Goal: Task Accomplishment & Management: Complete application form

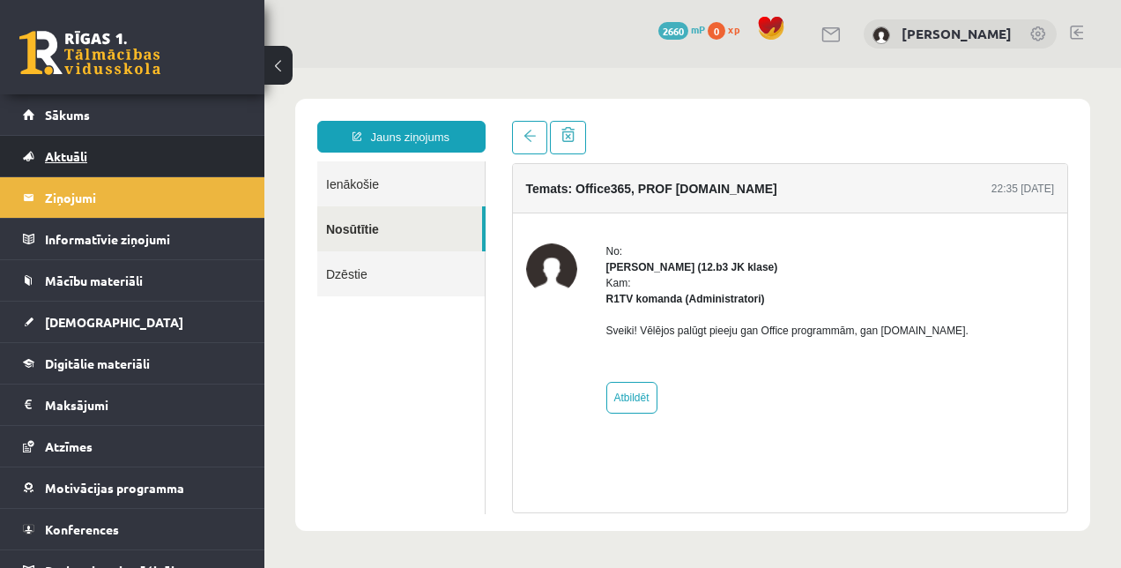
click at [137, 157] on link "Aktuāli" at bounding box center [133, 156] width 220 height 41
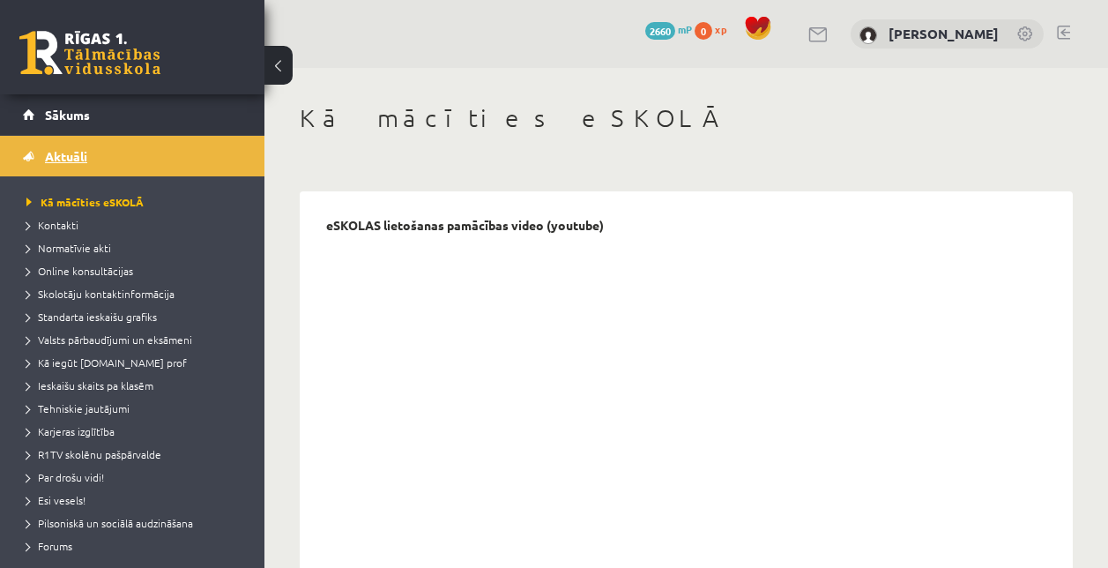
click at [137, 157] on link "Aktuāli" at bounding box center [133, 156] width 220 height 41
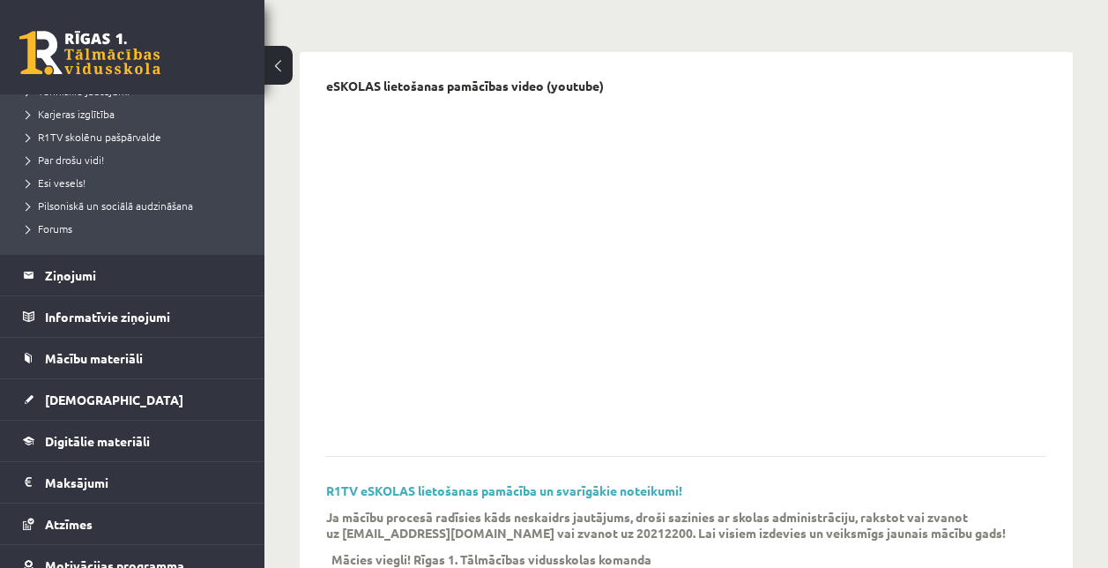
scroll to position [131, 0]
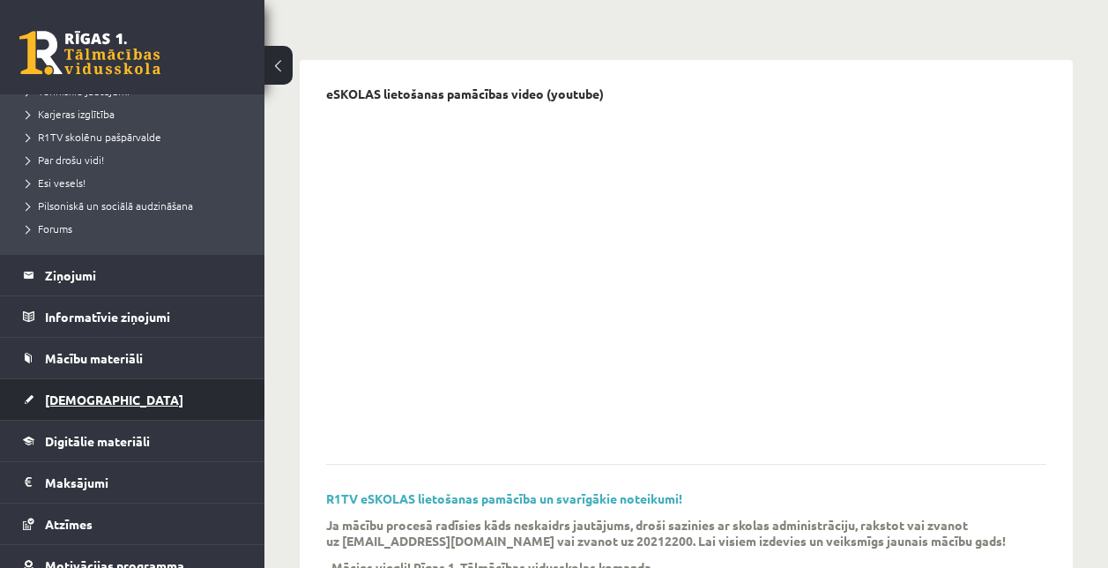
click at [93, 400] on span "[DEMOGRAPHIC_DATA]" at bounding box center [114, 399] width 138 height 16
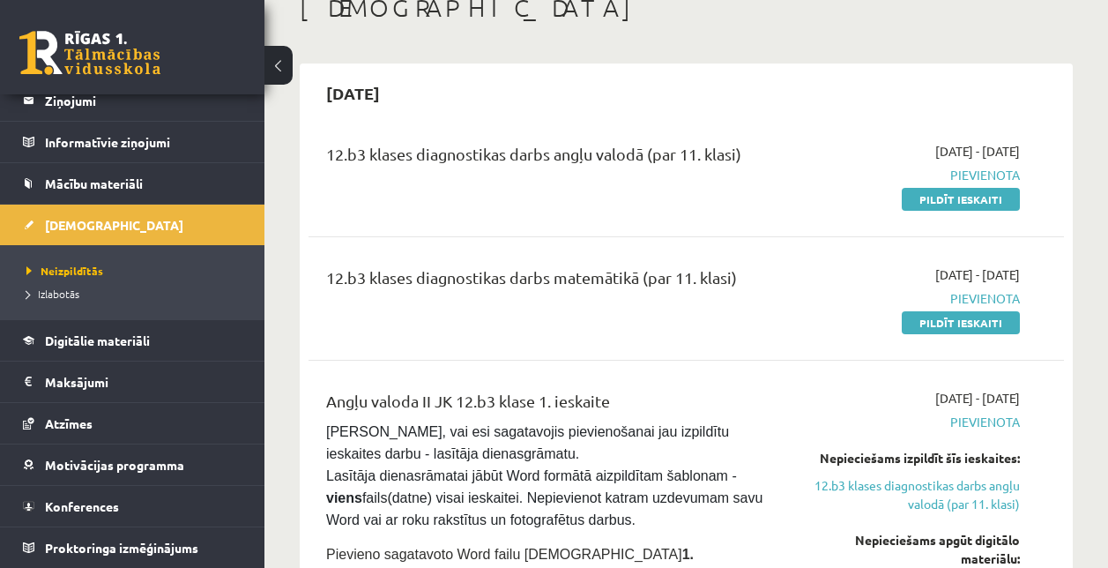
scroll to position [112, 0]
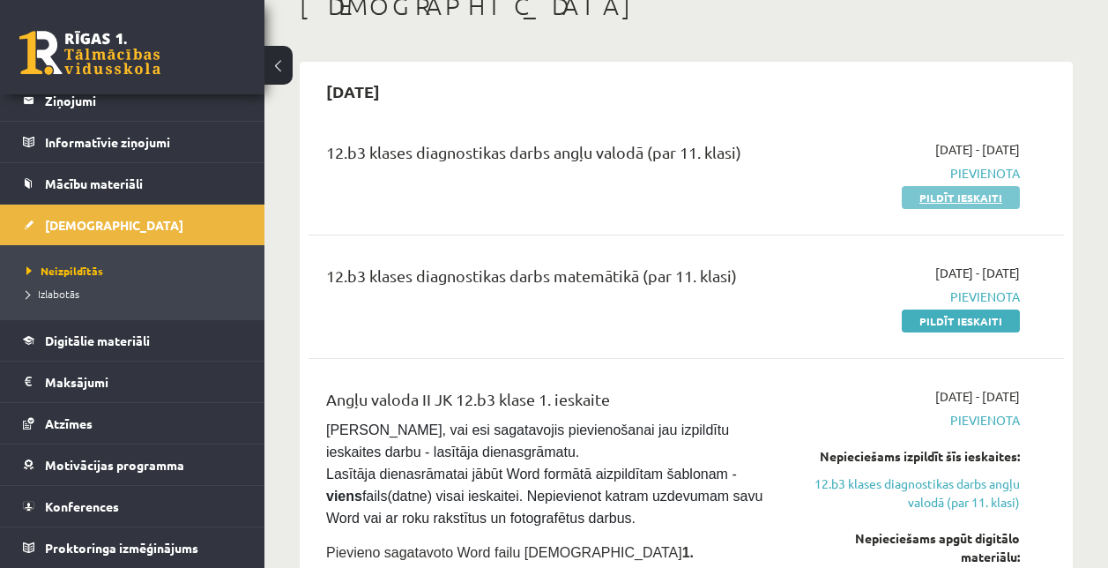
click at [959, 193] on link "Pildīt ieskaiti" at bounding box center [961, 197] width 118 height 23
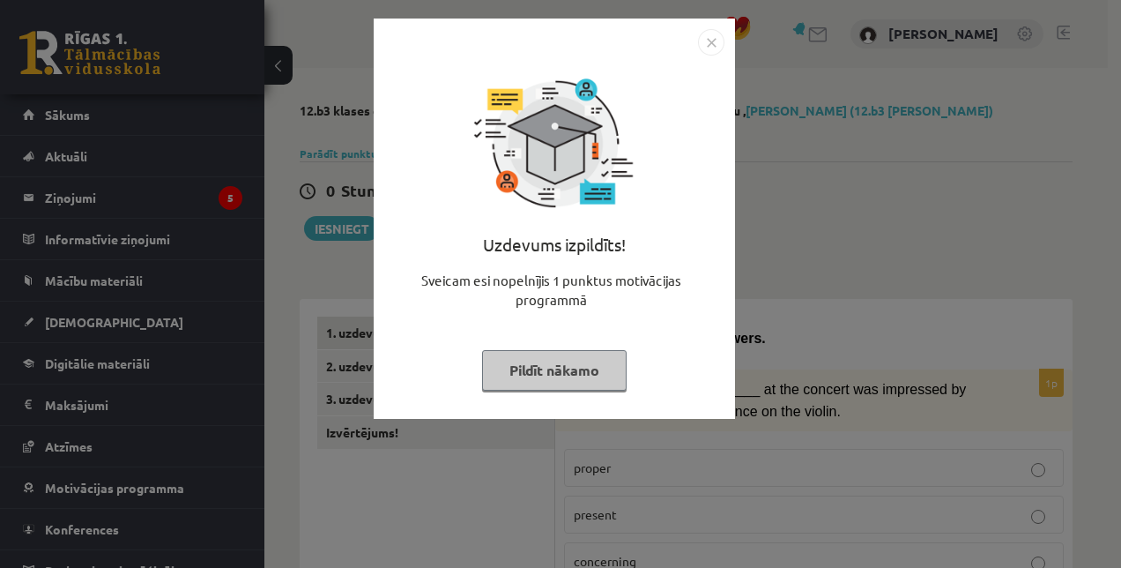
click at [563, 373] on button "Pildīt nākamo" at bounding box center [554, 370] width 145 height 41
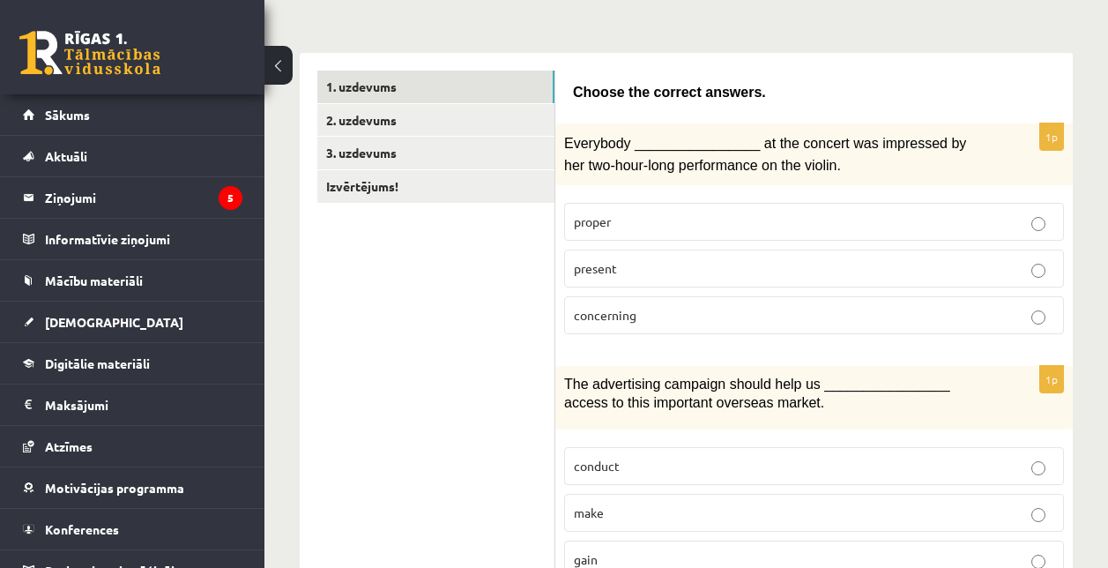
scroll to position [245, 0]
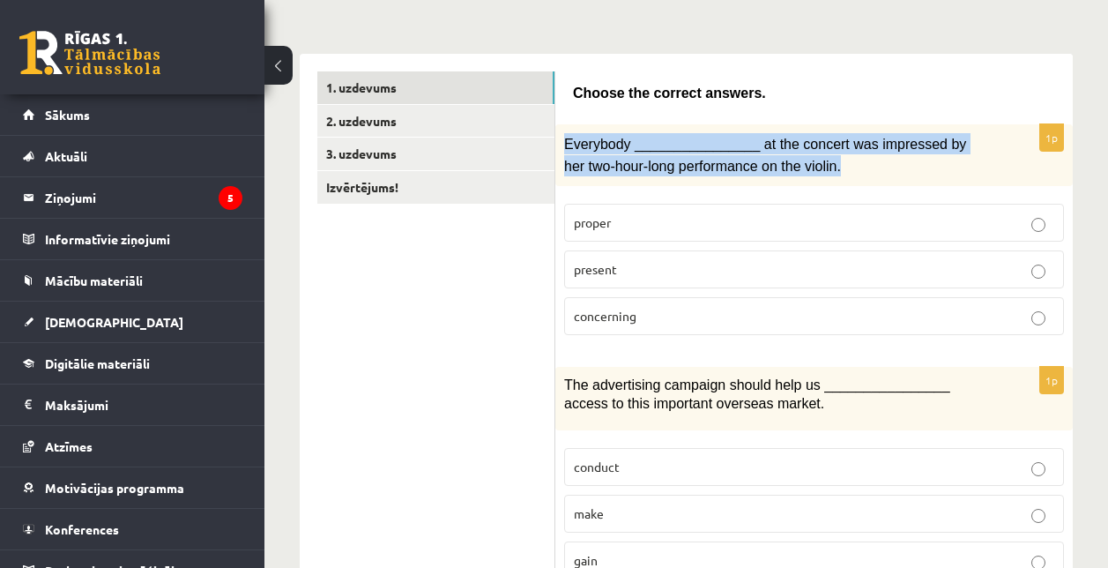
drag, startPoint x: 562, startPoint y: 136, endPoint x: 823, endPoint y: 163, distance: 262.4
click at [823, 163] on div "Everybody ________________ at the concert was impressed by her two-hour-long pe…" at bounding box center [814, 155] width 518 height 62
copy span "Everybody ________________ at the concert was impressed by her two-hour-long pe…"
click at [599, 149] on span "Everybody ________________ at the concert was impressed by her two-hour-long pe…" at bounding box center [765, 155] width 402 height 36
drag, startPoint x: 560, startPoint y: 140, endPoint x: 651, endPoint y: 326, distance: 207.0
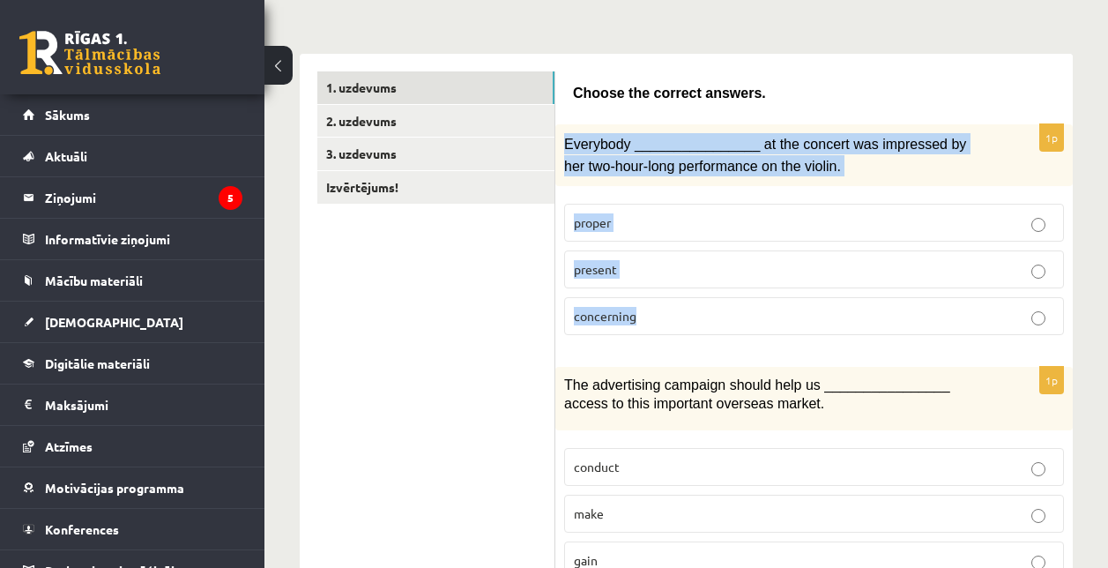
click at [651, 326] on div "1p Everybody ________________ at the concert was impressed by her two-hour-long…" at bounding box center [814, 236] width 518 height 225
copy div "Everybody ________________ at the concert was impressed by her two-hour-long pe…"
click at [661, 264] on p "present" at bounding box center [814, 269] width 480 height 19
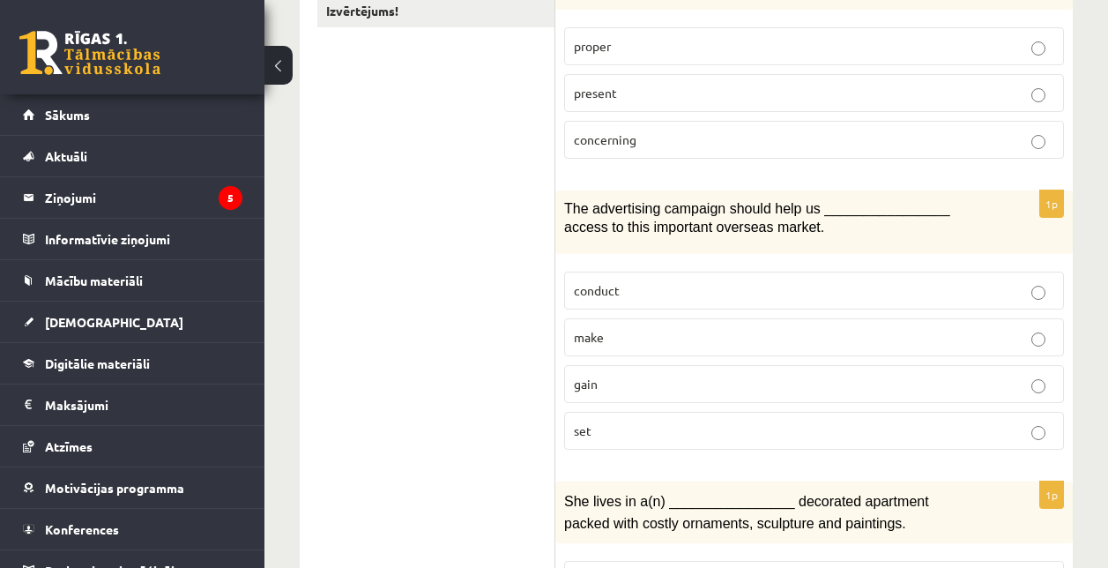
scroll to position [425, 0]
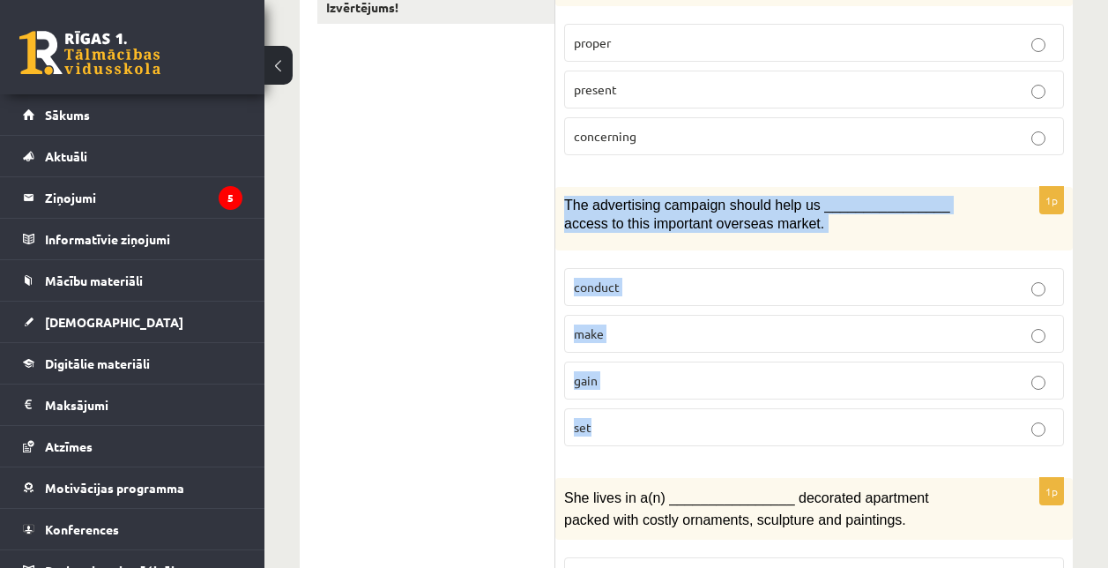
drag, startPoint x: 560, startPoint y: 202, endPoint x: 645, endPoint y: 422, distance: 236.4
click at [645, 422] on div "1p The advertising campaign should help us ________________ access to this impo…" at bounding box center [814, 323] width 518 height 273
copy div "The advertising campaign should help us ________________ access to this importa…"
click at [741, 213] on span "The advertising campaign should help us ________________ access to this importa…" at bounding box center [757, 214] width 386 height 34
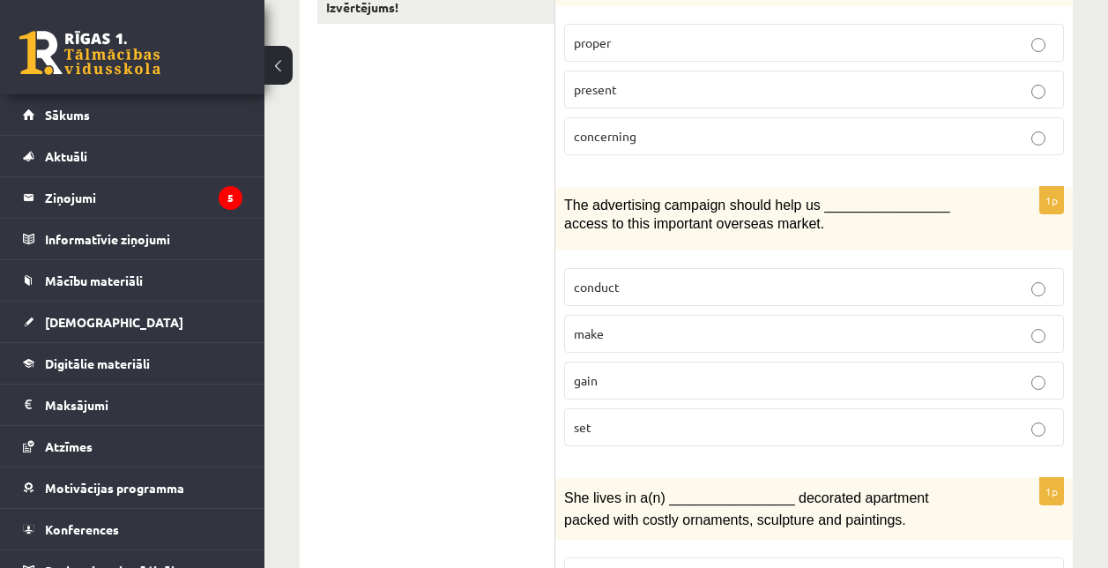
click at [654, 371] on p "gain" at bounding box center [814, 380] width 480 height 19
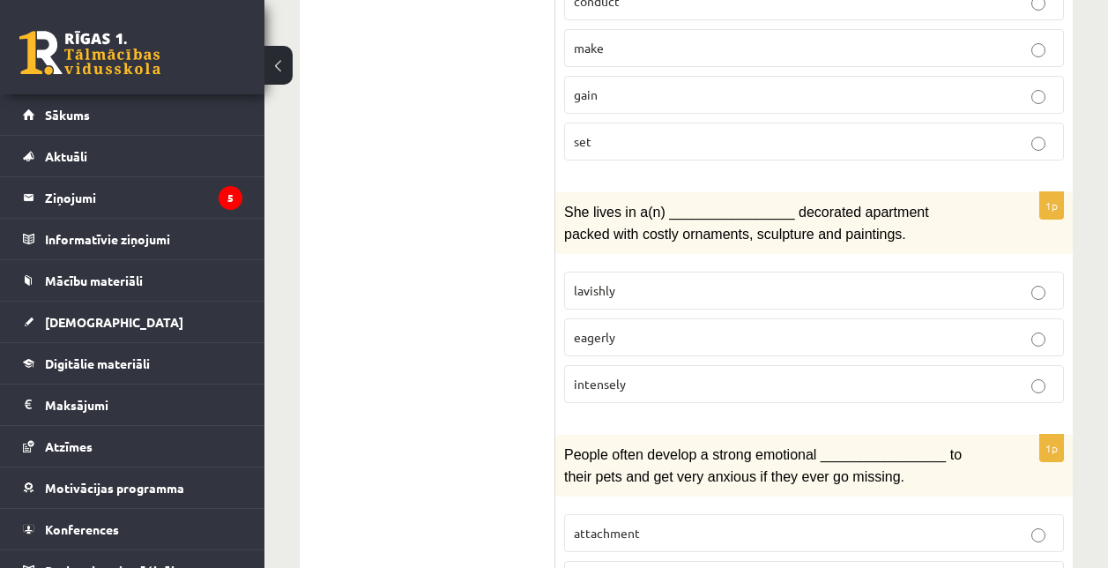
scroll to position [712, 0]
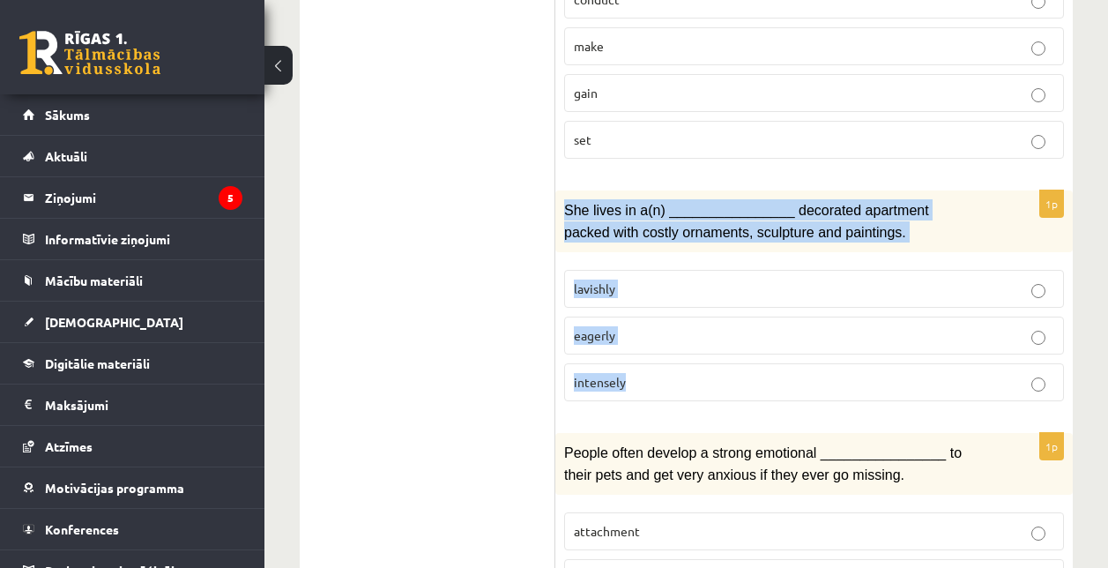
drag, startPoint x: 556, startPoint y: 205, endPoint x: 644, endPoint y: 376, distance: 192.4
click at [644, 376] on div "1p She lives in a(n) ________________ decorated apartment packed with costly or…" at bounding box center [814, 302] width 518 height 225
copy div "She lives in a(n) ________________ decorated apartment packed with costly ornam…"
click at [673, 281] on p "lavishly" at bounding box center [814, 288] width 480 height 19
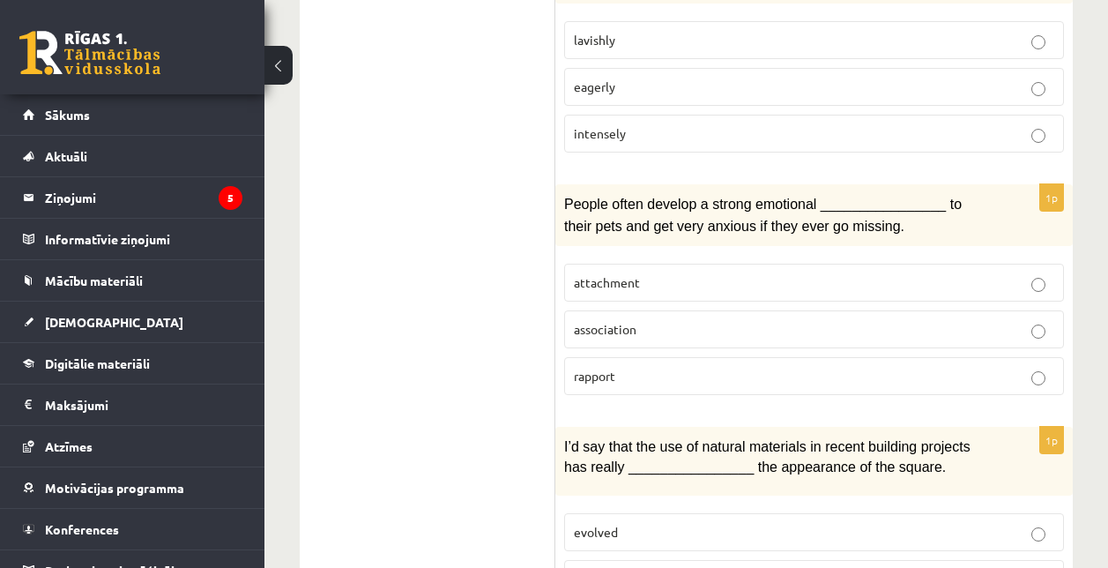
scroll to position [979, 0]
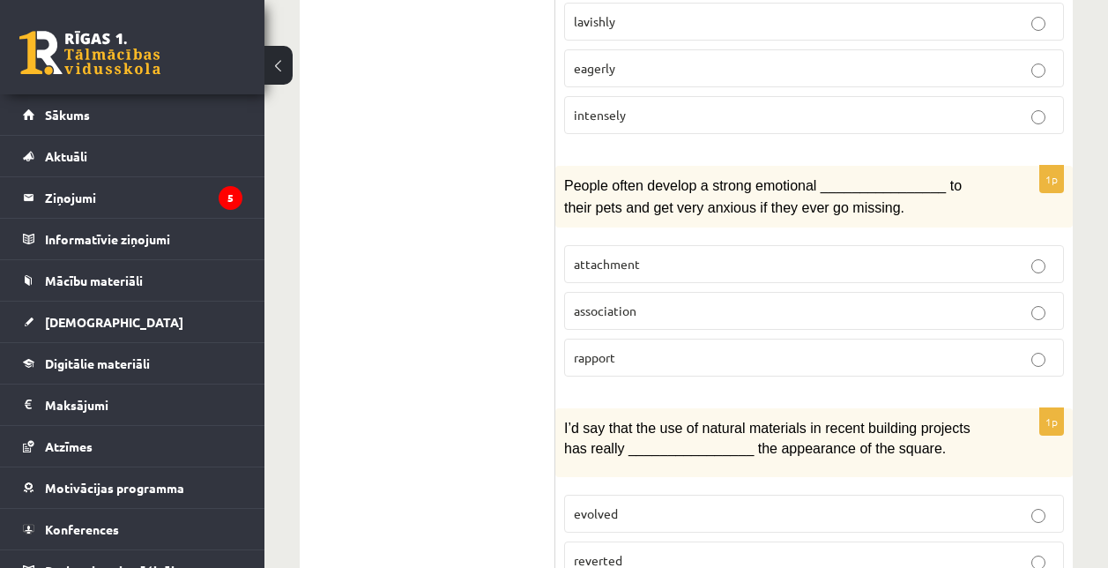
drag, startPoint x: 555, startPoint y: 172, endPoint x: 650, endPoint y: 375, distance: 224.0
drag, startPoint x: 650, startPoint y: 375, endPoint x: 578, endPoint y: 168, distance: 218.3
click at [578, 168] on div "People often develop a strong emotional ________________ to their pets and get …" at bounding box center [814, 197] width 518 height 62
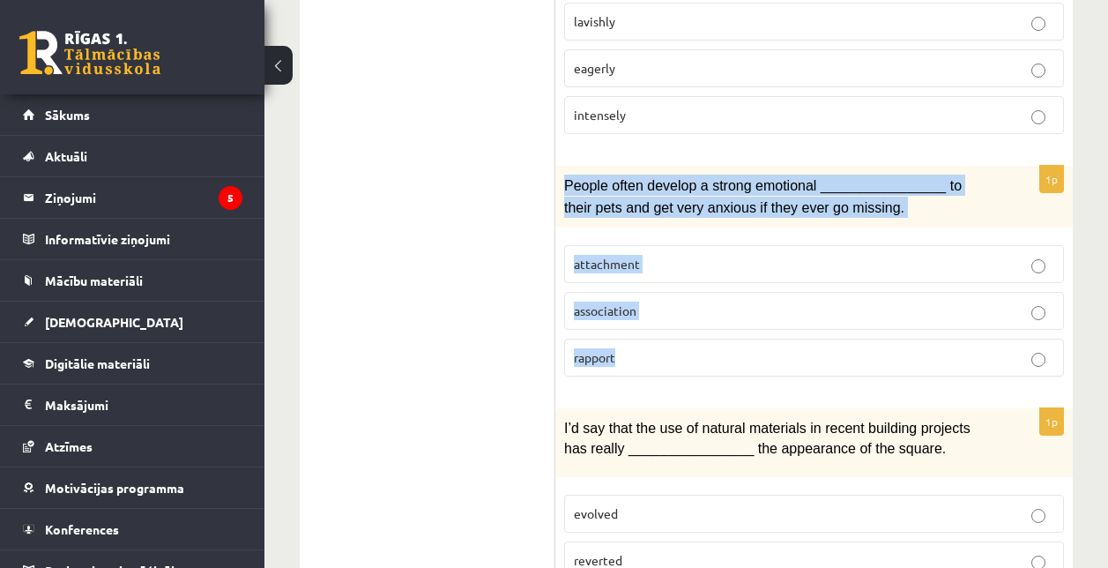
drag, startPoint x: 562, startPoint y: 178, endPoint x: 642, endPoint y: 373, distance: 210.4
click at [642, 373] on div "1p People often develop a strong emotional ________________ to their pets and g…" at bounding box center [814, 278] width 518 height 225
copy div "People often develop a strong emotional ________________ to their pets and get …"
click at [690, 257] on p "attachment" at bounding box center [814, 264] width 480 height 19
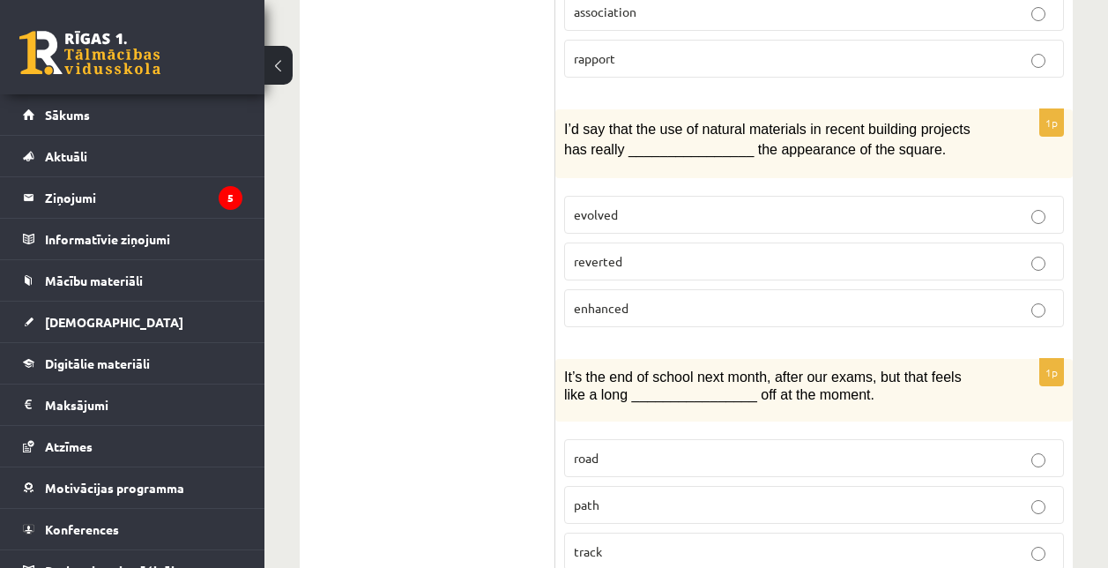
scroll to position [1287, 0]
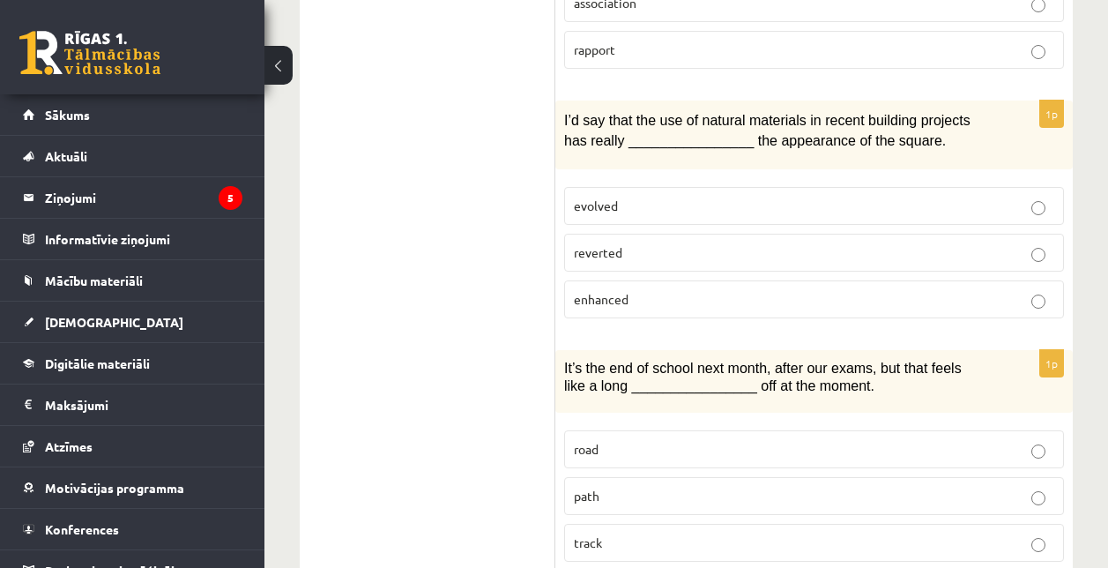
drag, startPoint x: 552, startPoint y: 115, endPoint x: 673, endPoint y: 315, distance: 233.0
drag, startPoint x: 673, startPoint y: 315, endPoint x: 649, endPoint y: 277, distance: 44.8
click at [649, 280] on label "enhanced" at bounding box center [814, 299] width 500 height 38
click at [649, 292] on p "enhanced" at bounding box center [814, 299] width 480 height 19
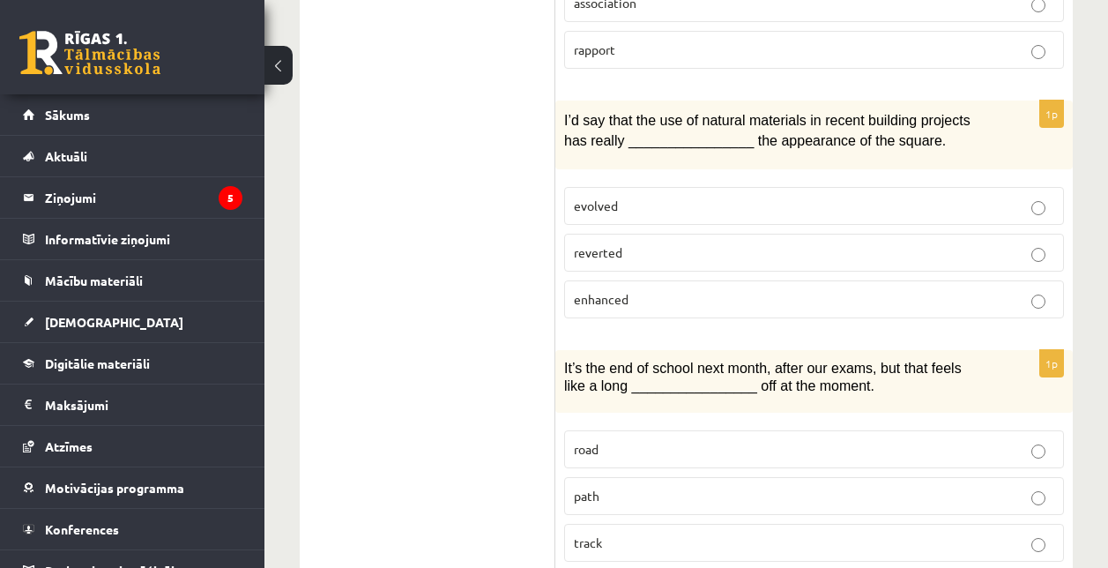
click at [639, 243] on p "reverted" at bounding box center [814, 252] width 480 height 19
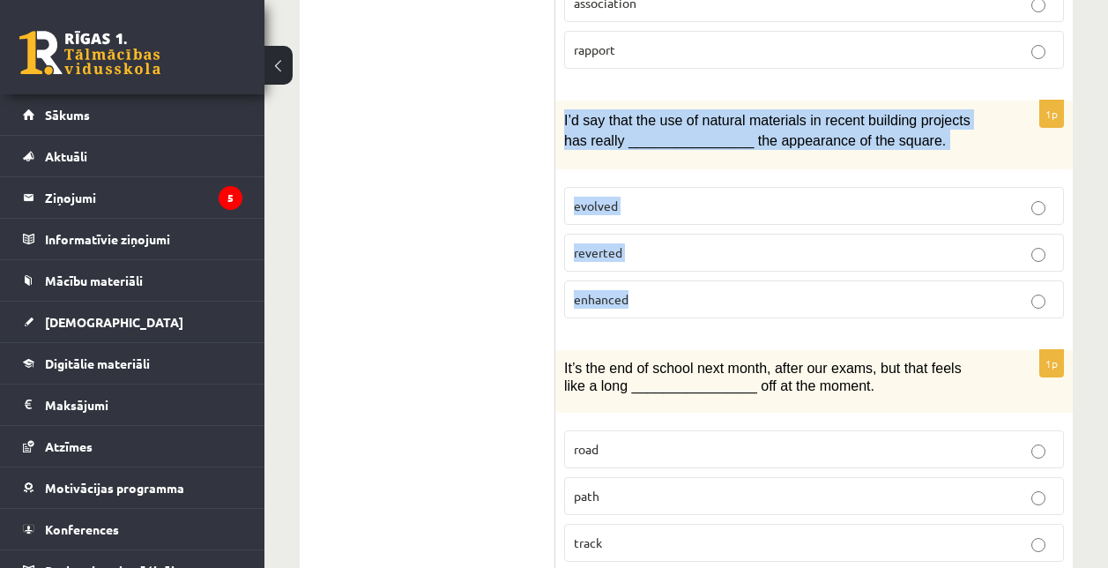
drag, startPoint x: 558, startPoint y: 111, endPoint x: 634, endPoint y: 320, distance: 222.3
click at [634, 320] on div "1p I’d say that the use of natural materials in recent building projects has re…" at bounding box center [814, 216] width 518 height 231
copy div "I’d say that the use of natural materials in recent building projects has reall…"
click at [671, 282] on label "enhanced" at bounding box center [814, 299] width 500 height 38
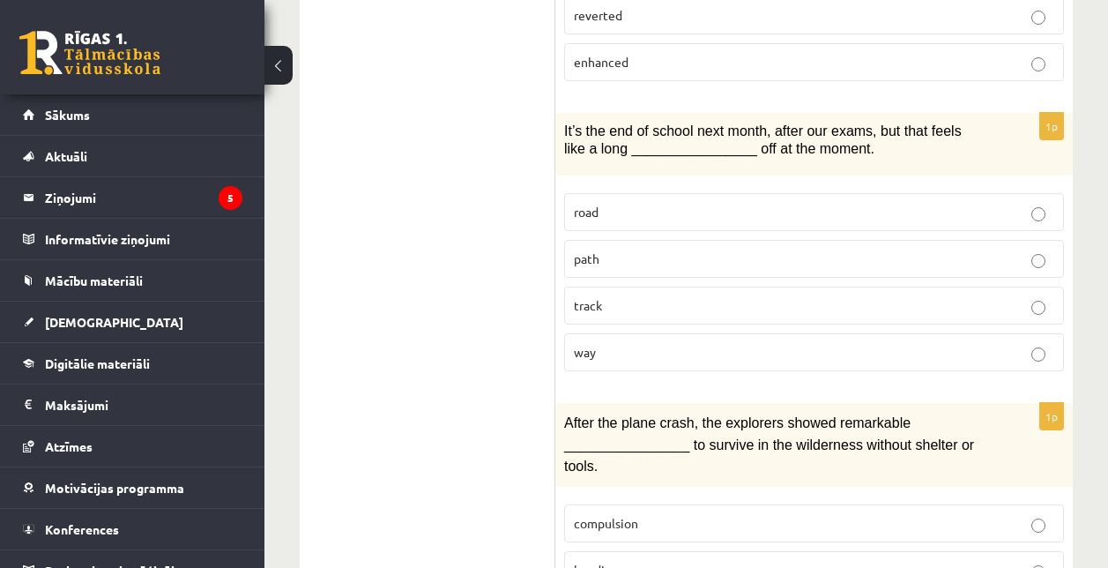
scroll to position [1569, 0]
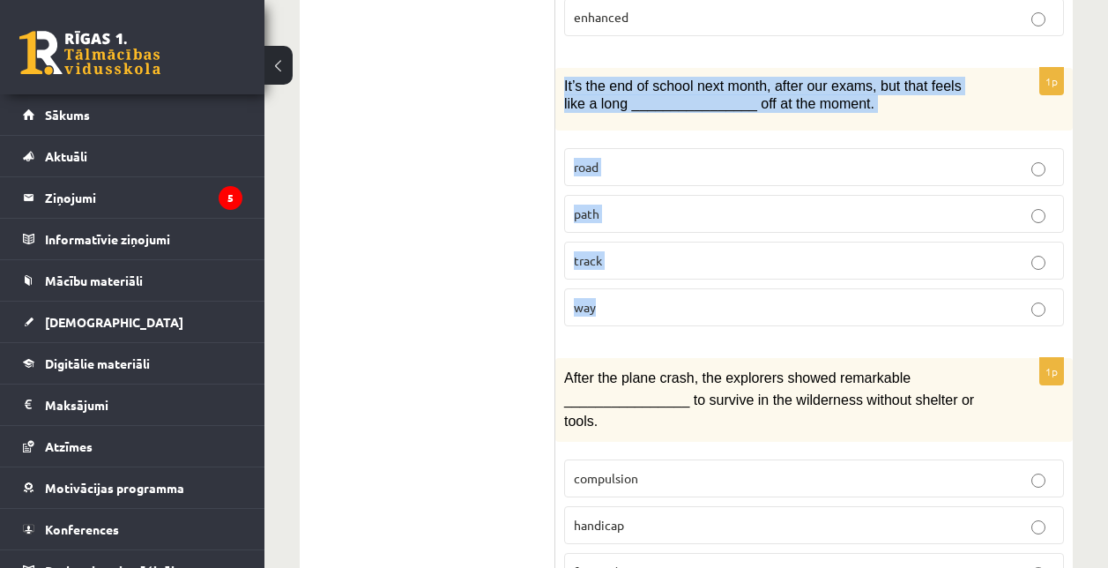
drag, startPoint x: 559, startPoint y: 73, endPoint x: 672, endPoint y: 283, distance: 238.2
click at [672, 283] on div "1p It’s the end of school next month, after our exams, but that feels like a lo…" at bounding box center [814, 204] width 518 height 273
copy div "It’s the end of school next month, after our exams, but that feels like a long …"
click at [614, 305] on p "way" at bounding box center [814, 307] width 480 height 19
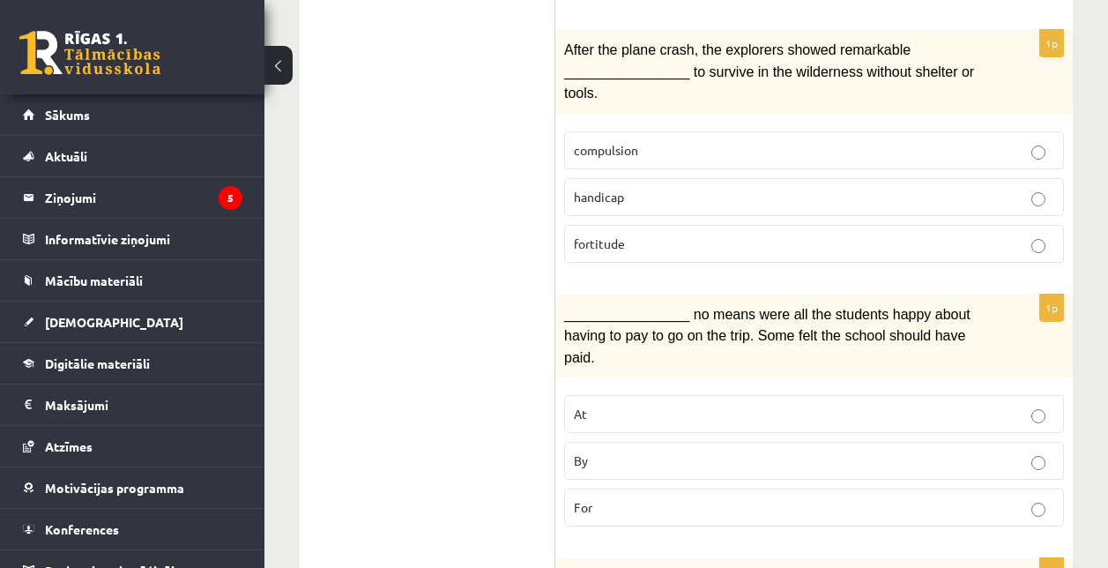
scroll to position [1899, 0]
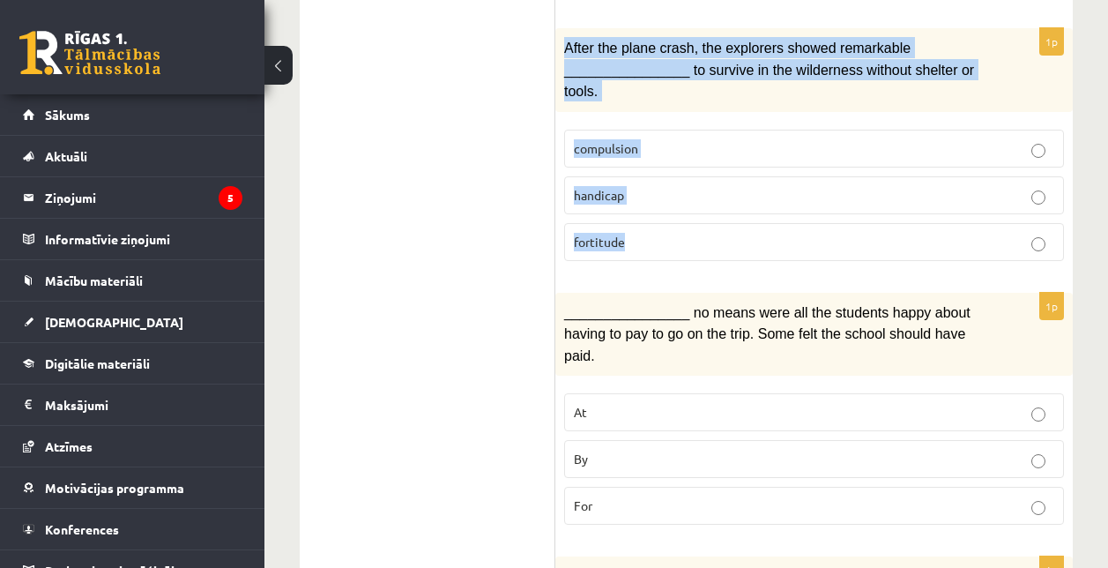
drag, startPoint x: 557, startPoint y: 35, endPoint x: 660, endPoint y: 218, distance: 209.6
click at [660, 218] on div "1p After the plane crash, the explorers showed remarkable ________________ to s…" at bounding box center [814, 151] width 518 height 247
copy div "After the plane crash, the explorers showed remarkable ________________ to surv…"
click at [634, 233] on p "fortitude" at bounding box center [814, 242] width 480 height 19
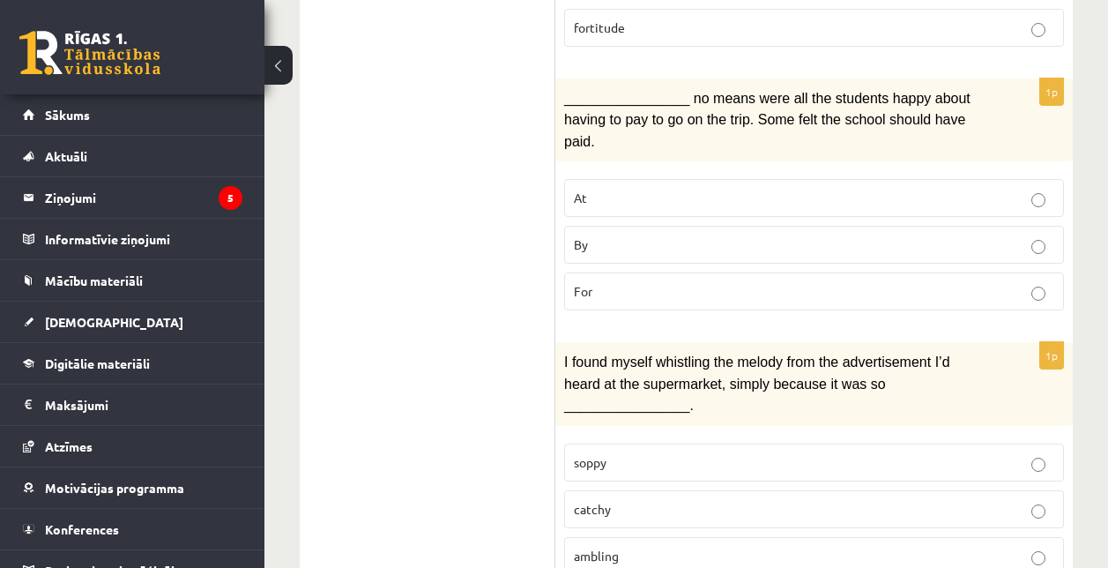
scroll to position [2116, 0]
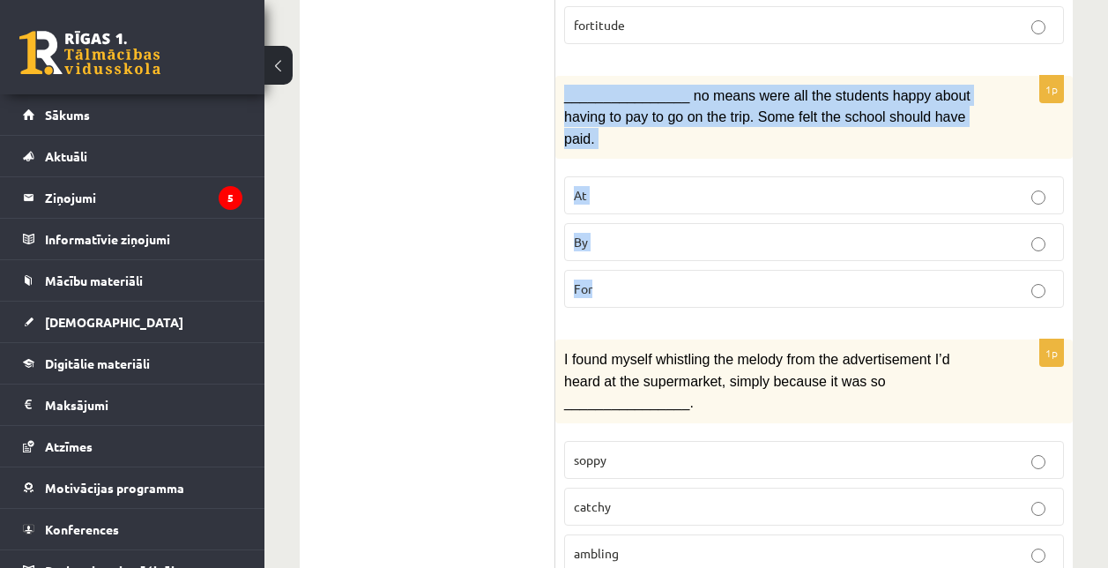
drag, startPoint x: 557, startPoint y: 83, endPoint x: 634, endPoint y: 249, distance: 182.6
click at [634, 249] on div "1p ________________ no means were all the students happy about having to pay to…" at bounding box center [814, 199] width 518 height 247
copy div "________________ no means were all the students happy about having to pay to go…"
click at [599, 233] on p "By" at bounding box center [814, 242] width 480 height 19
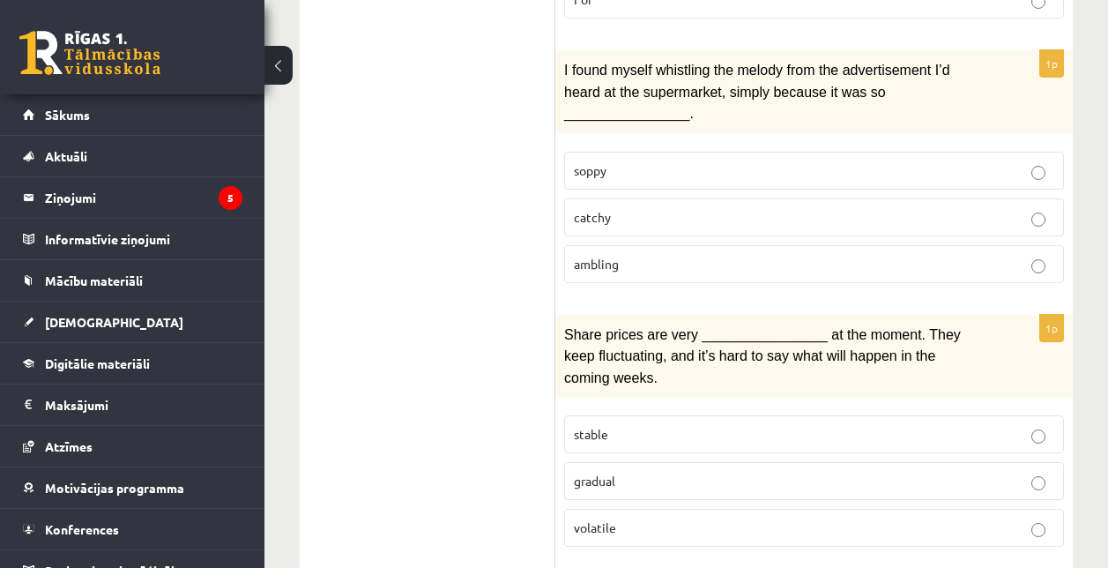
scroll to position [2408, 0]
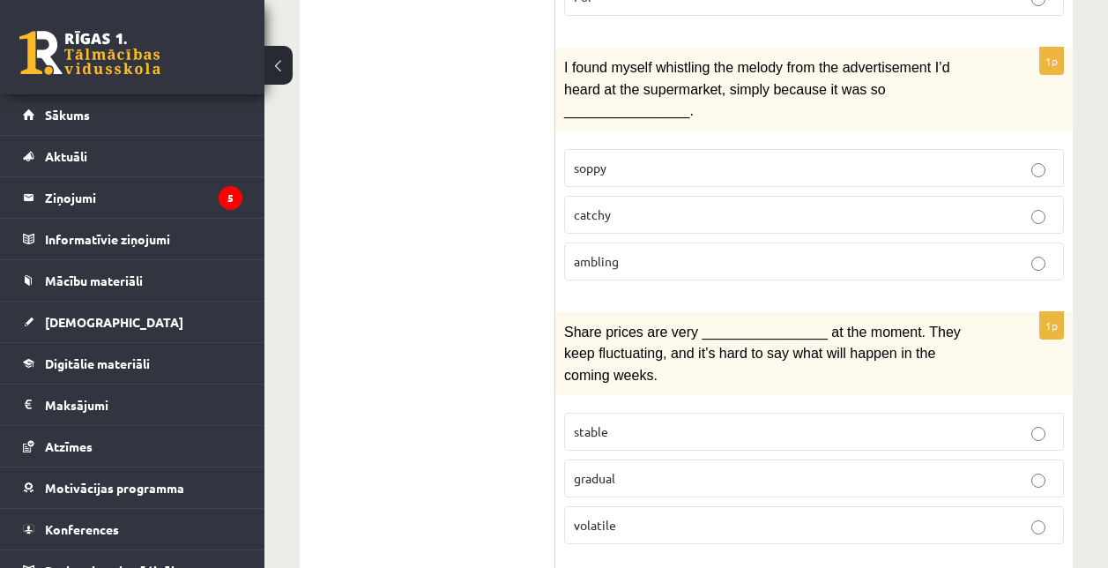
drag, startPoint x: 555, startPoint y: 28, endPoint x: 650, endPoint y: 205, distance: 200.4
copy div "Izvērtējums! Choose the correct answers. 1p Everybody ________________ at the c…"
click at [665, 196] on label "catchy" at bounding box center [814, 215] width 500 height 38
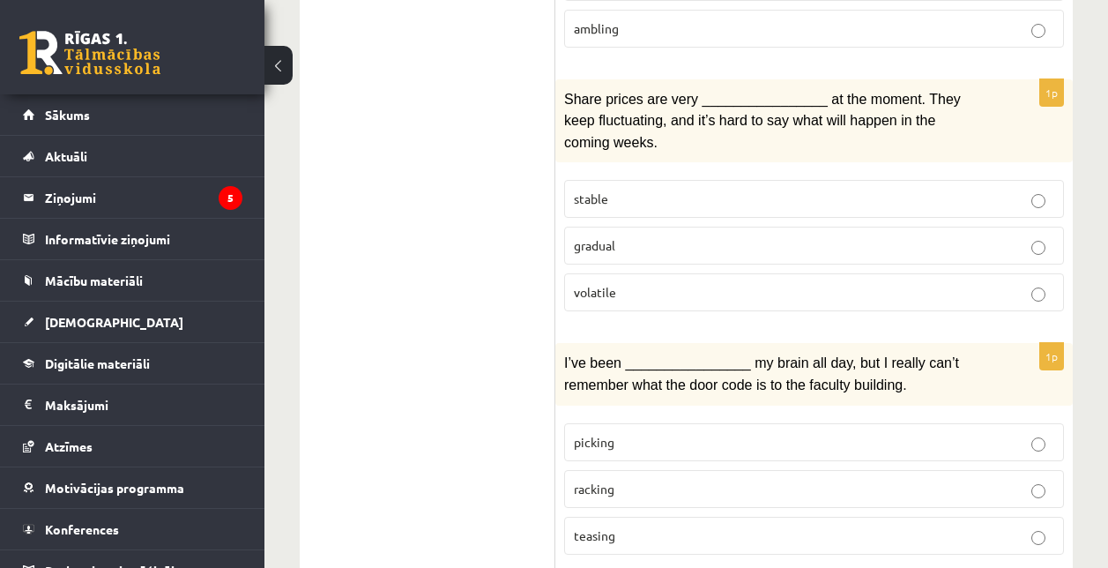
scroll to position [2641, 0]
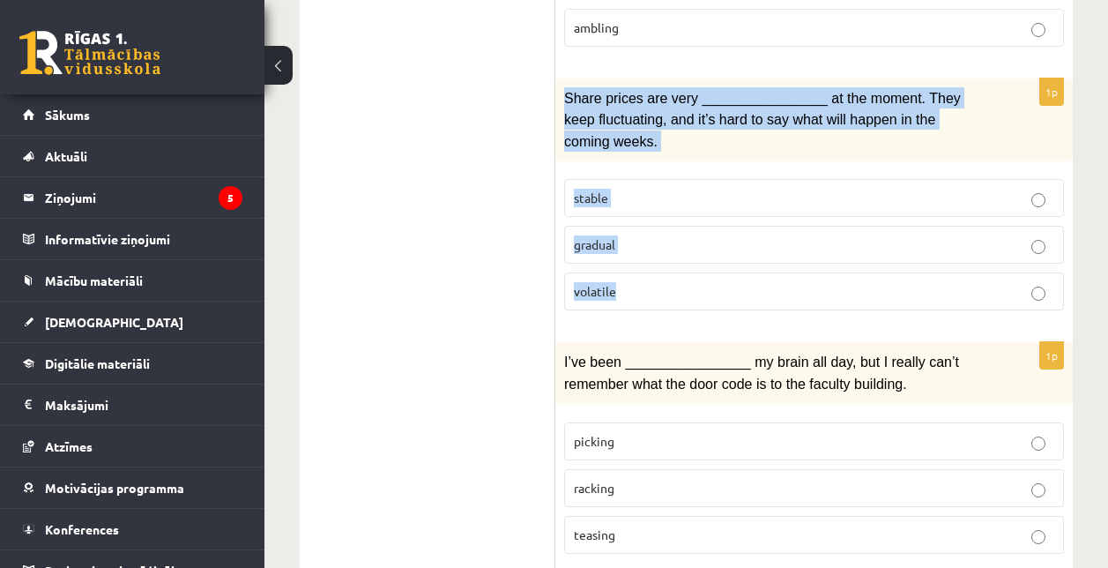
drag, startPoint x: 560, startPoint y: 35, endPoint x: 669, endPoint y: 191, distance: 190.5
click at [669, 191] on div "1p Share prices are very ________________ at the moment. They keep fluctuating,…" at bounding box center [814, 201] width 518 height 247
click at [693, 282] on p "volatile" at bounding box center [814, 291] width 480 height 19
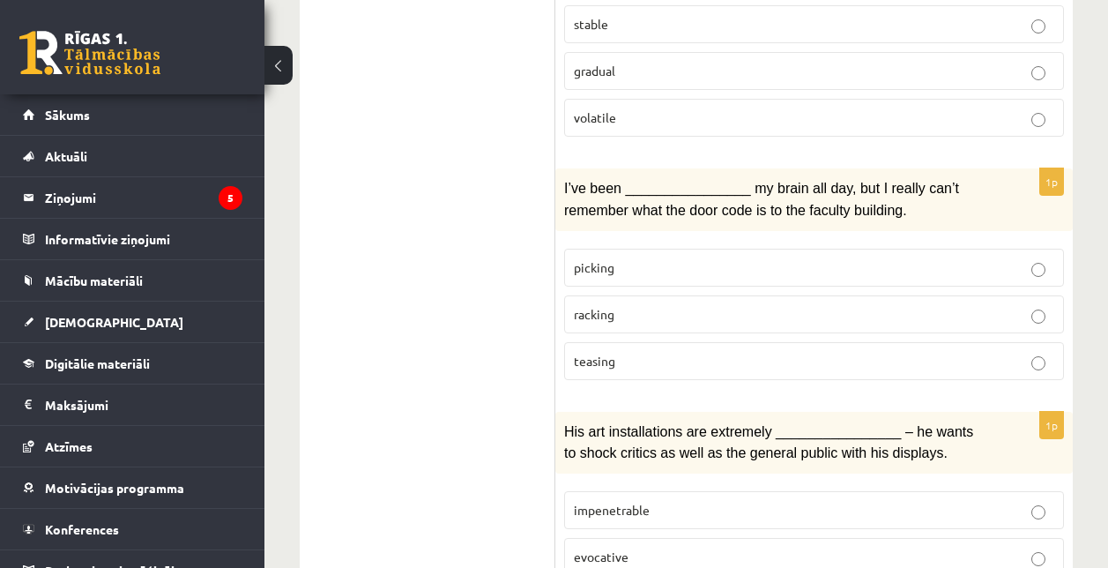
scroll to position [2816, 0]
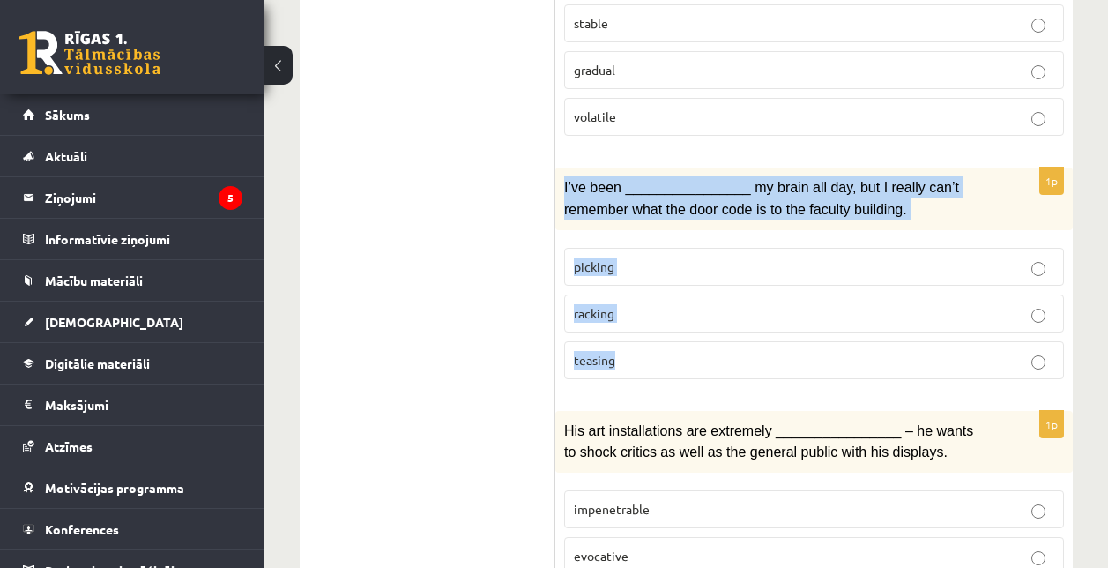
drag, startPoint x: 562, startPoint y: 111, endPoint x: 649, endPoint y: 281, distance: 190.8
click at [649, 281] on div "1p I’ve been ________________ my brain all day, but I really can’t remember wha…" at bounding box center [814, 280] width 518 height 225
click at [622, 304] on p "racking" at bounding box center [814, 313] width 480 height 19
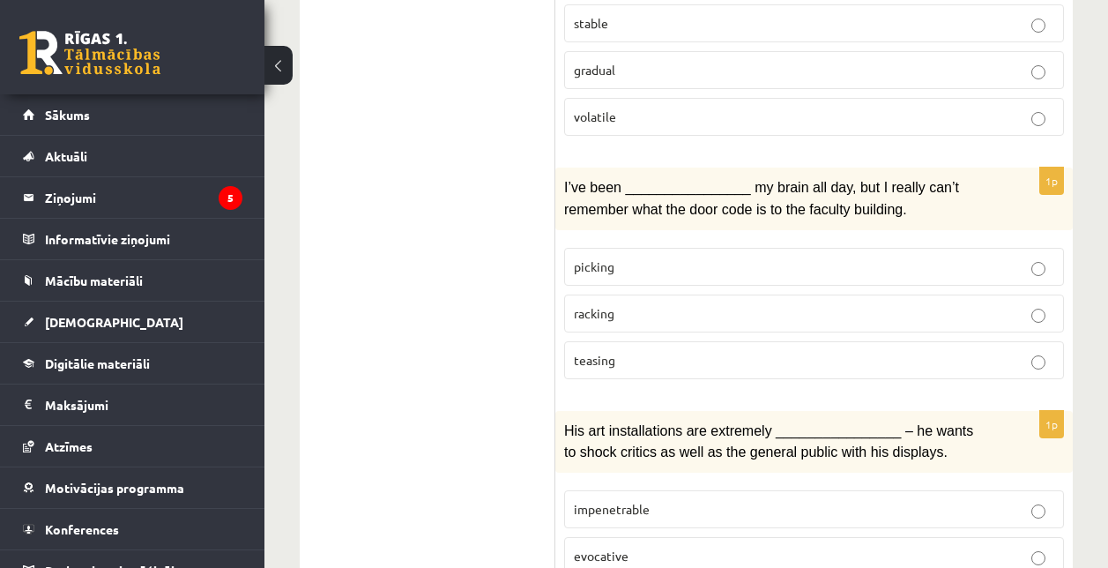
scroll to position [2854, 0]
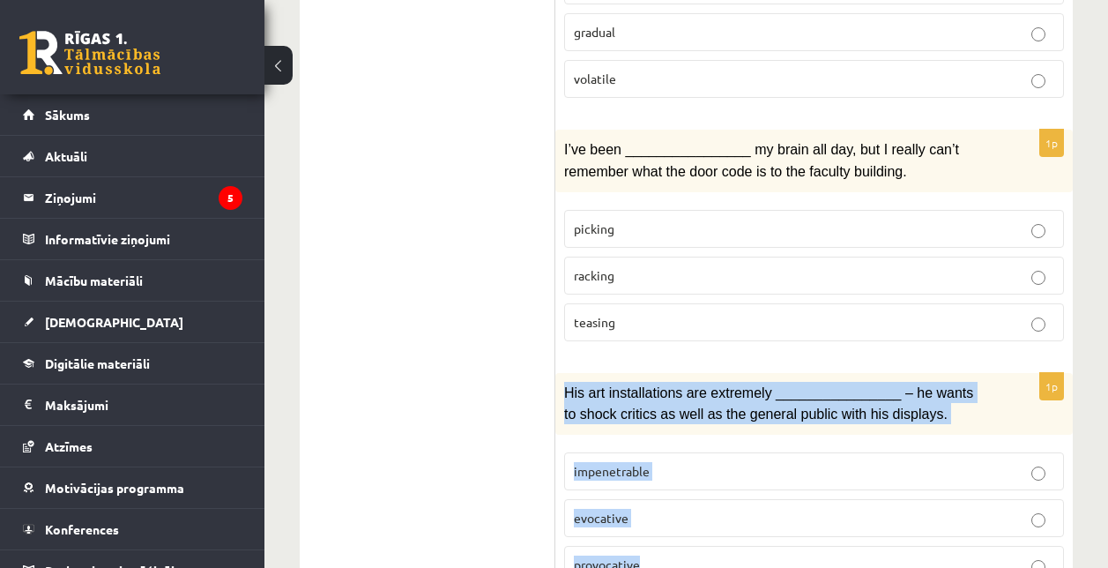
drag, startPoint x: 558, startPoint y: 302, endPoint x: 662, endPoint y: 465, distance: 193.5
click at [662, 465] on div "1p His art installations are extremely ________________ – he wants to shock cri…" at bounding box center [814, 485] width 518 height 225
click at [696, 555] on p "provocative" at bounding box center [814, 564] width 480 height 19
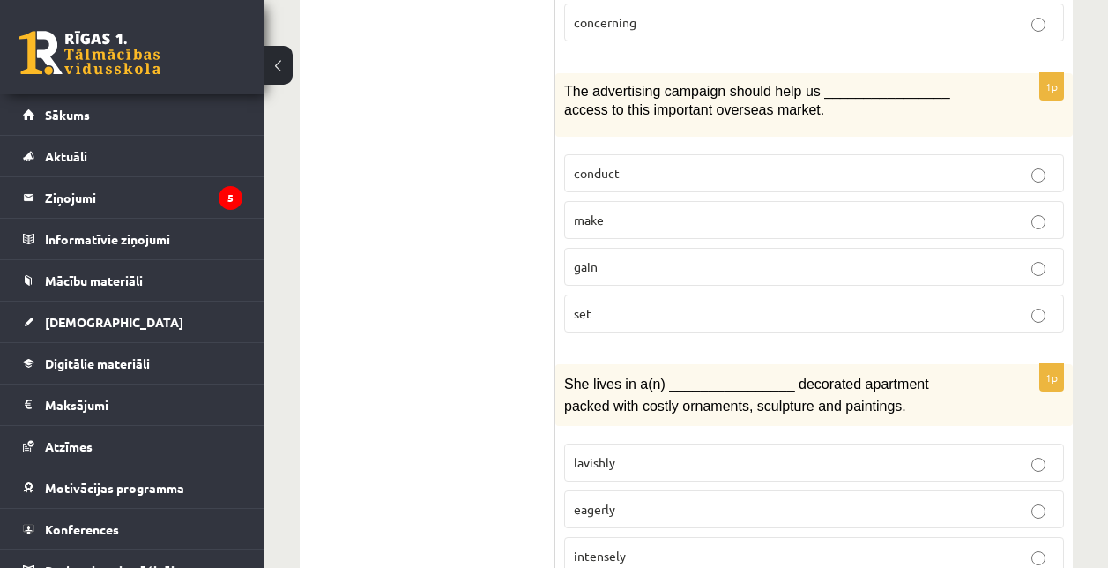
scroll to position [0, 0]
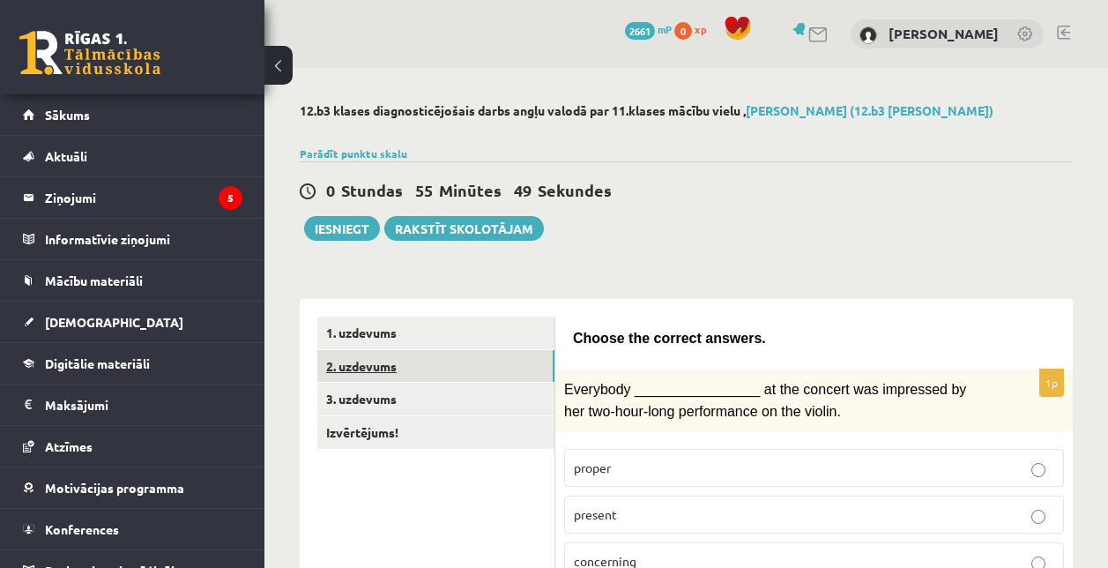
click at [425, 358] on link "2. uzdevums" at bounding box center [435, 366] width 237 height 33
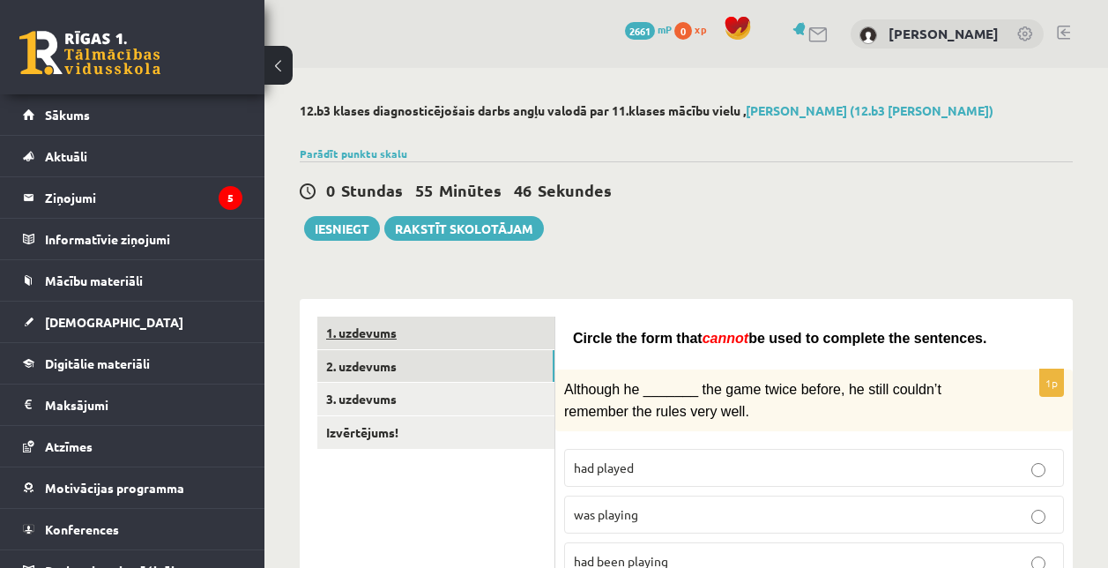
click at [503, 325] on link "1. uzdevums" at bounding box center [435, 332] width 237 height 33
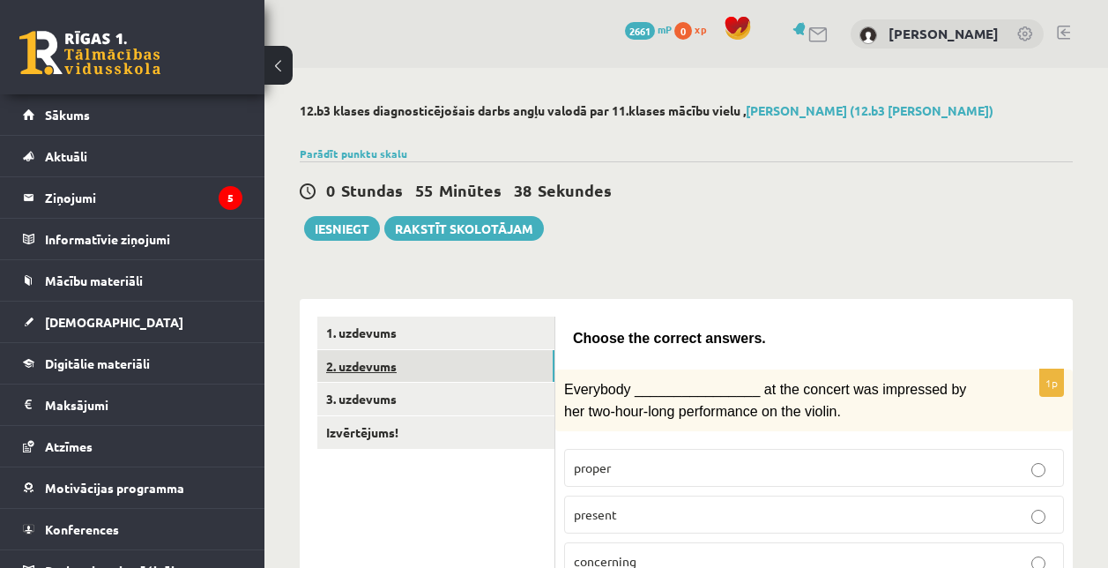
click at [440, 350] on link "2. uzdevums" at bounding box center [435, 366] width 237 height 33
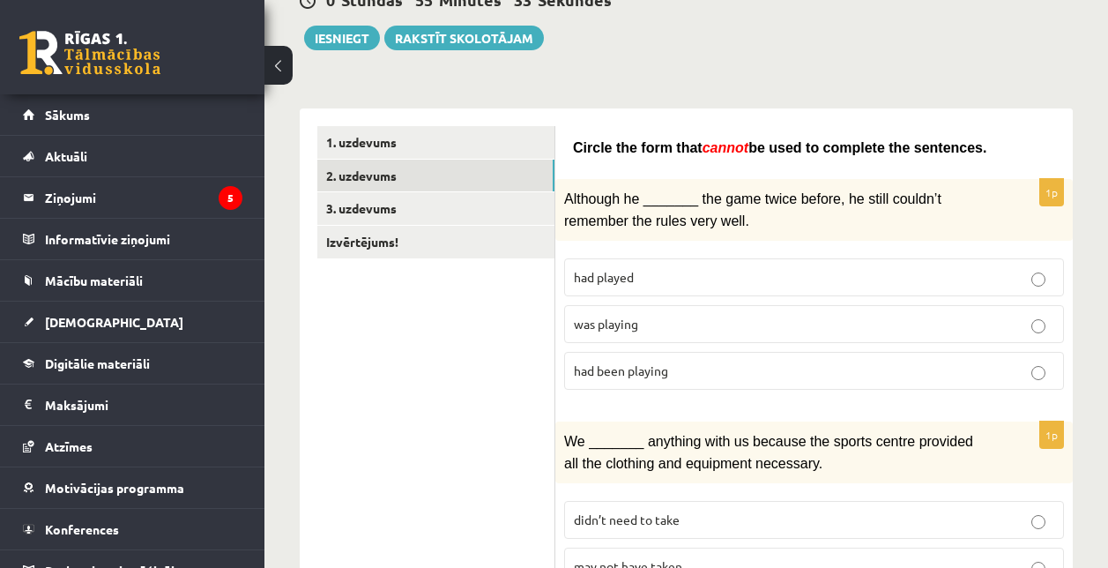
scroll to position [197, 0]
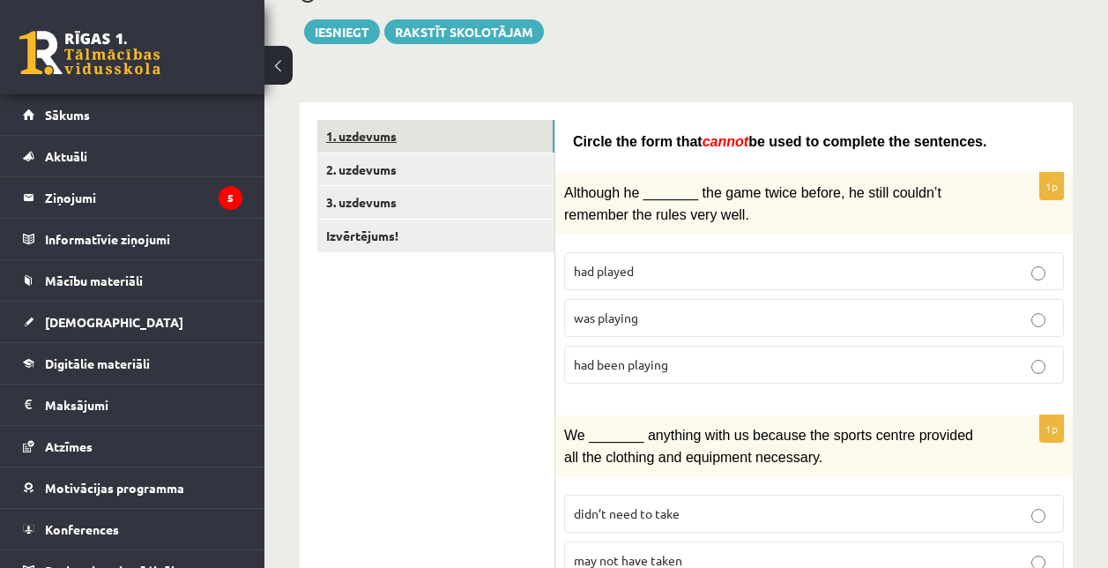
click at [496, 137] on link "1. uzdevums" at bounding box center [435, 136] width 237 height 33
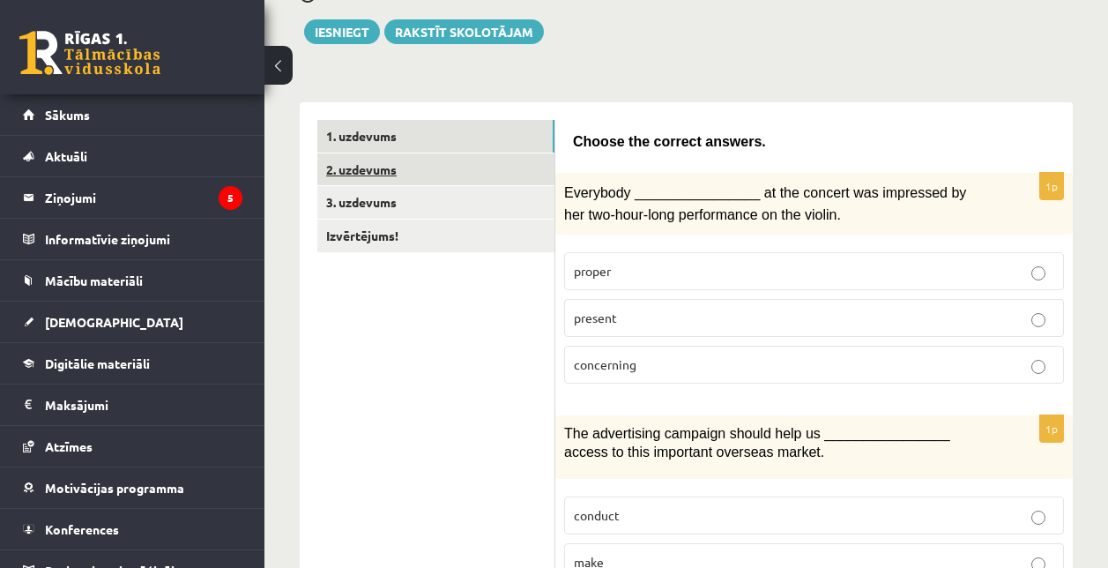
click at [496, 163] on link "2. uzdevums" at bounding box center [435, 169] width 237 height 33
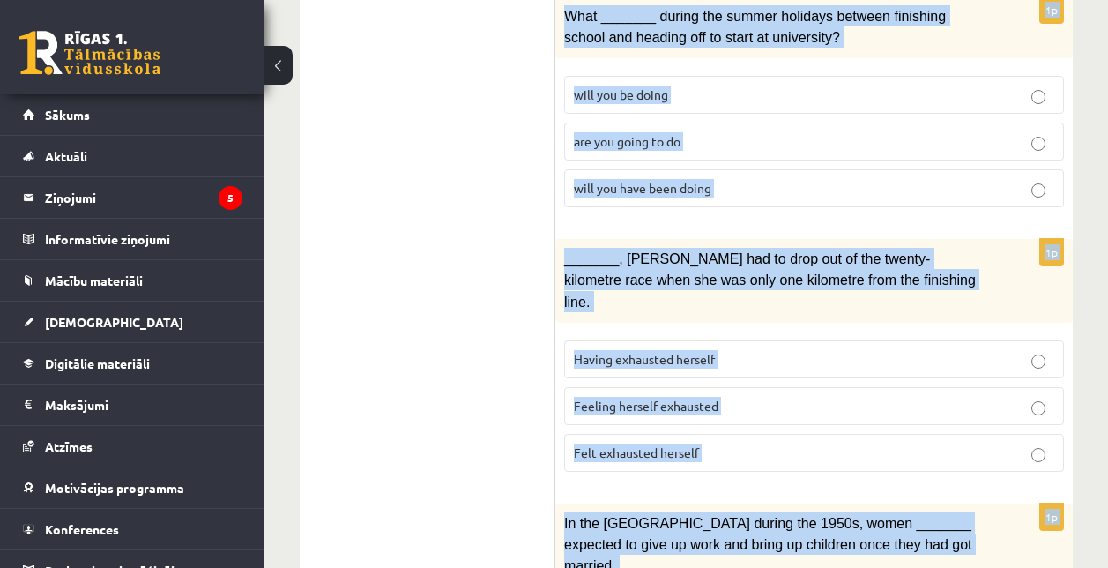
scroll to position [2245, 0]
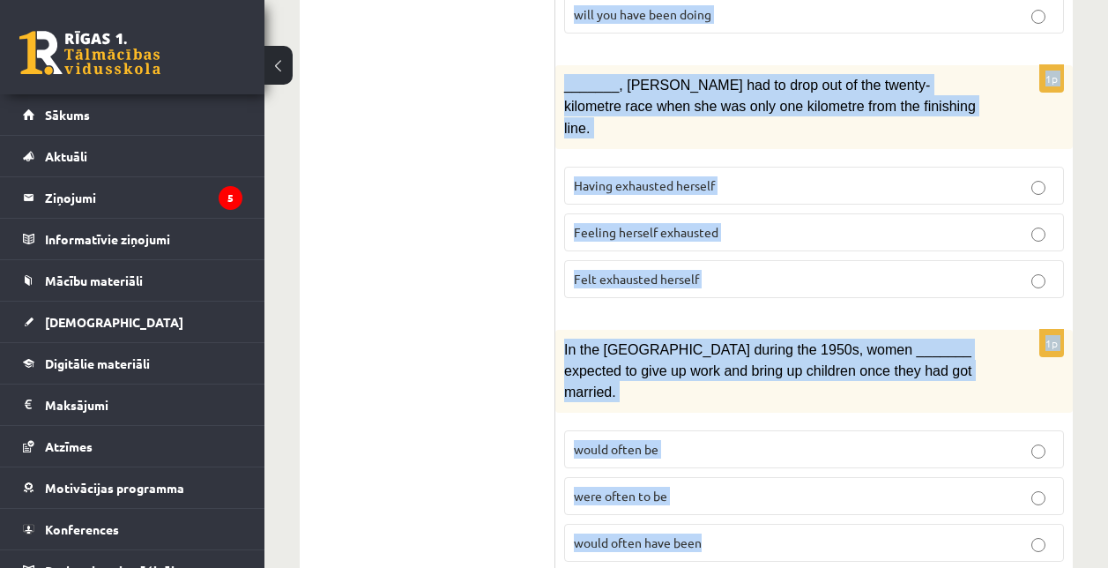
drag, startPoint x: 568, startPoint y: 134, endPoint x: 806, endPoint y: 597, distance: 520.5
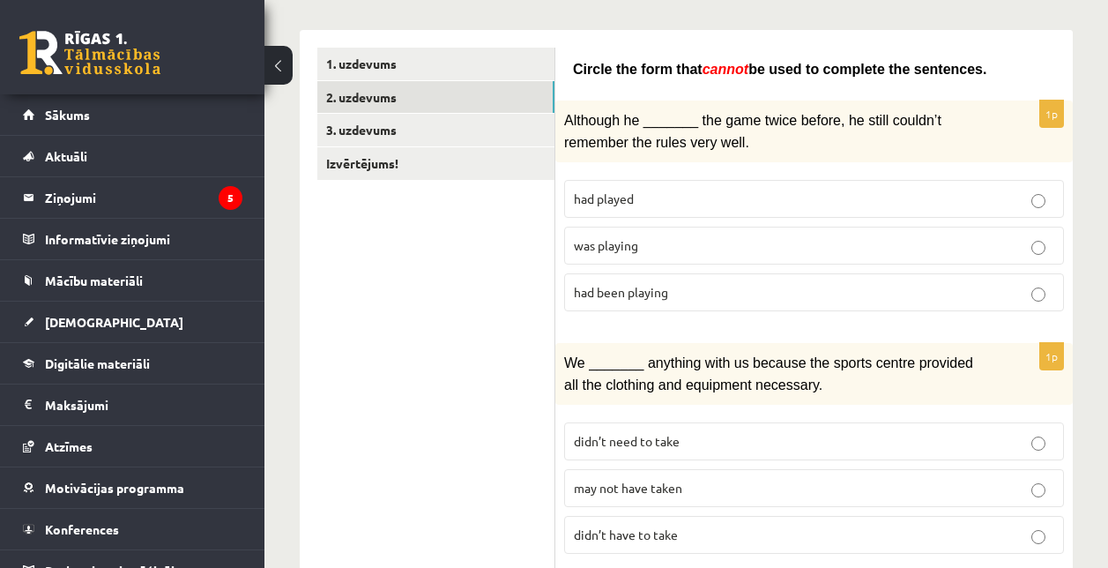
scroll to position [270, 0]
click at [606, 239] on span "was playing" at bounding box center [606, 244] width 64 height 16
click at [639, 479] on span "may not have taken" at bounding box center [628, 487] width 108 height 16
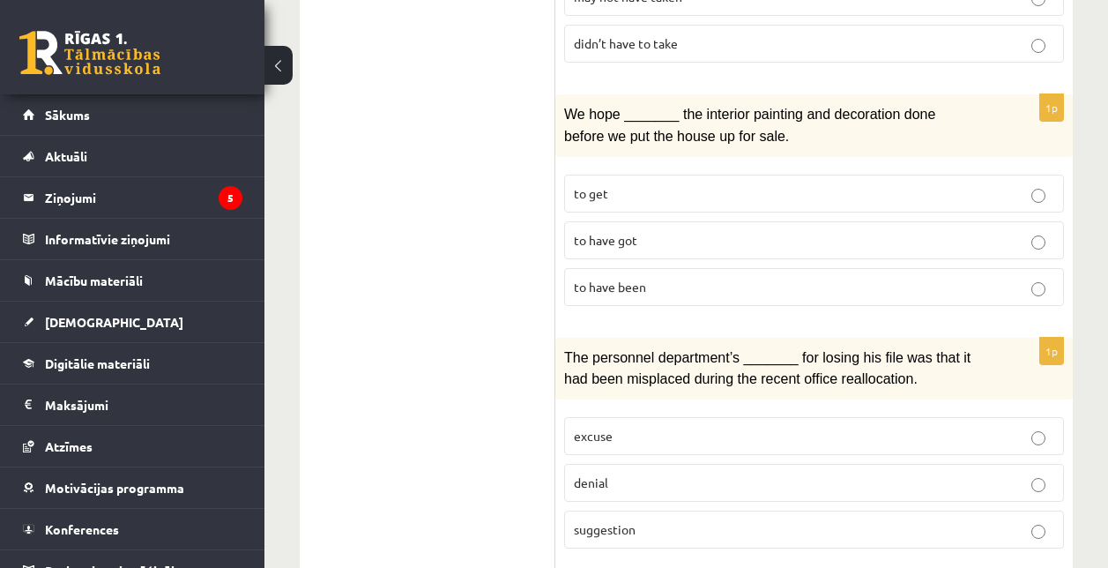
scroll to position [761, 0]
click at [629, 282] on span "to have been" at bounding box center [610, 286] width 72 height 16
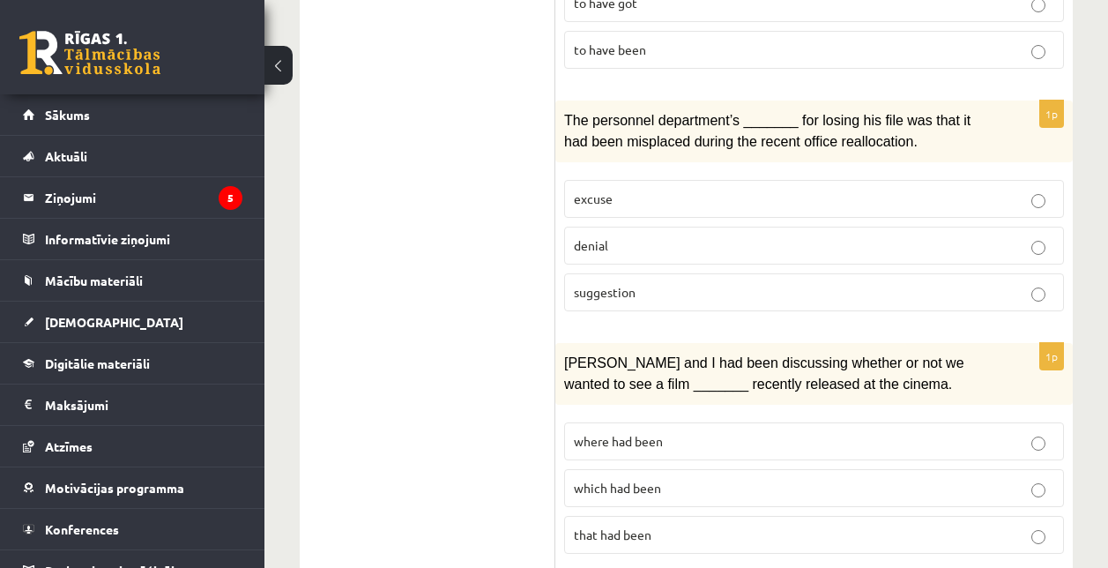
scroll to position [998, 0]
click at [631, 287] on span "suggestion" at bounding box center [605, 291] width 62 height 16
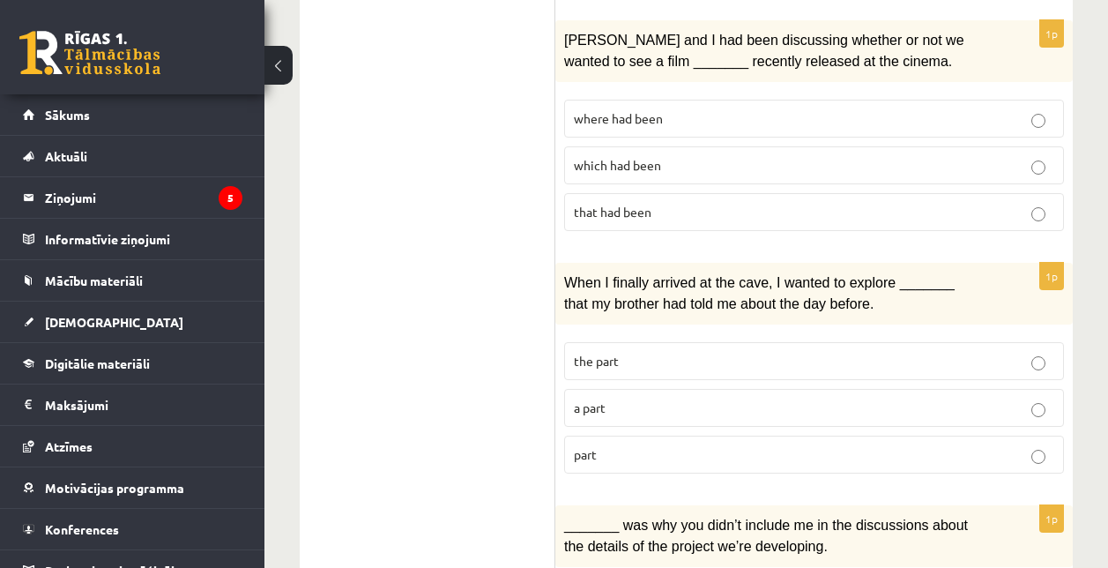
scroll to position [1321, 0]
click at [637, 109] on span "where had been" at bounding box center [618, 117] width 89 height 16
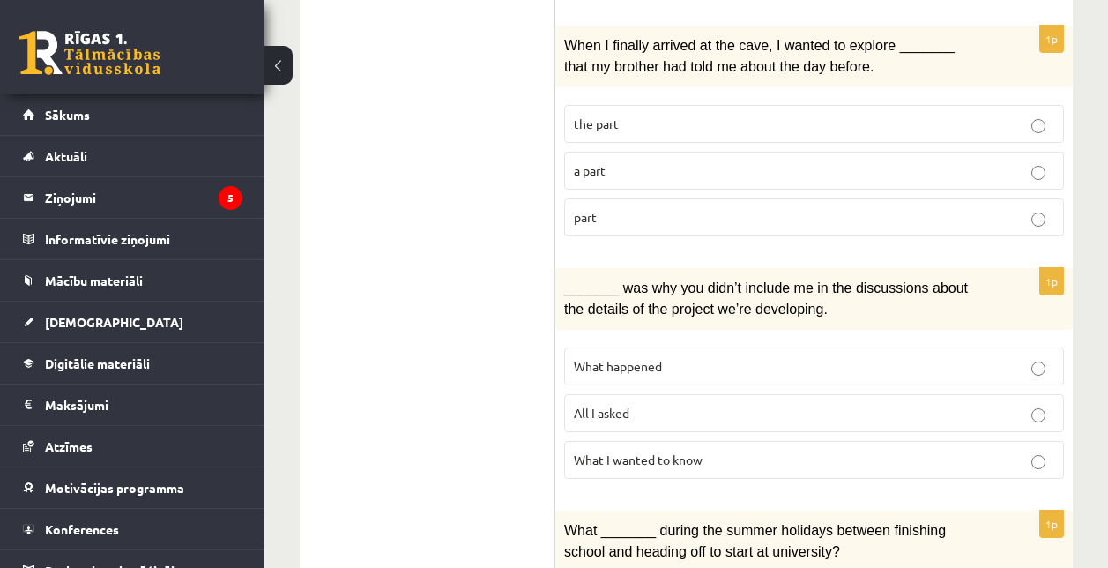
scroll to position [1560, 0]
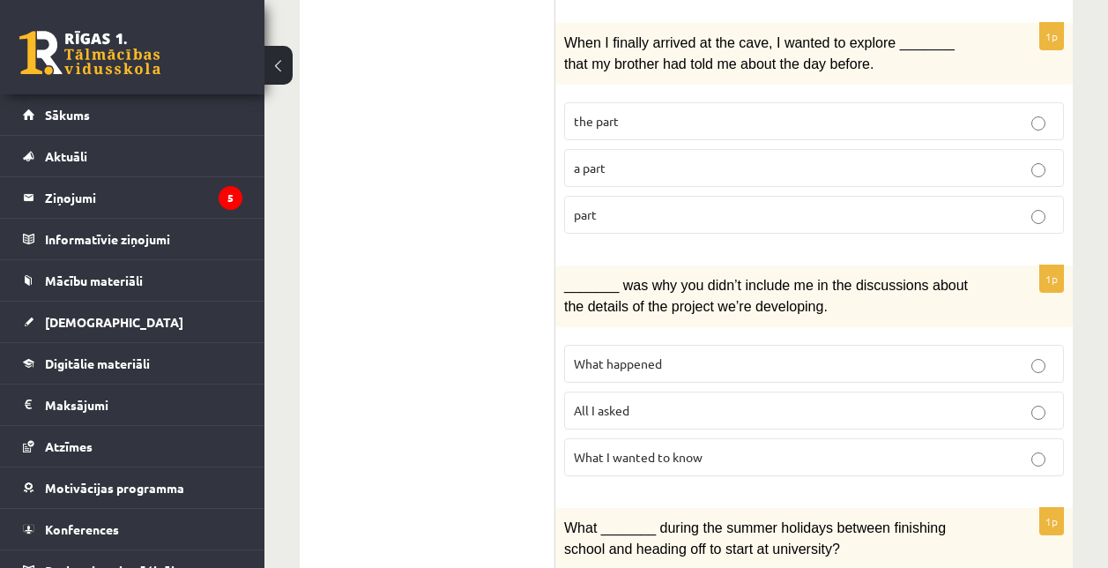
click at [587, 160] on span "a part" at bounding box center [590, 168] width 32 height 16
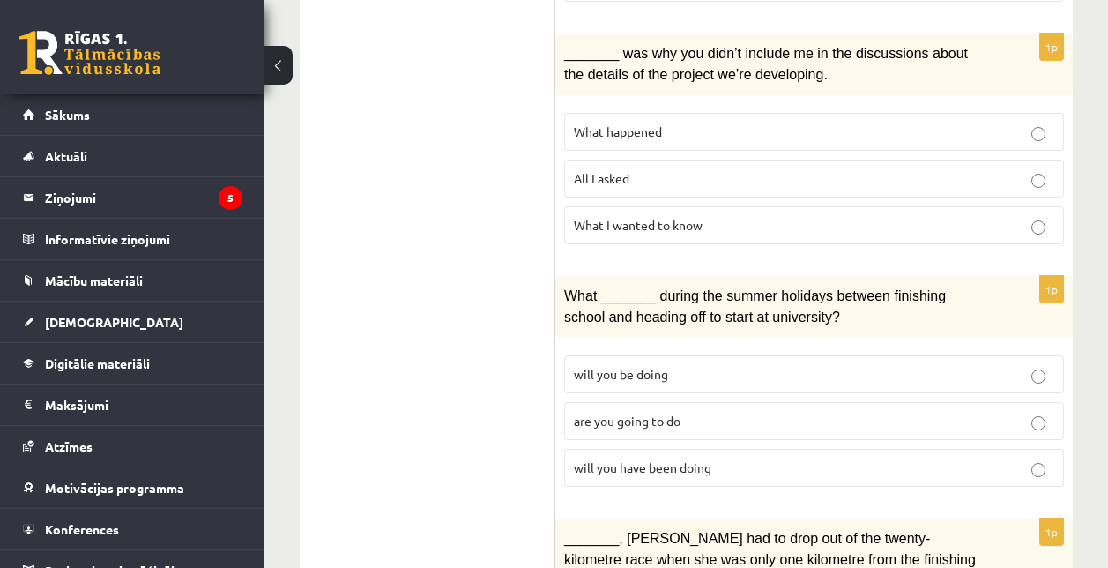
scroll to position [1793, 0]
click at [636, 168] on p "All I asked" at bounding box center [814, 177] width 480 height 19
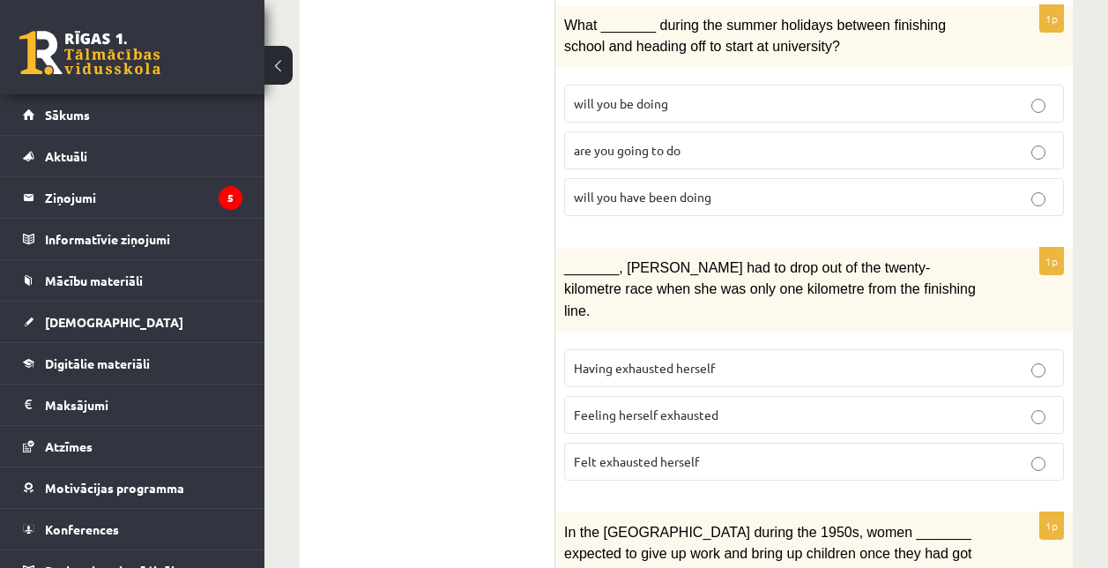
scroll to position [2064, 0]
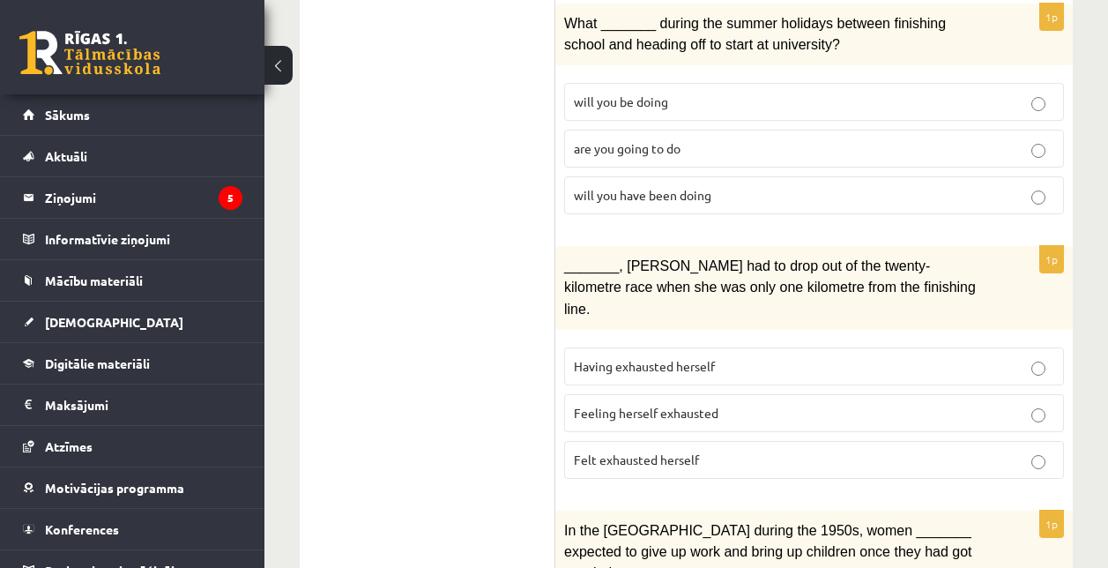
click at [654, 187] on span "will you have been doing" at bounding box center [643, 195] width 138 height 16
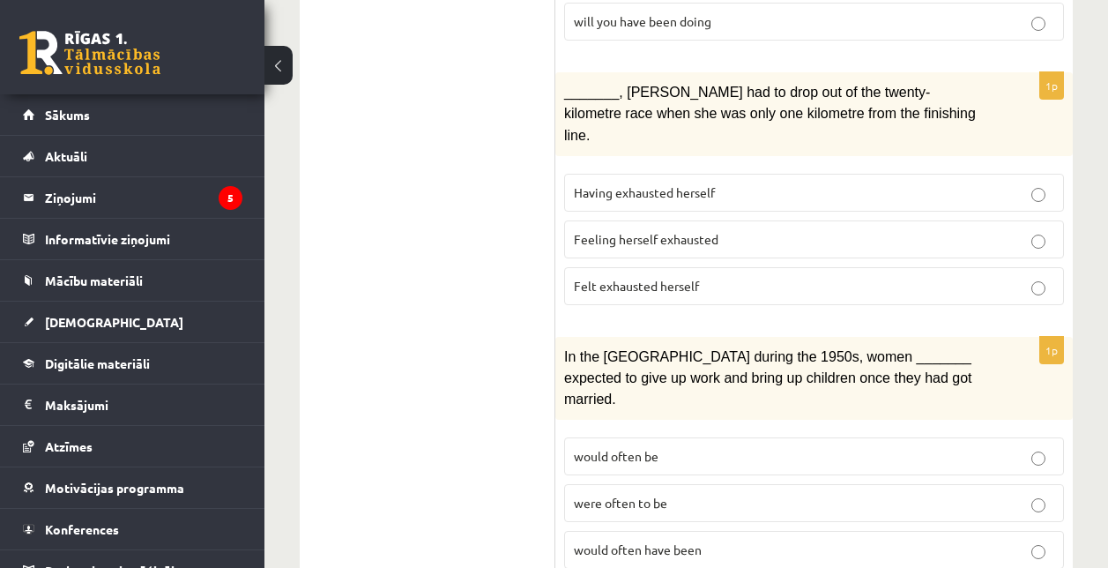
scroll to position [2245, 0]
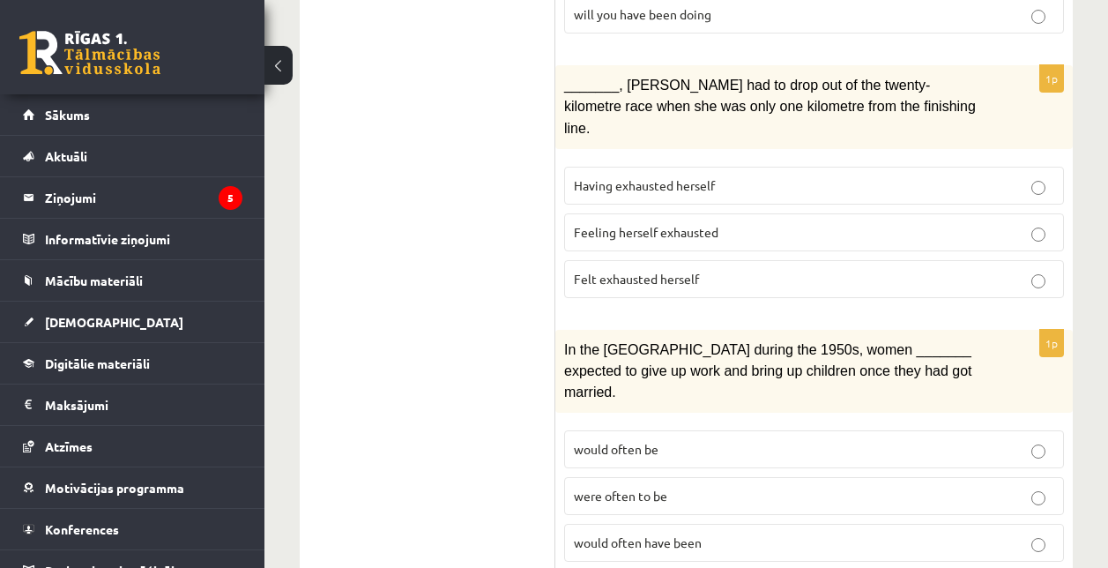
click at [652, 260] on label "Felt exhausted herself" at bounding box center [814, 279] width 500 height 38
click at [692, 534] on span "would often have been" at bounding box center [638, 542] width 128 height 16
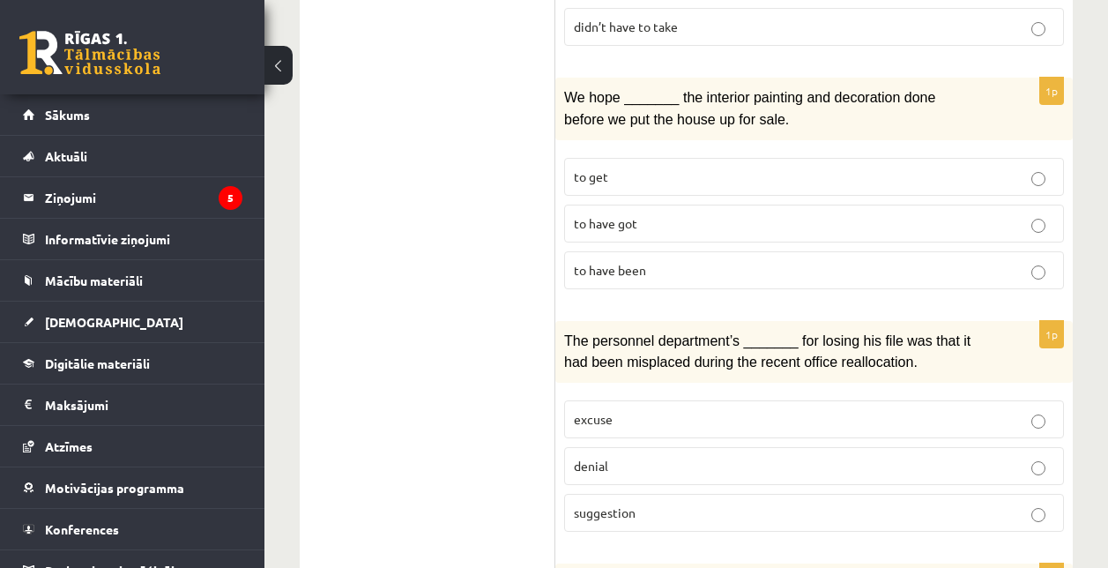
scroll to position [0, 0]
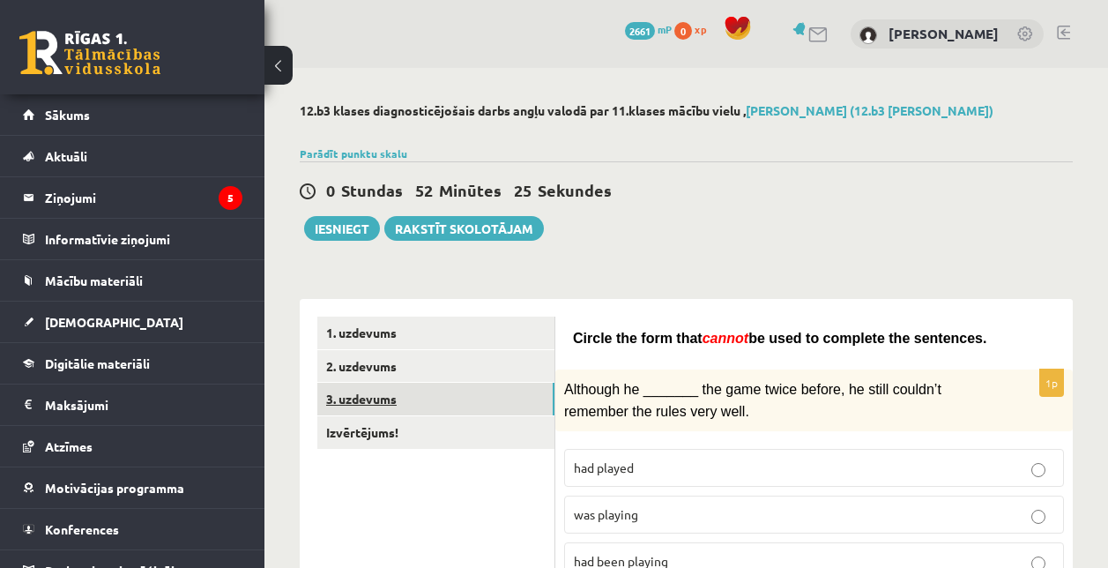
click at [413, 395] on link "3. uzdevums" at bounding box center [435, 399] width 237 height 33
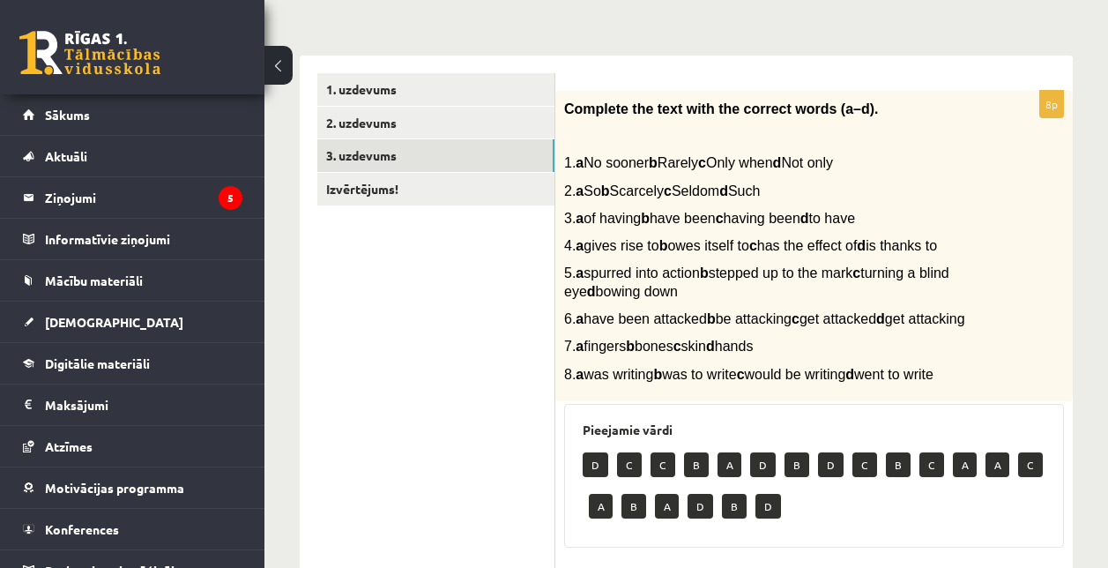
scroll to position [236, 0]
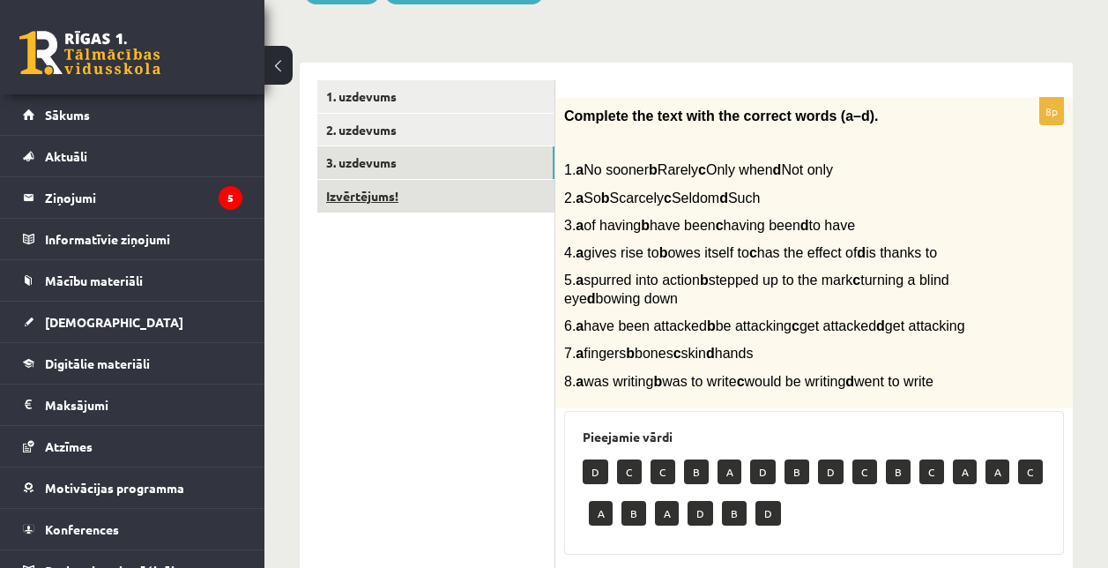
click at [480, 197] on link "Izvērtējums!" at bounding box center [435, 196] width 237 height 33
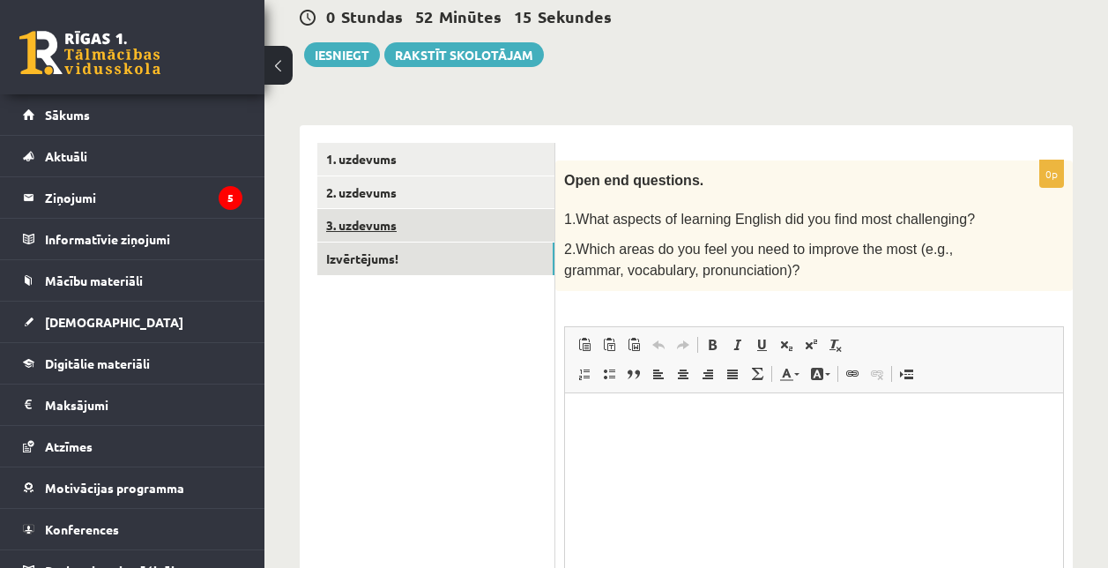
scroll to position [0, 0]
click at [431, 222] on link "3. uzdevums" at bounding box center [435, 225] width 237 height 33
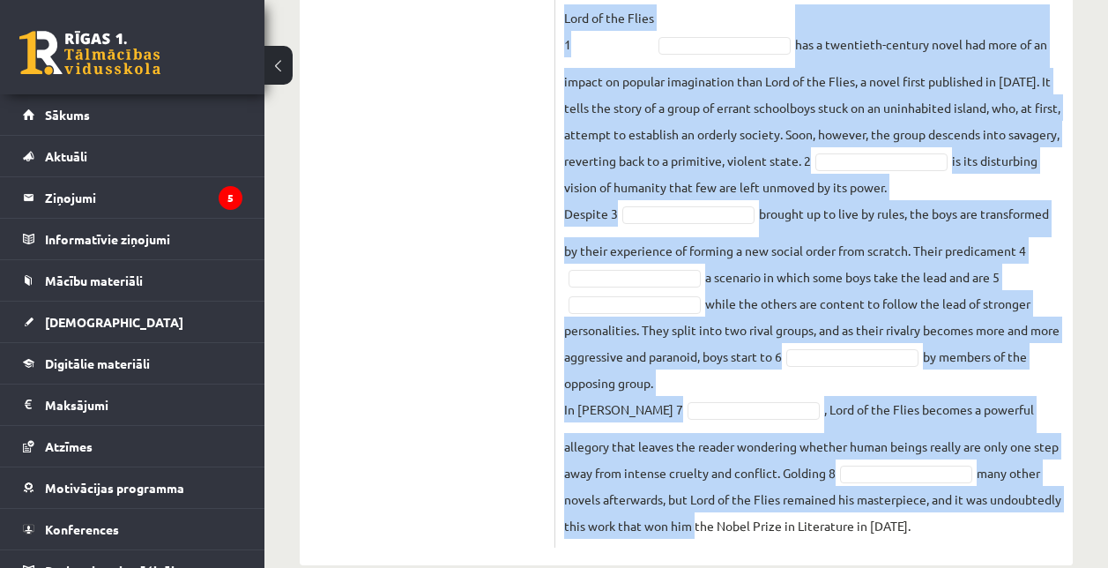
scroll to position [873, 0]
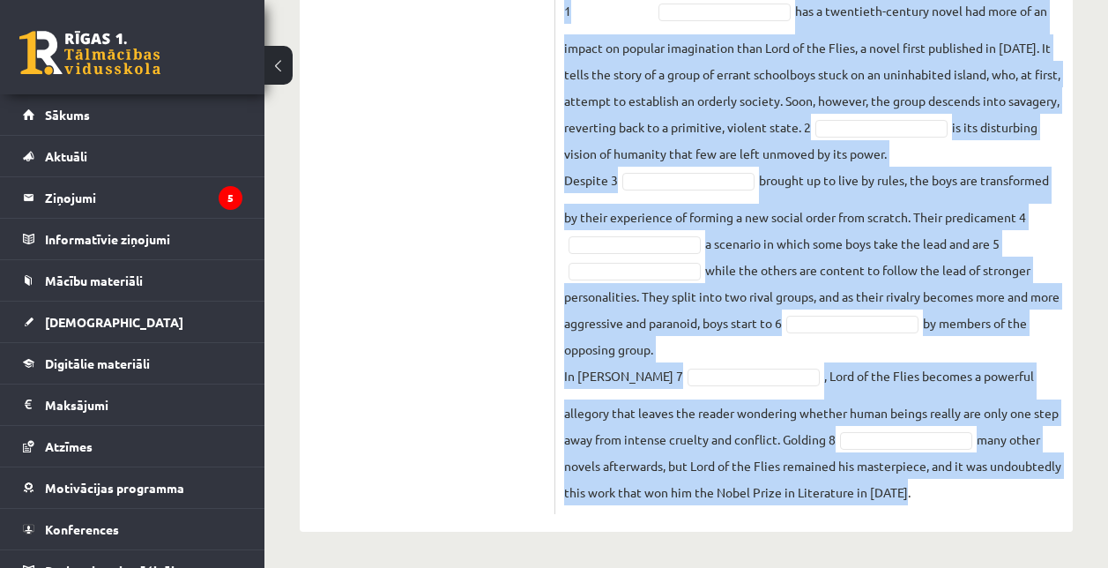
drag, startPoint x: 561, startPoint y: 170, endPoint x: 1027, endPoint y: 555, distance: 604.4
click at [835, 149] on fieldset "Lord of the Flies 1 has a twentieth-century novel had more of an impact on popu…" at bounding box center [814, 238] width 500 height 534
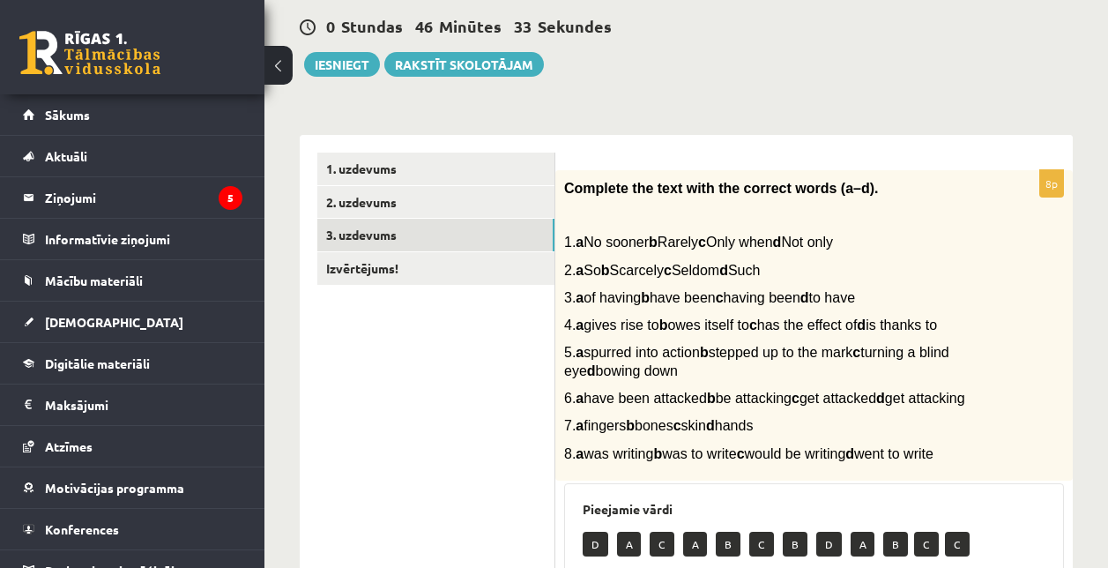
scroll to position [216, 0]
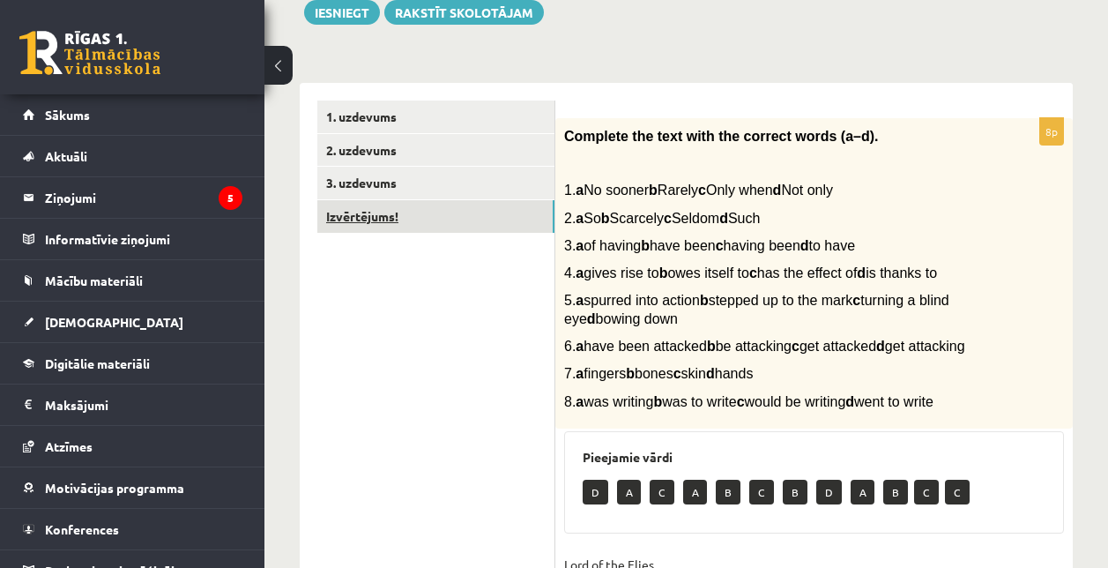
click at [393, 217] on link "Izvērtējums!" at bounding box center [435, 216] width 237 height 33
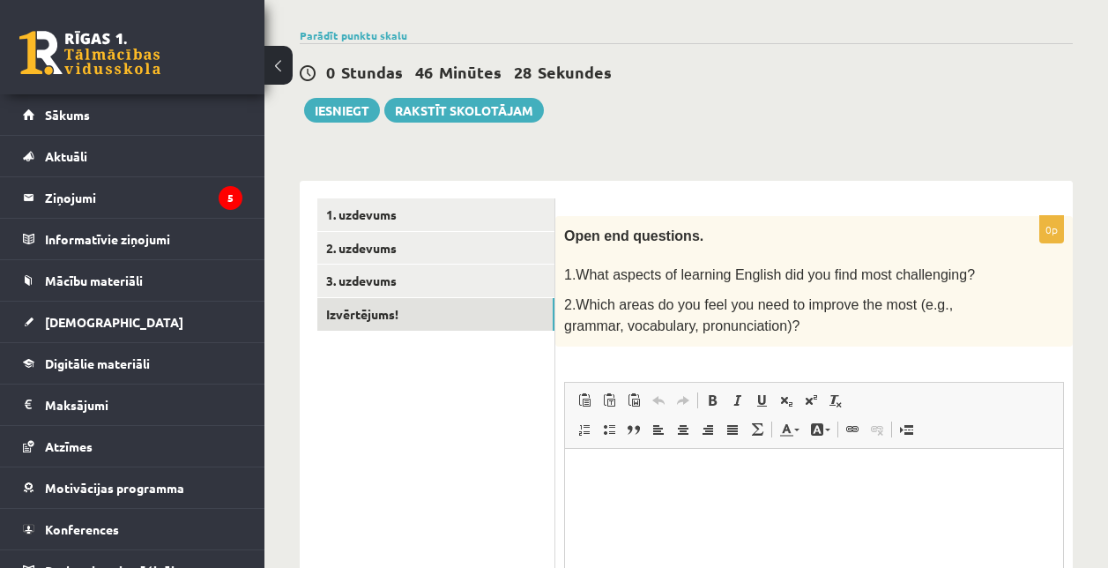
scroll to position [117, 0]
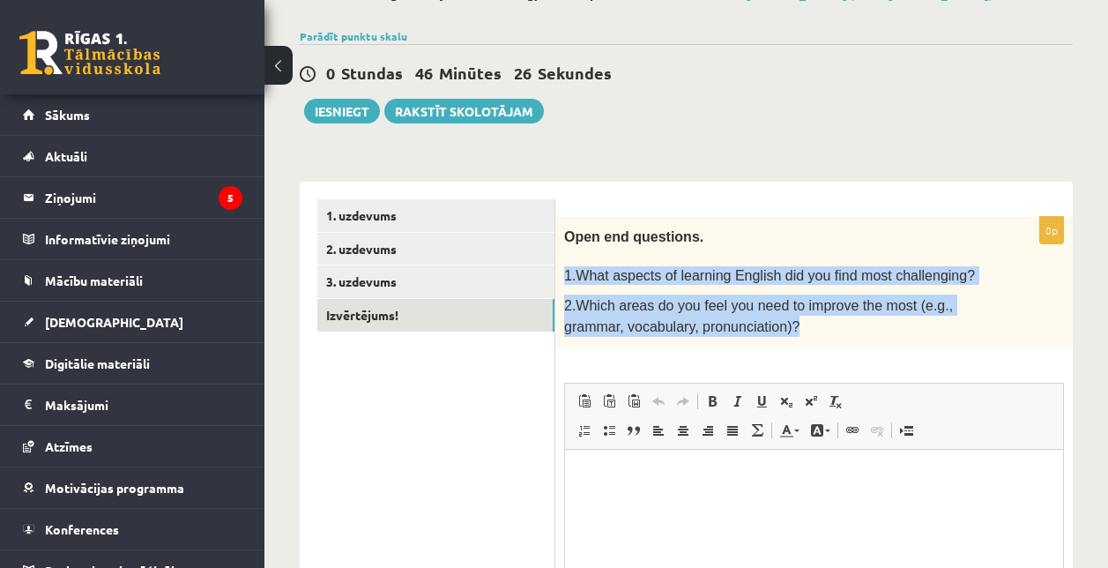
drag, startPoint x: 561, startPoint y: 270, endPoint x: 830, endPoint y: 322, distance: 274.7
click at [830, 322] on div "Open end questions. 1.What aspects of learning English did you find most challe…" at bounding box center [814, 282] width 518 height 130
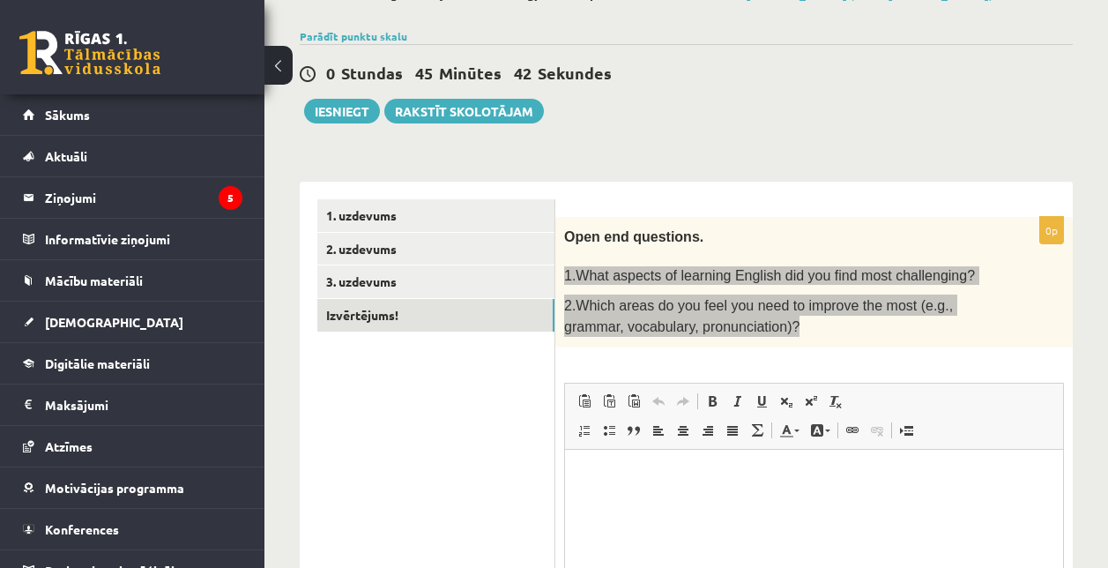
click at [614, 465] on html at bounding box center [814, 476] width 498 height 54
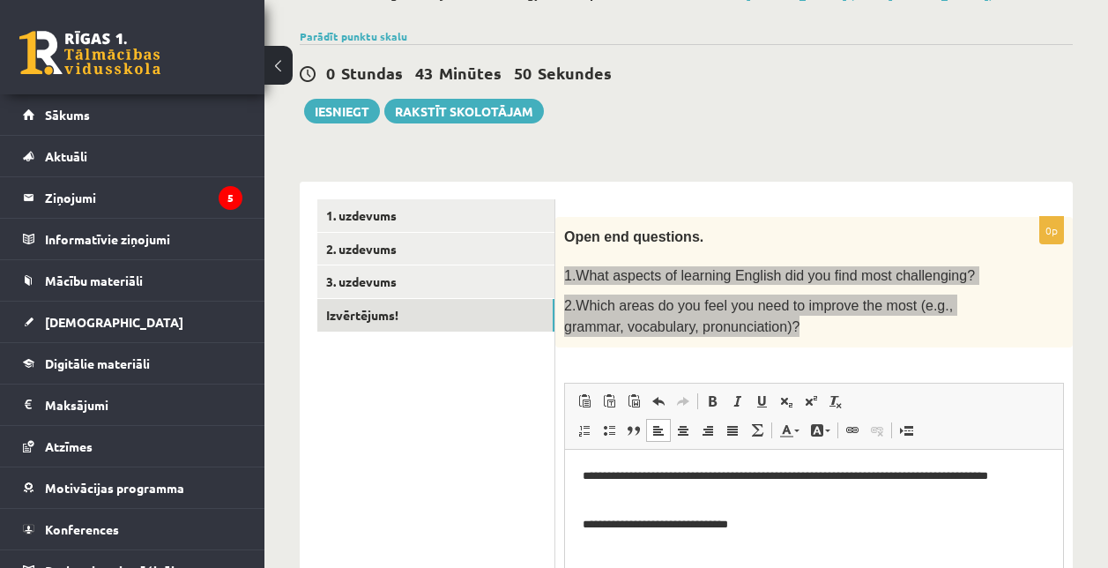
click at [793, 525] on p "**********" at bounding box center [814, 524] width 463 height 19
drag, startPoint x: 808, startPoint y: 525, endPoint x: 1029, endPoint y: 530, distance: 220.5
click at [1029, 530] on p "**********" at bounding box center [814, 524] width 463 height 19
drag, startPoint x: 1011, startPoint y: 521, endPoint x: 1054, endPoint y: 525, distance: 43.4
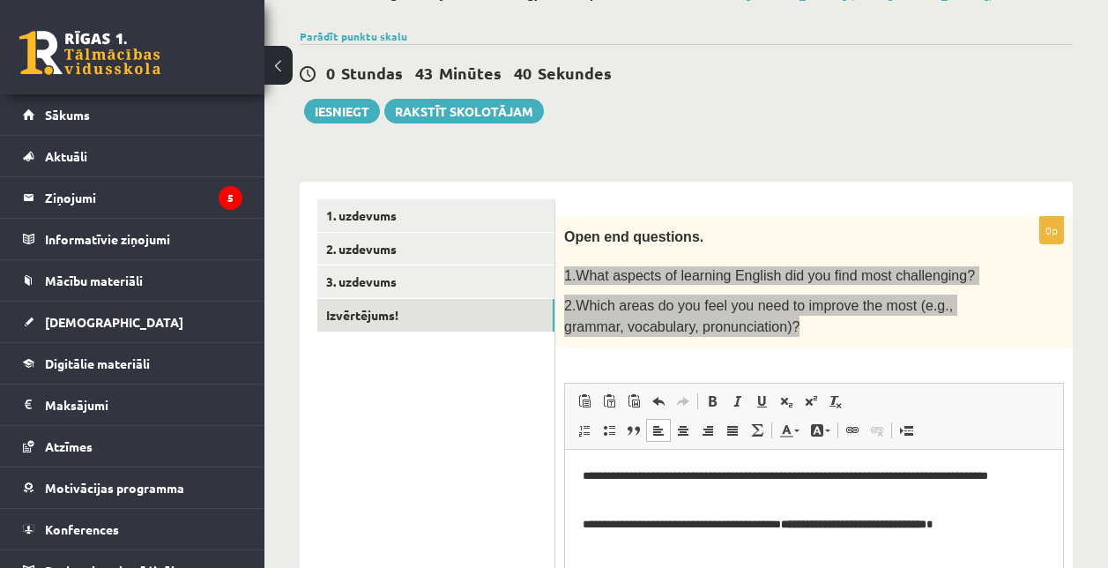
click at [1054, 525] on html "**********" at bounding box center [814, 499] width 498 height 101
click at [808, 522] on p "**********" at bounding box center [814, 524] width 463 height 19
drag, startPoint x: 793, startPoint y: 540, endPoint x: 568, endPoint y: 548, distance: 225.8
click at [568, 548] on html "**********" at bounding box center [814, 509] width 498 height 120
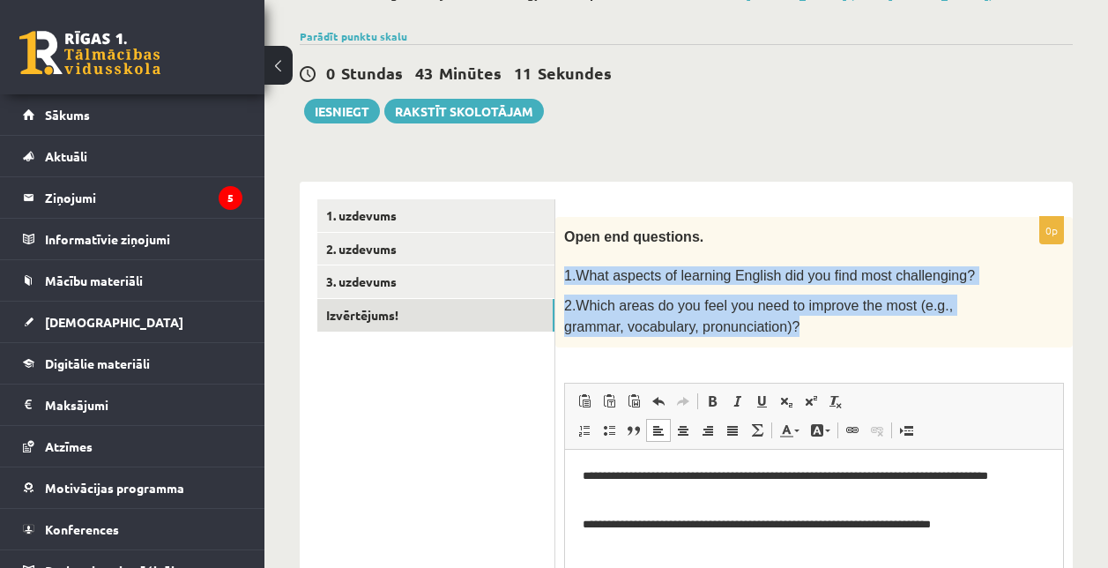
click at [836, 325] on p "2.Which areas do you feel you need to improve the most (e.g., grammar, vocabula…" at bounding box center [770, 315] width 412 height 43
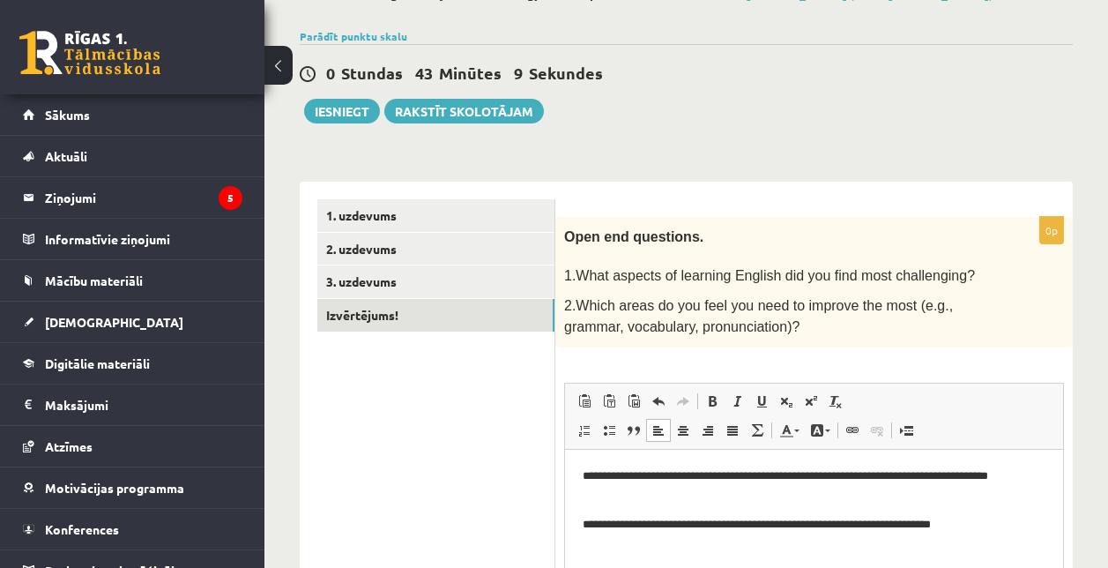
click at [741, 318] on span "2.Which areas do you feel you need to improve the most (e.g., grammar, vocabula…" at bounding box center [758, 316] width 389 height 36
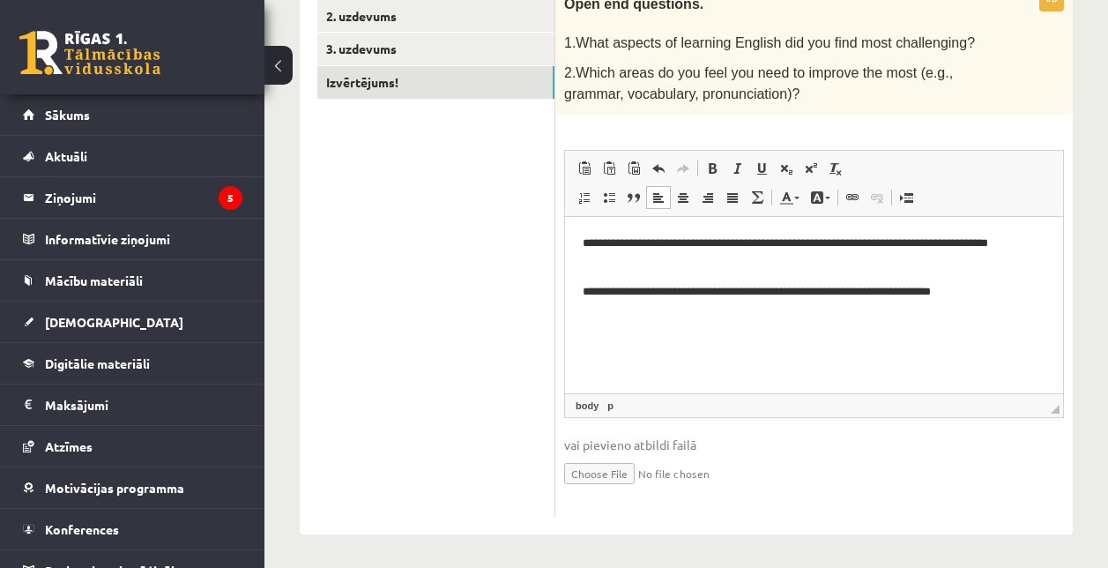
scroll to position [0, 0]
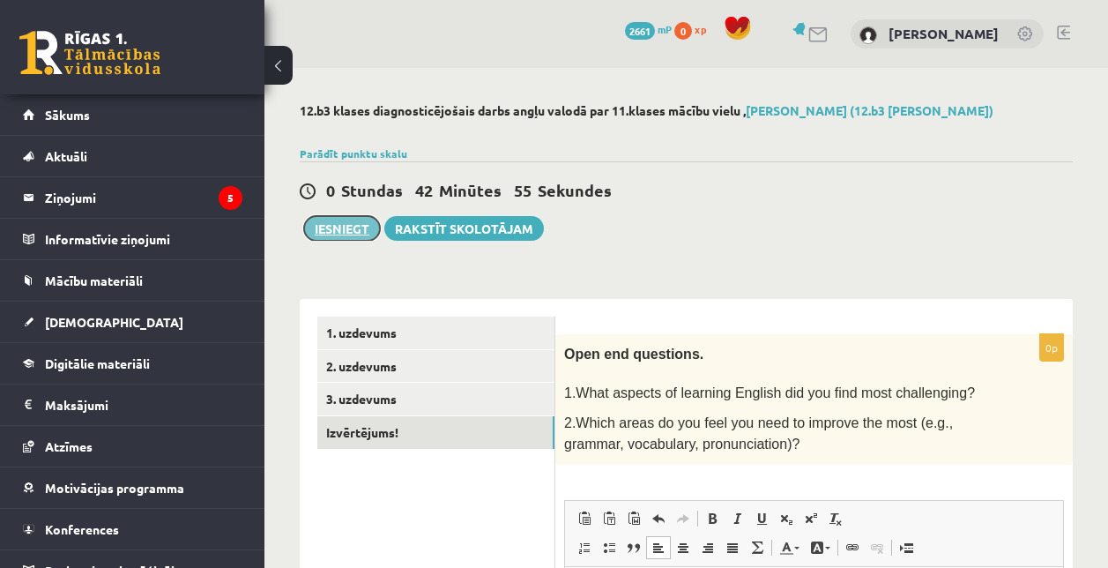
click at [353, 223] on button "Iesniegt" at bounding box center [342, 228] width 76 height 25
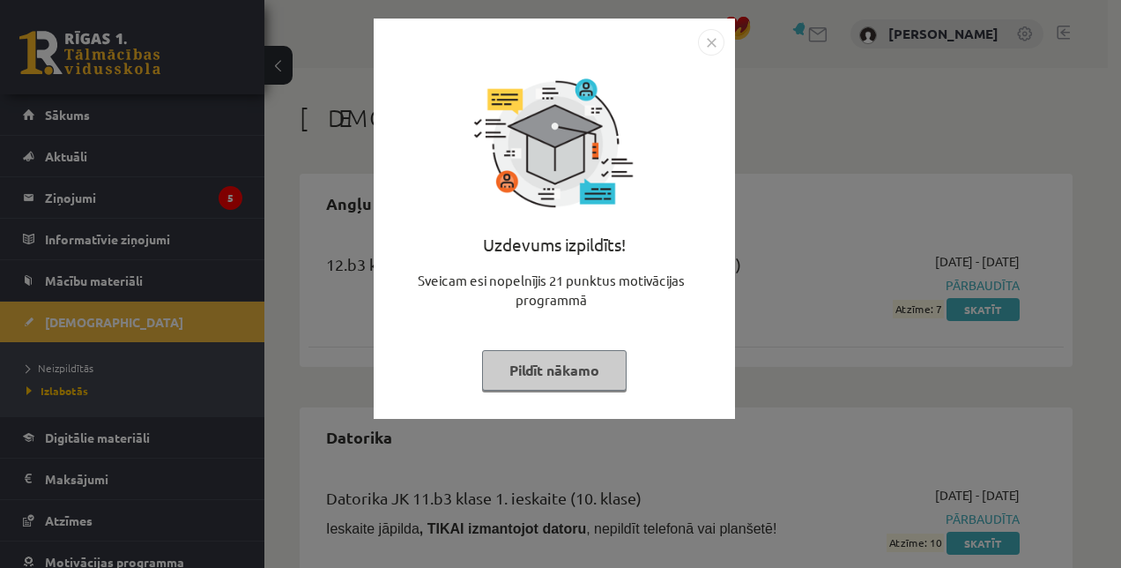
click at [556, 370] on button "Pildīt nākamo" at bounding box center [554, 370] width 145 height 41
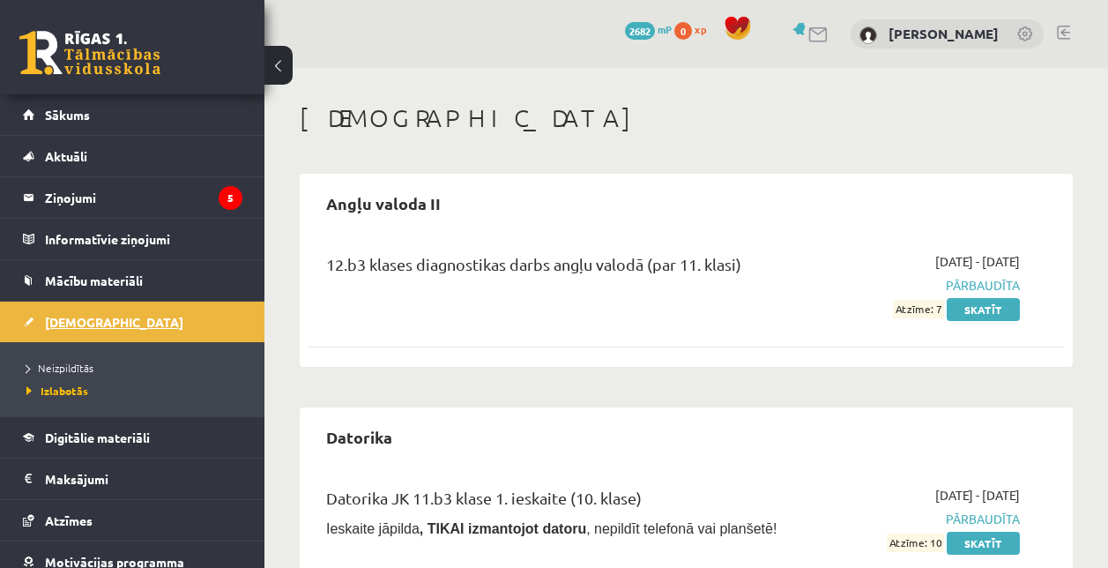
click at [147, 316] on link "[DEMOGRAPHIC_DATA]" at bounding box center [133, 322] width 220 height 41
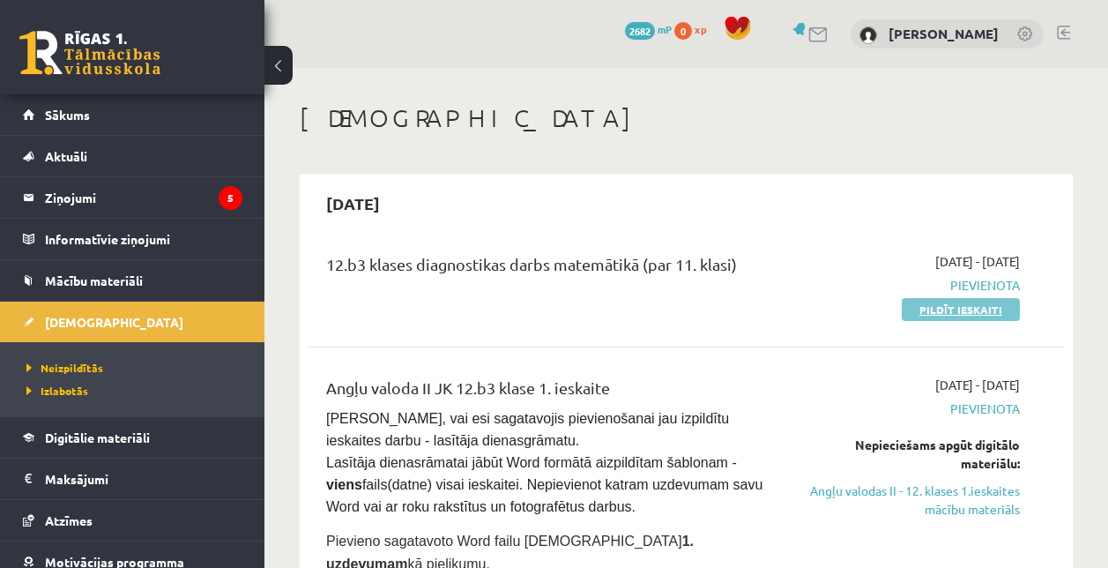
click at [934, 303] on link "Pildīt ieskaiti" at bounding box center [961, 309] width 118 height 23
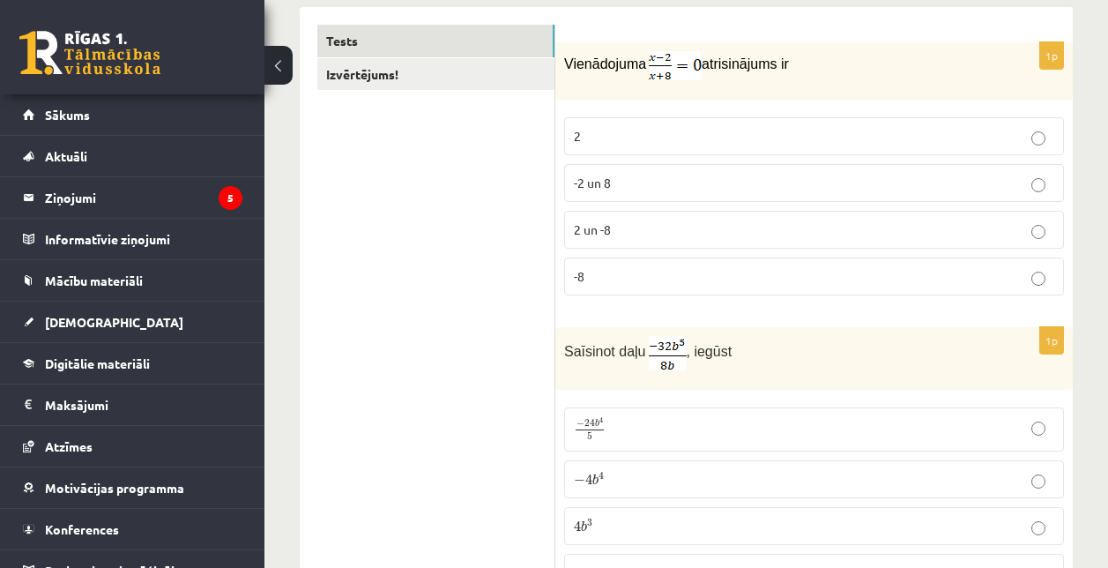
scroll to position [293, 0]
click at [612, 43] on div "Vienādojuma atrisinājums ir" at bounding box center [814, 69] width 518 height 57
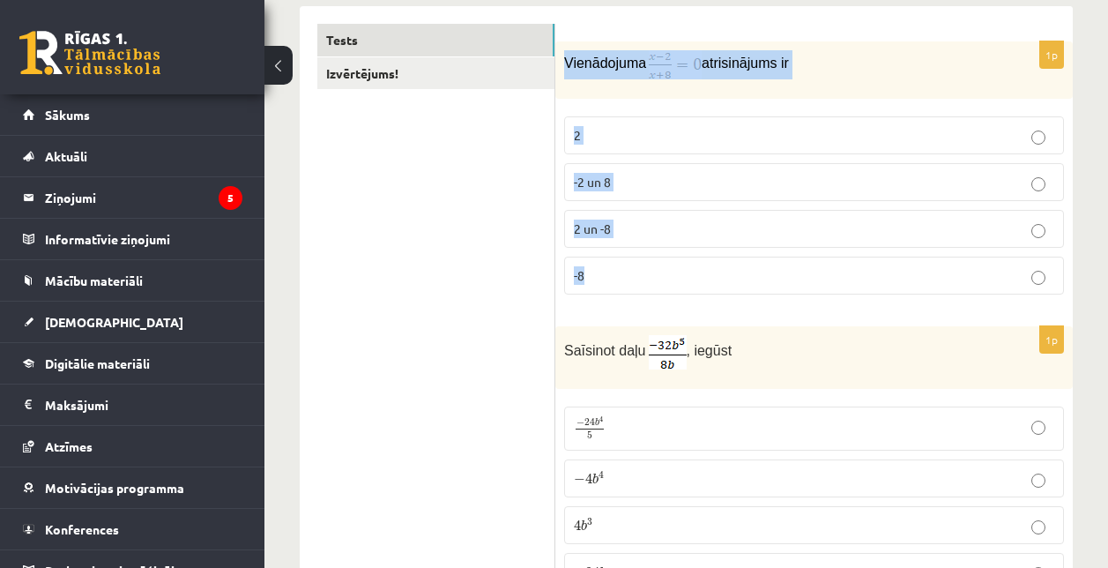
drag, startPoint x: 564, startPoint y: 59, endPoint x: 743, endPoint y: 276, distance: 281.2
click at [743, 276] on div "1p Vienādojuma atrisinājums ir 2 -2 un 8 2 un -8 -8" at bounding box center [814, 174] width 518 height 267
drag, startPoint x: 743, startPoint y: 276, endPoint x: 659, endPoint y: 58, distance: 233.3
click at [659, 58] on img at bounding box center [675, 64] width 53 height 29
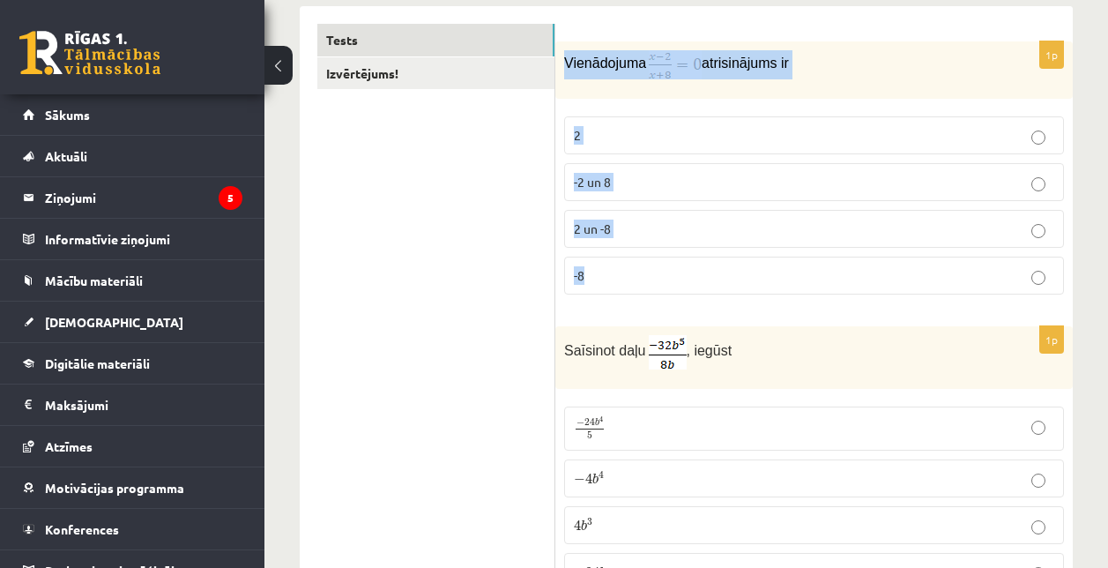
copy div "Vienādojuma atrisinājums ir 2 -2 un 8 2 un -8 -8"
click at [630, 78] on p "Vienādojuma atrisinājums ir" at bounding box center [770, 64] width 412 height 29
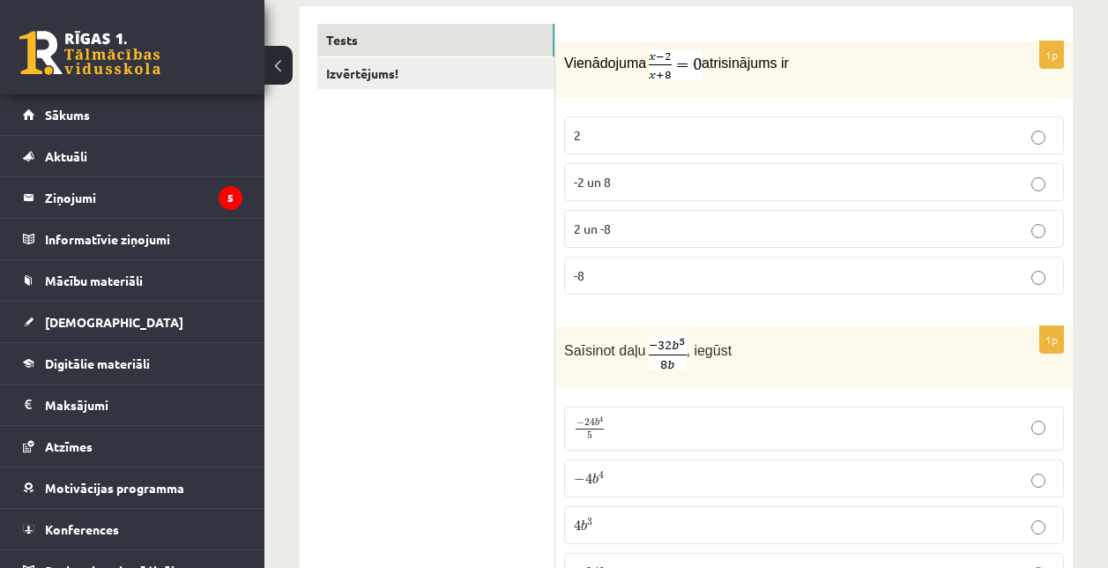
click at [912, 94] on div "Vienādojuma atrisinājums ir" at bounding box center [814, 69] width 518 height 57
click at [622, 147] on label "2" at bounding box center [814, 135] width 500 height 38
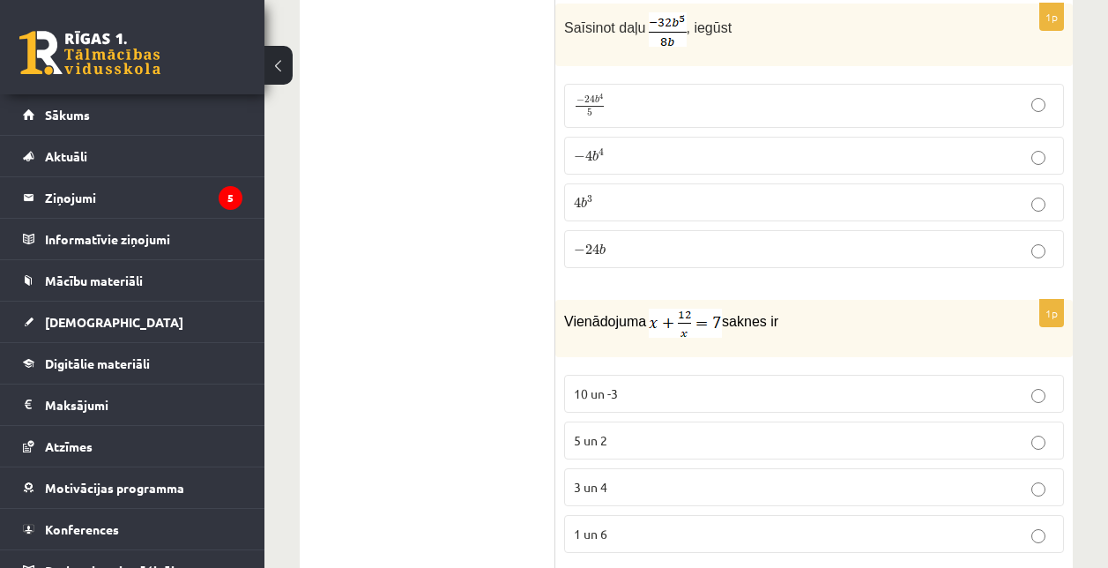
scroll to position [614, 0]
click at [637, 160] on p "− 4 b 4 − 4 b 4" at bounding box center [814, 156] width 480 height 19
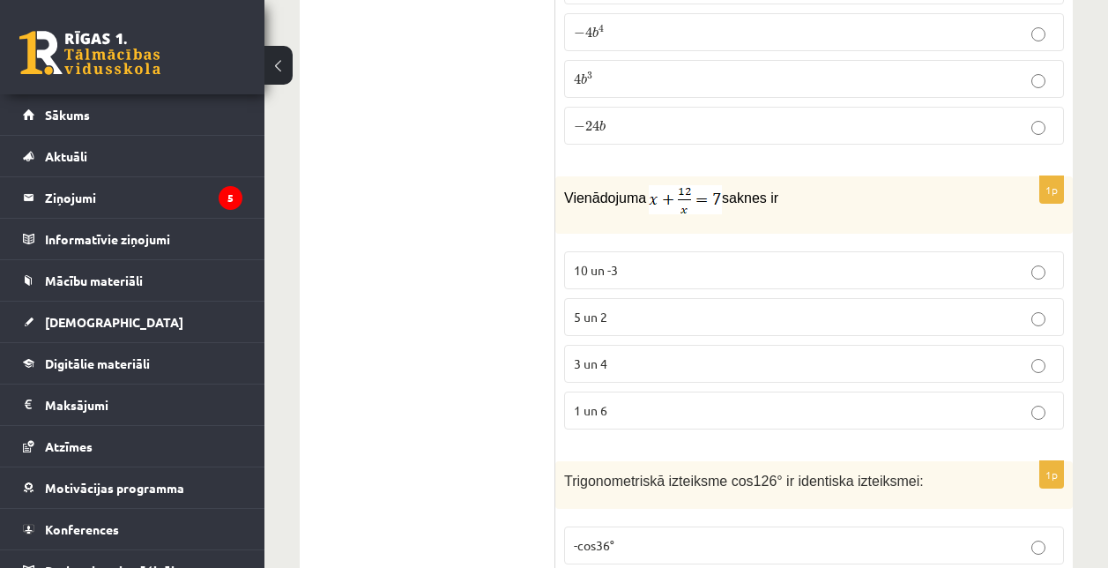
scroll to position [806, 0]
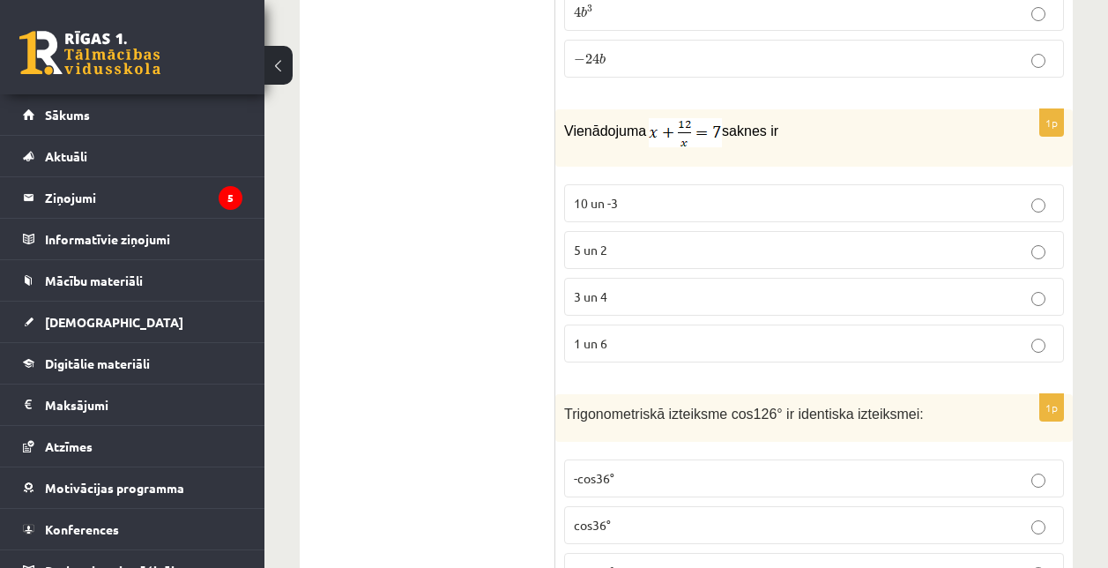
click at [618, 294] on p "3 un 4" at bounding box center [814, 296] width 480 height 19
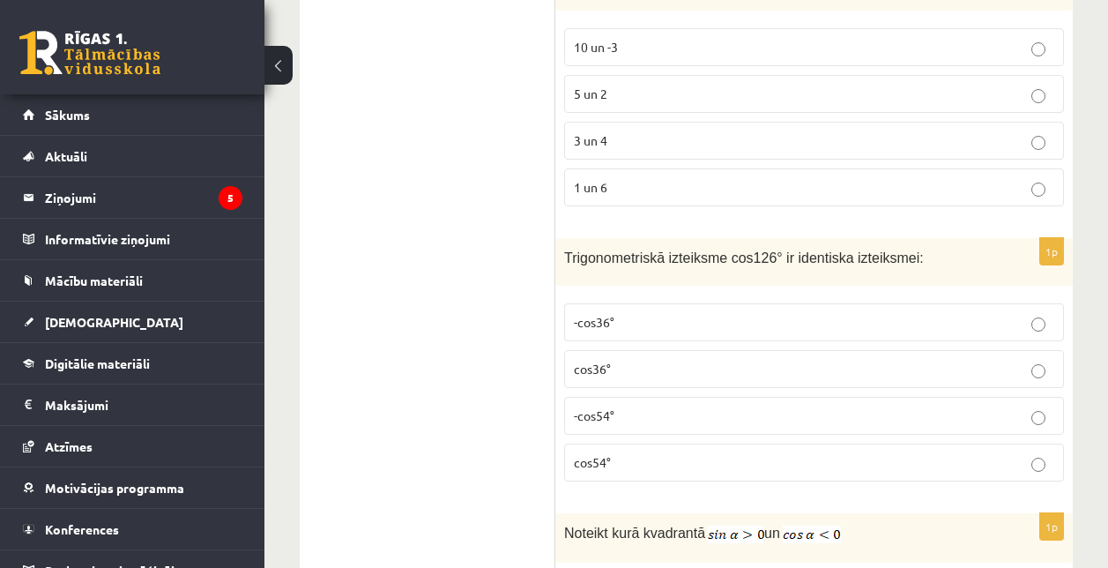
scroll to position [1039, 0]
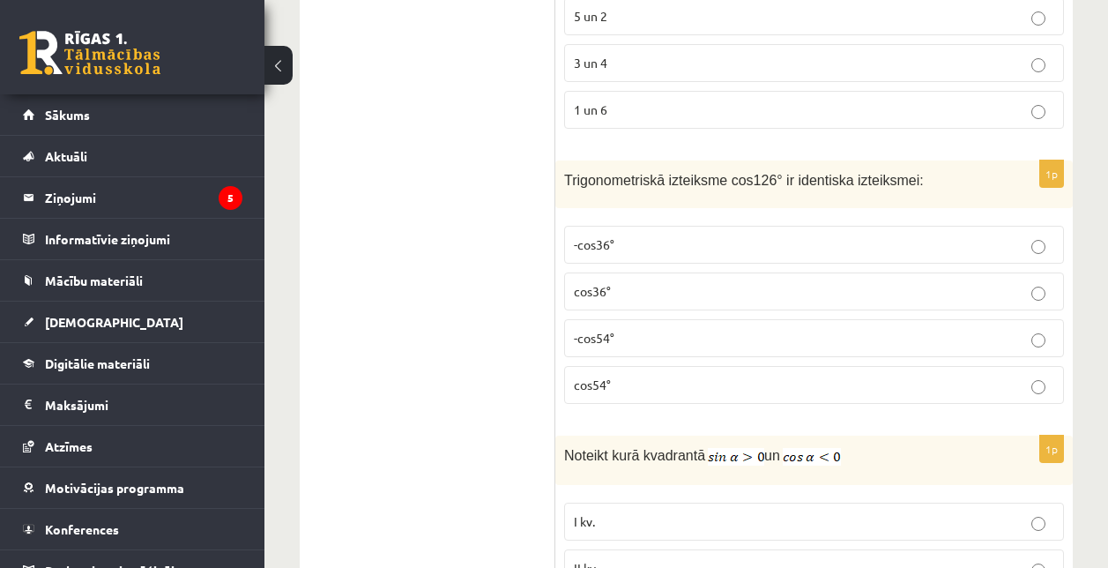
click at [616, 344] on p "-cos54°" at bounding box center [814, 338] width 480 height 19
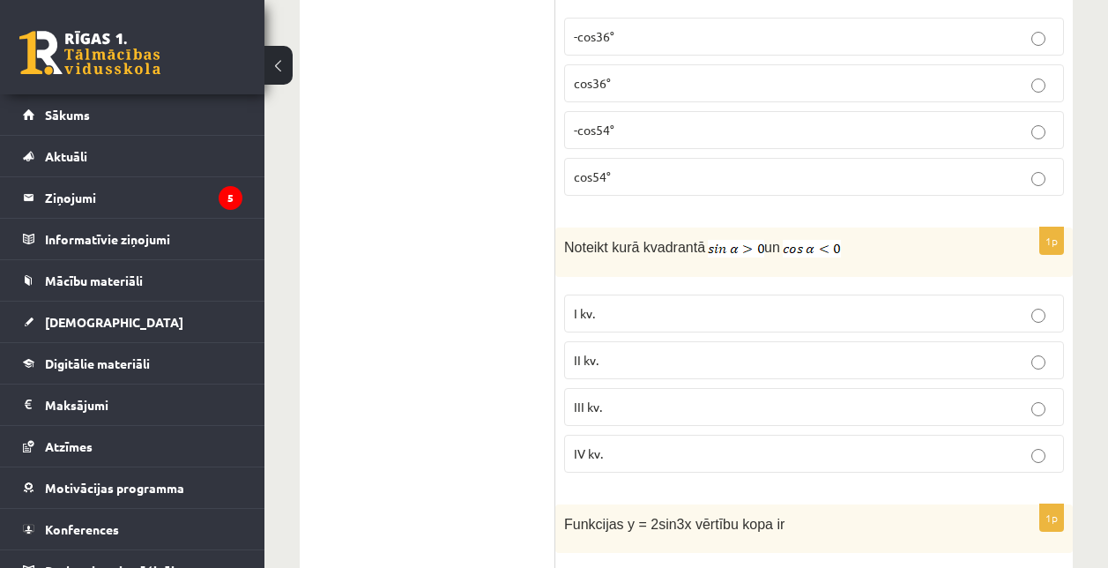
scroll to position [1258, 0]
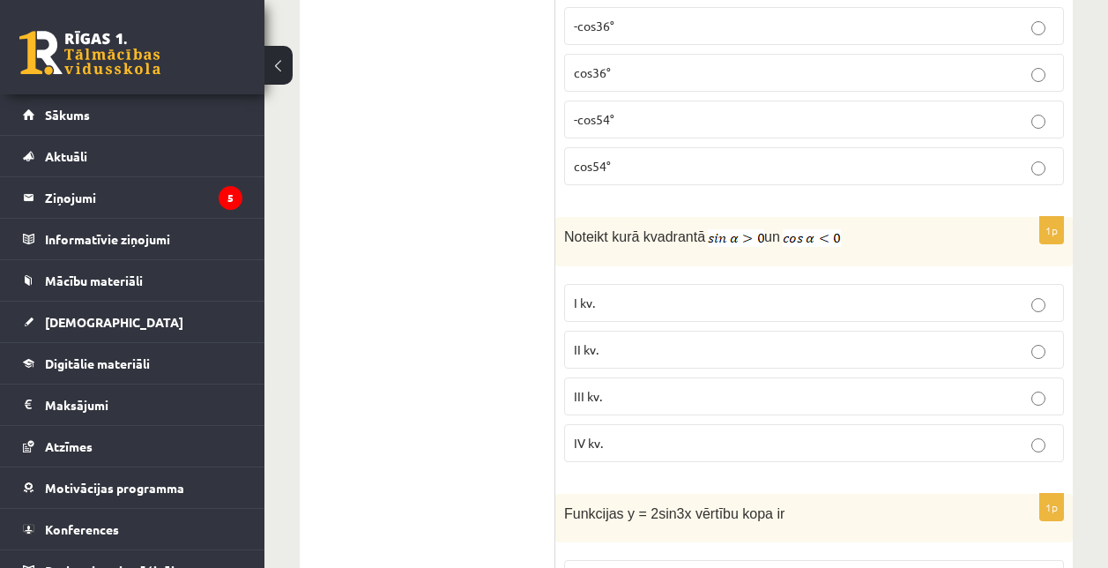
click at [616, 344] on p "II kv." at bounding box center [814, 349] width 480 height 19
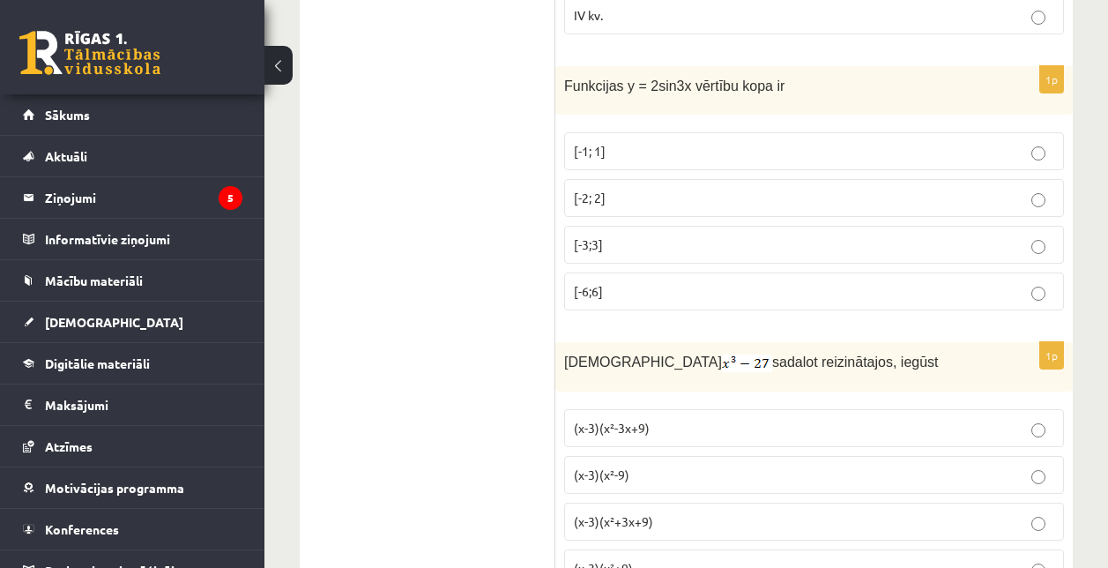
scroll to position [1698, 0]
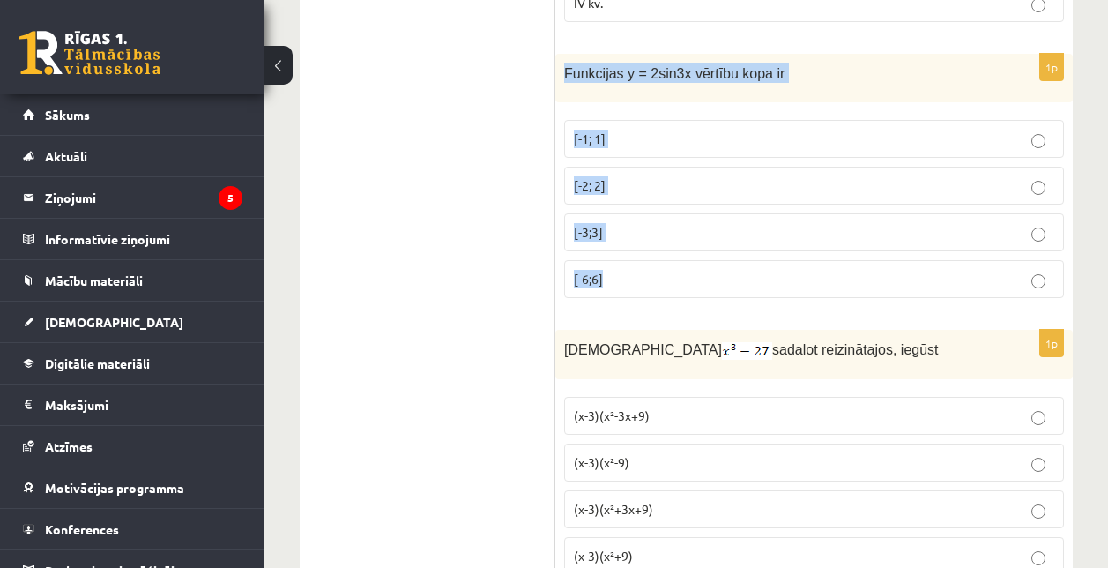
drag, startPoint x: 556, startPoint y: 66, endPoint x: 640, endPoint y: 270, distance: 220.2
click at [640, 270] on div "1p Funkcijas y = 2sin3x vērtību kopa ir [-1; 1] [-2; 2] [-3;3] [-6;6]" at bounding box center [814, 183] width 518 height 258
copy div "Funkcijas y = 2sin3x vērtību kopa ir [-1; 1] [-2; 2] [-3;3] [-6;6]"
click at [607, 192] on p "[-2; 2]" at bounding box center [814, 185] width 480 height 19
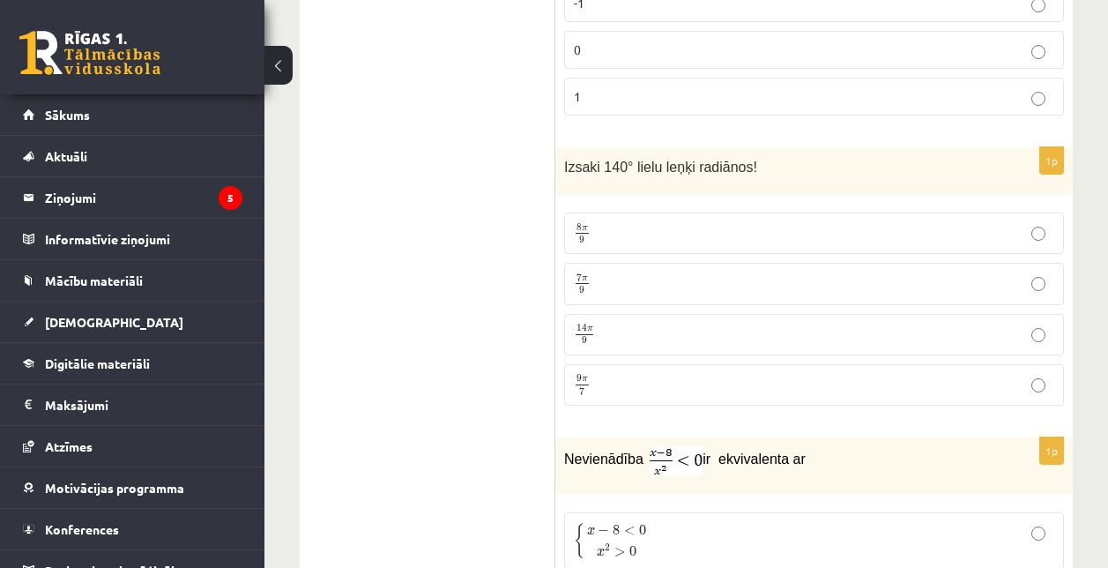
scroll to position [4062, 0]
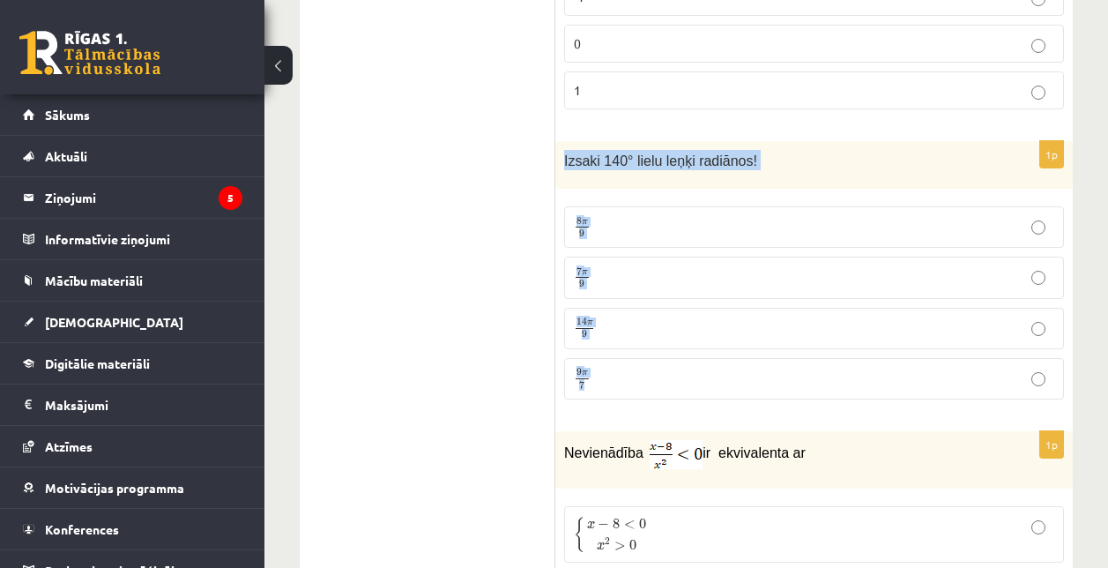
drag, startPoint x: 562, startPoint y: 156, endPoint x: 622, endPoint y: 368, distance: 219.7
click at [622, 368] on div "1p Izsaki 140° lielu leņķi radiānos! 8 π 9 8 π 9 7 π 9 7 π 9 14 π 9 14 π 9 9 π …" at bounding box center [814, 277] width 518 height 272
copy div "Izsaki 140° lielu leņķi radiānos! 8 π 9 8 π 9 7 π 9 7 π 9 14 π 9 14 π 9 9 π 7"
click at [637, 278] on p "7 π 9 7 π 9" at bounding box center [814, 277] width 480 height 22
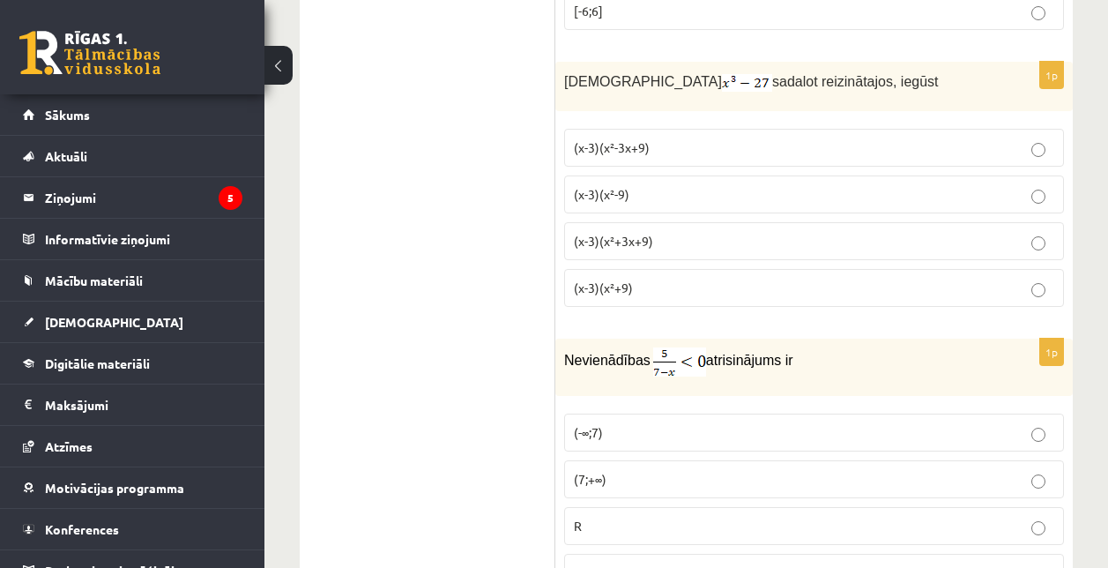
scroll to position [1965, 0]
click at [628, 227] on label "(x-3)(x²+3x+9)" at bounding box center [814, 242] width 500 height 38
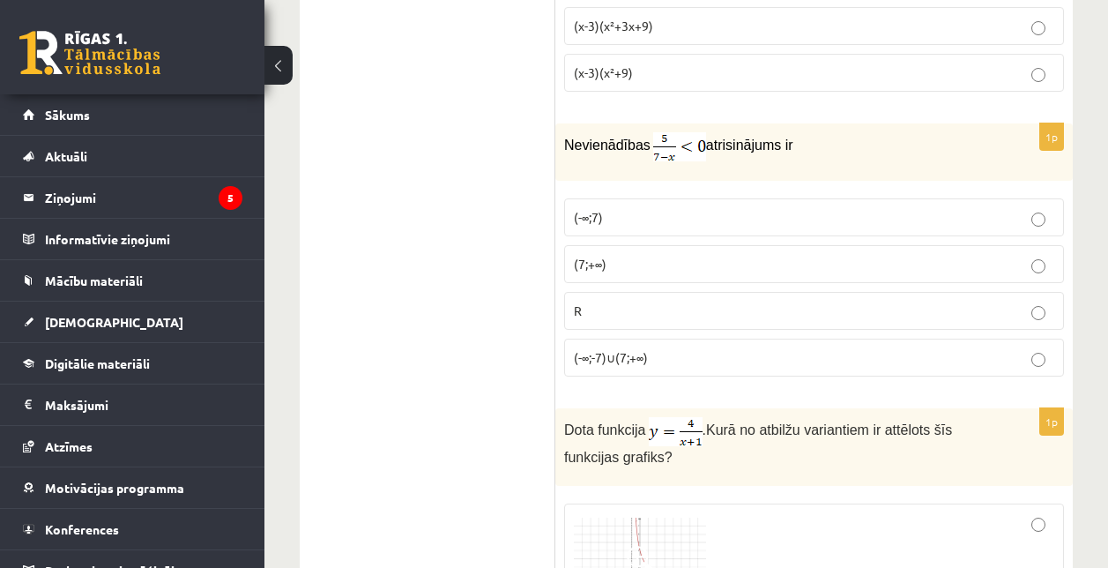
scroll to position [2185, 0]
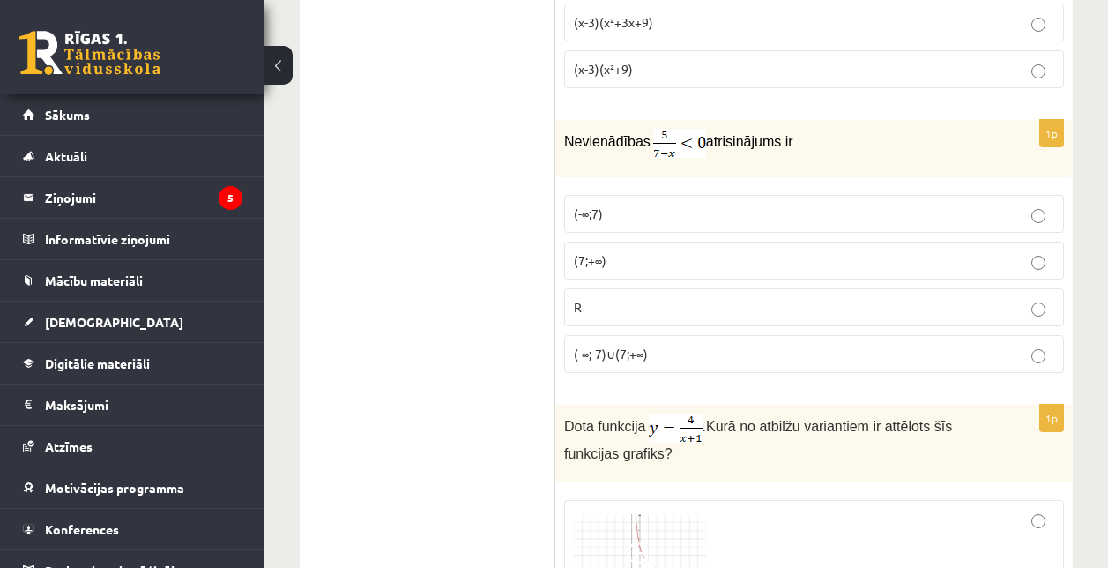
click at [682, 248] on label "(7;+∞)" at bounding box center [814, 261] width 500 height 38
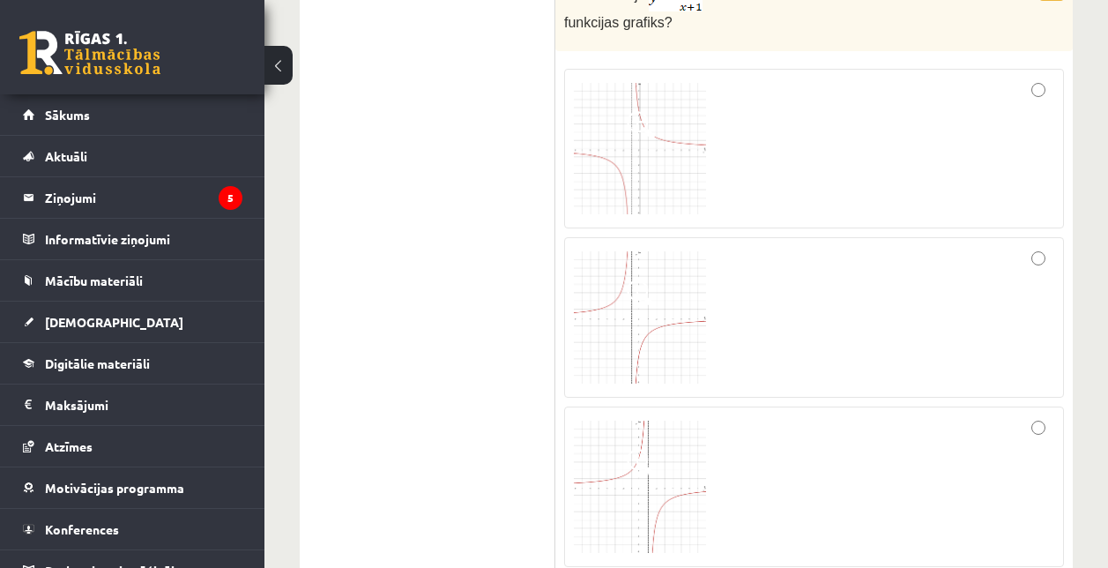
scroll to position [2614, 0]
click at [784, 175] on div at bounding box center [814, 150] width 480 height 141
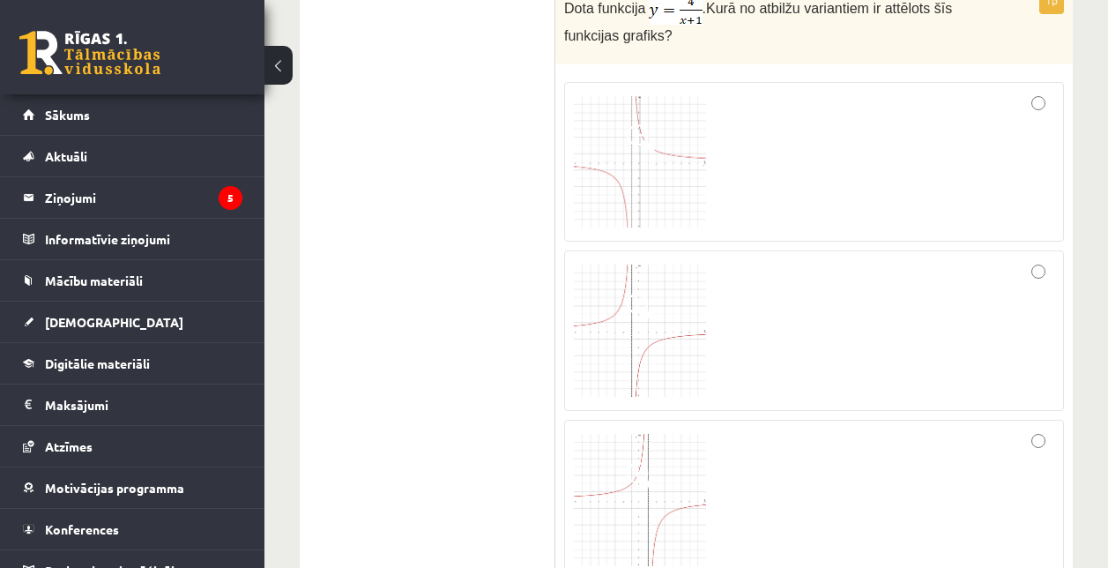
scroll to position [2602, 0]
click at [655, 164] on img at bounding box center [640, 163] width 132 height 132
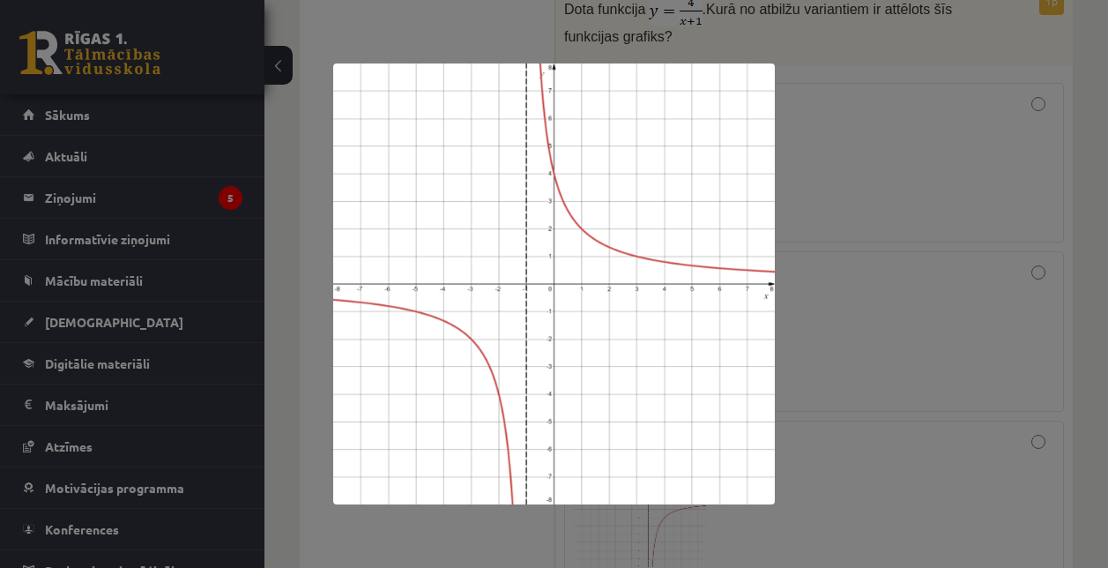
click at [525, 24] on div at bounding box center [554, 284] width 1108 height 568
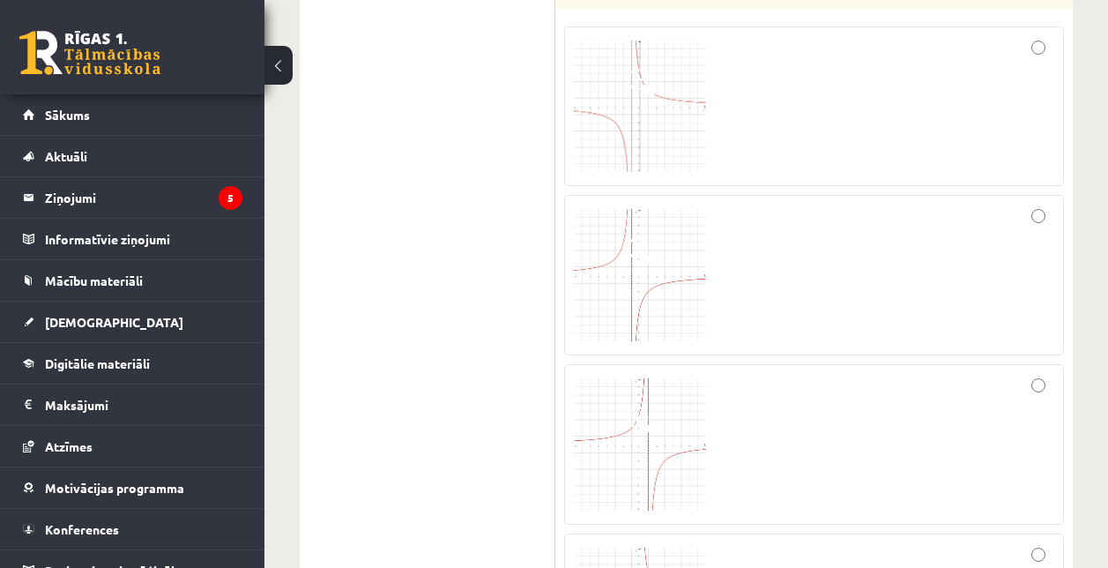
scroll to position [2662, 0]
click at [641, 96] on img at bounding box center [640, 102] width 132 height 132
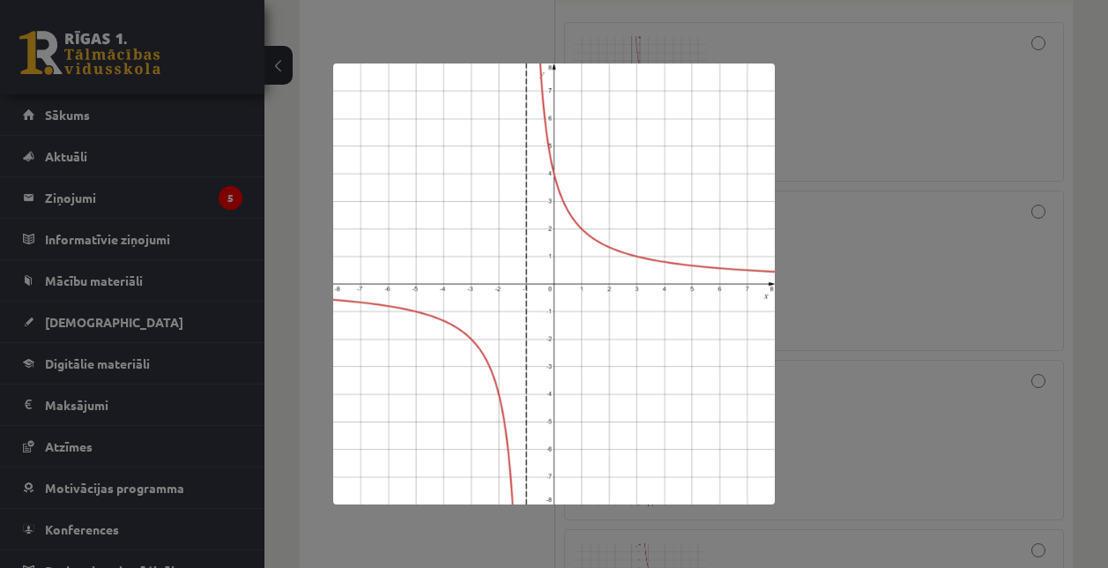
click at [477, 48] on div at bounding box center [554, 284] width 1108 height 568
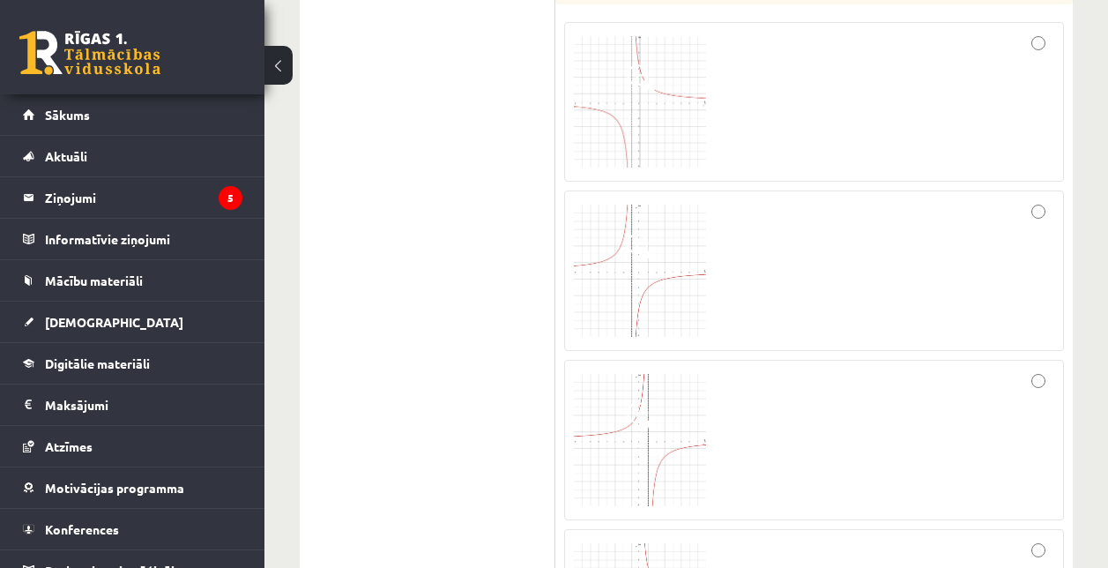
click at [625, 234] on img at bounding box center [640, 271] width 132 height 132
click at [634, 201] on span at bounding box center [641, 203] width 28 height 28
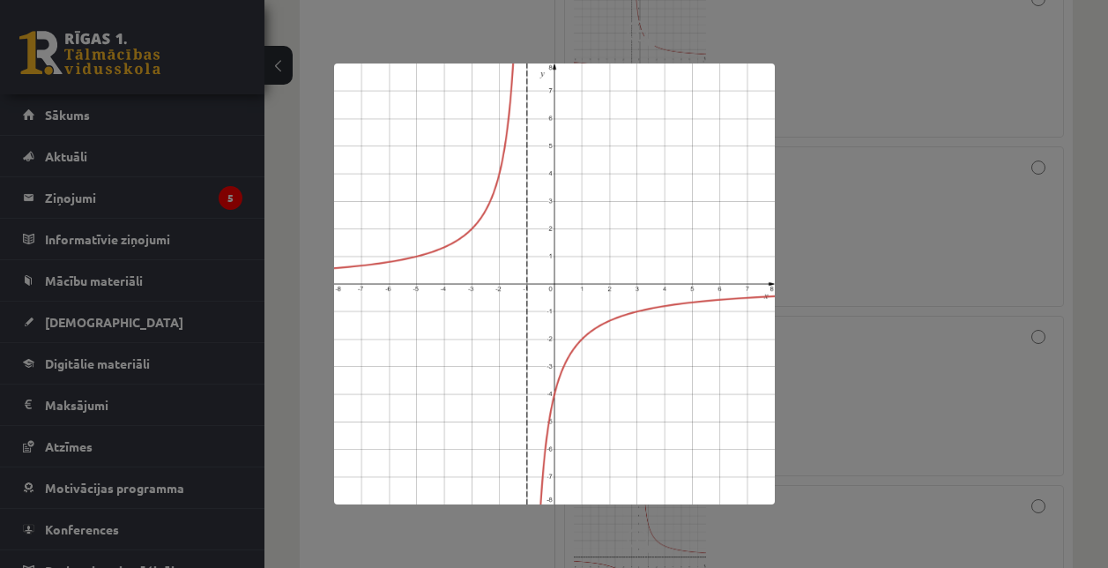
click at [825, 386] on div at bounding box center [554, 284] width 1108 height 568
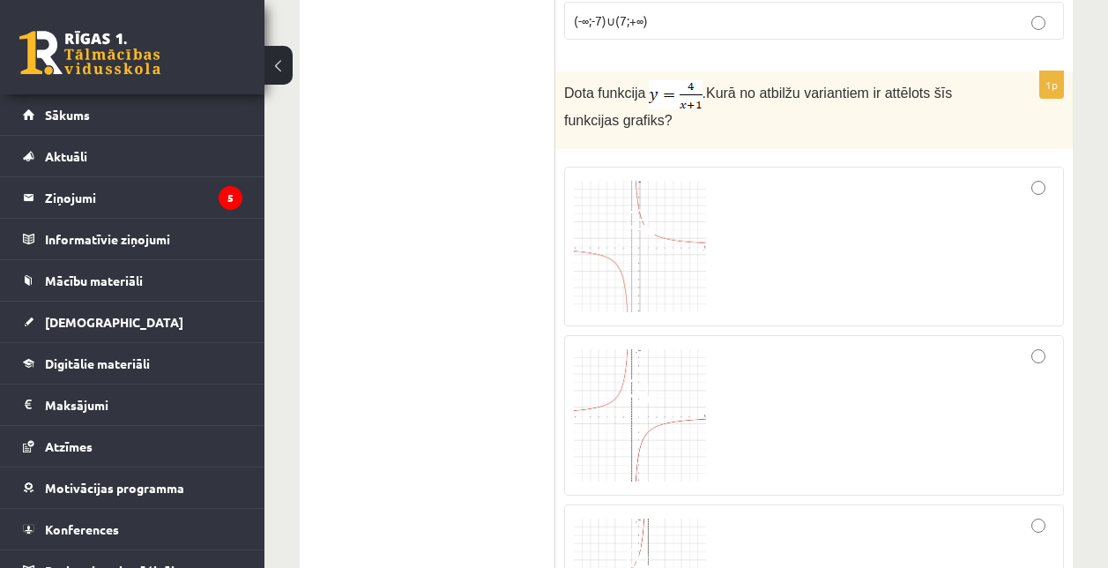
click at [825, 386] on div at bounding box center [814, 415] width 480 height 141
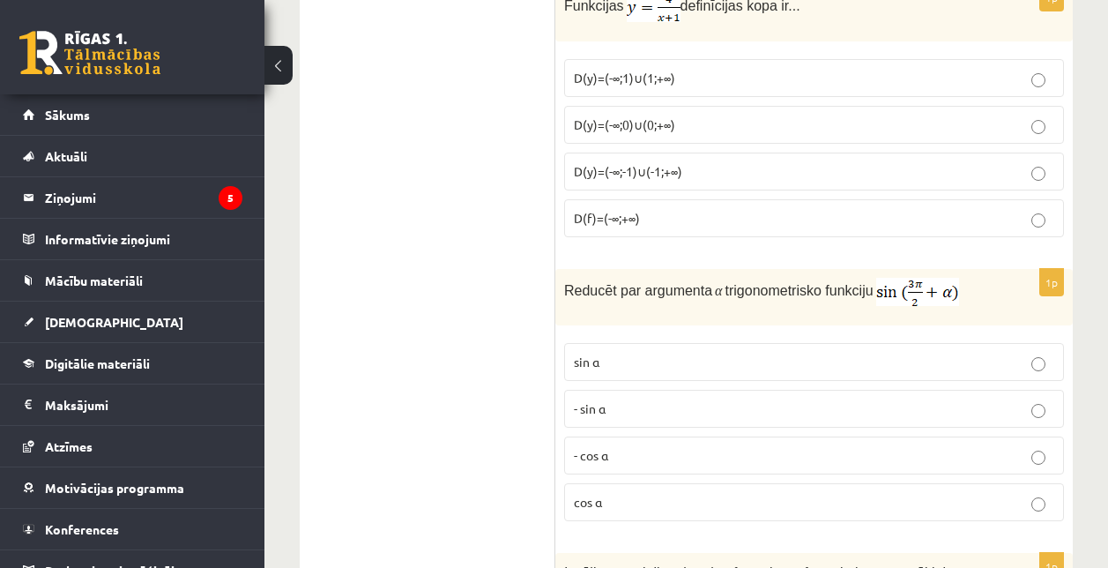
scroll to position [3400, 0]
click at [729, 454] on p "- cos ⁡α" at bounding box center [814, 454] width 480 height 19
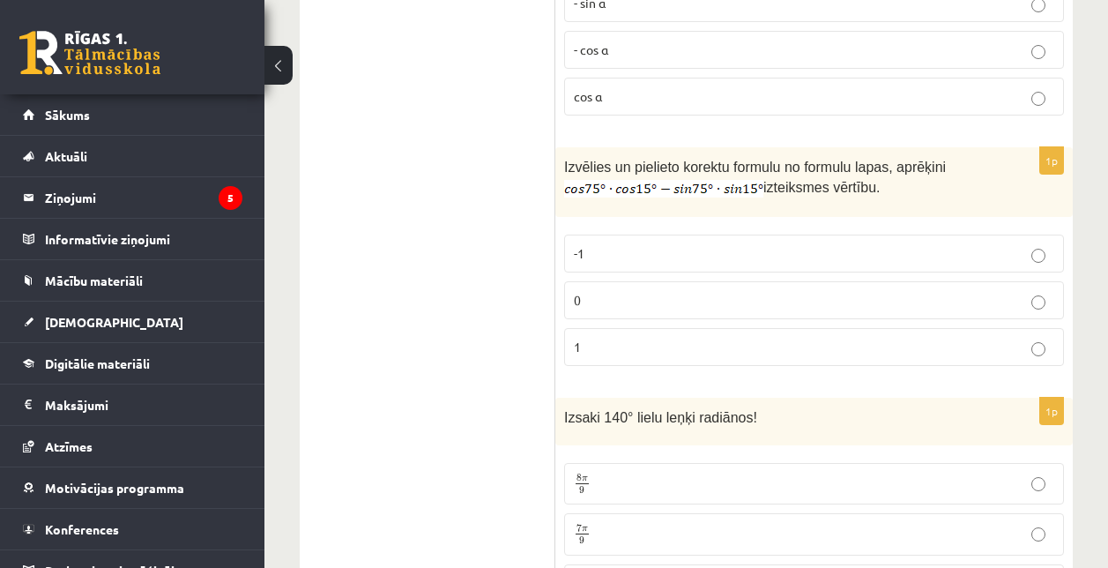
scroll to position [3806, 0]
click at [710, 306] on p "0" at bounding box center [814, 299] width 480 height 19
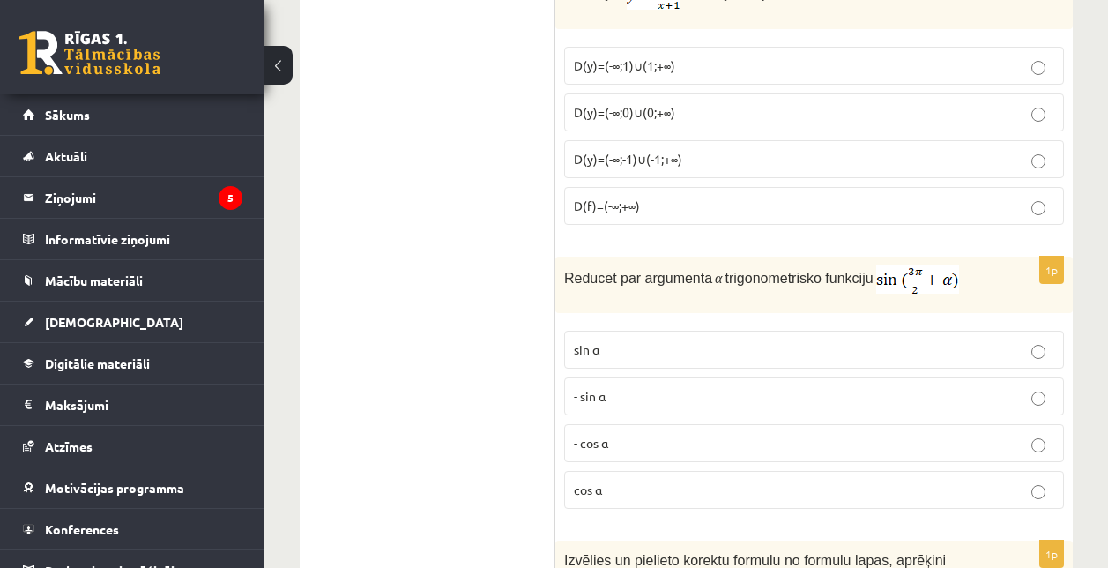
scroll to position [3323, 0]
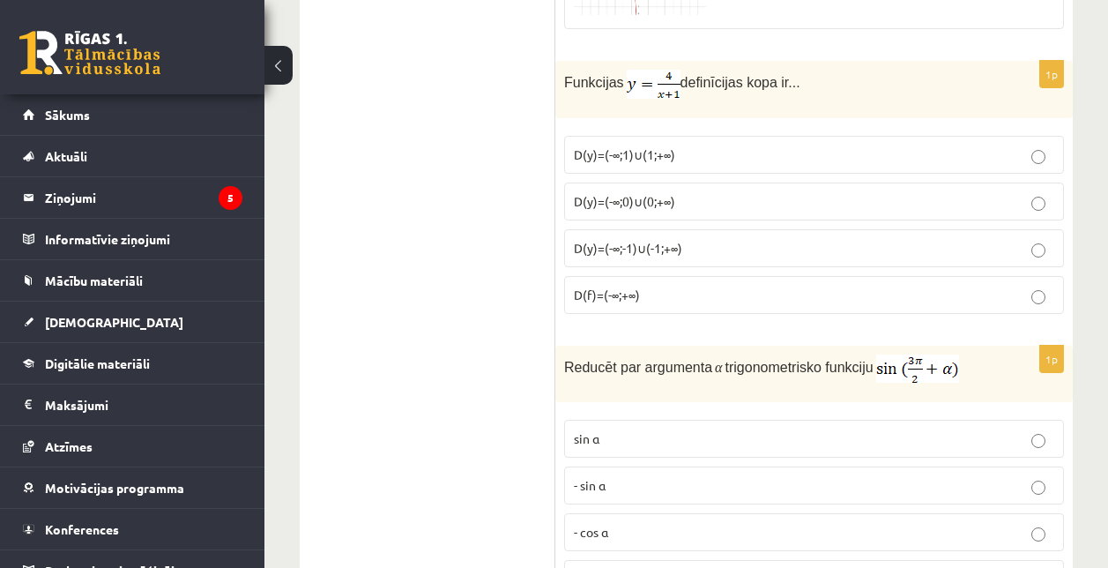
click at [924, 239] on p "D(y)=(-∞;-1)∪(-1;+∞)" at bounding box center [814, 248] width 480 height 19
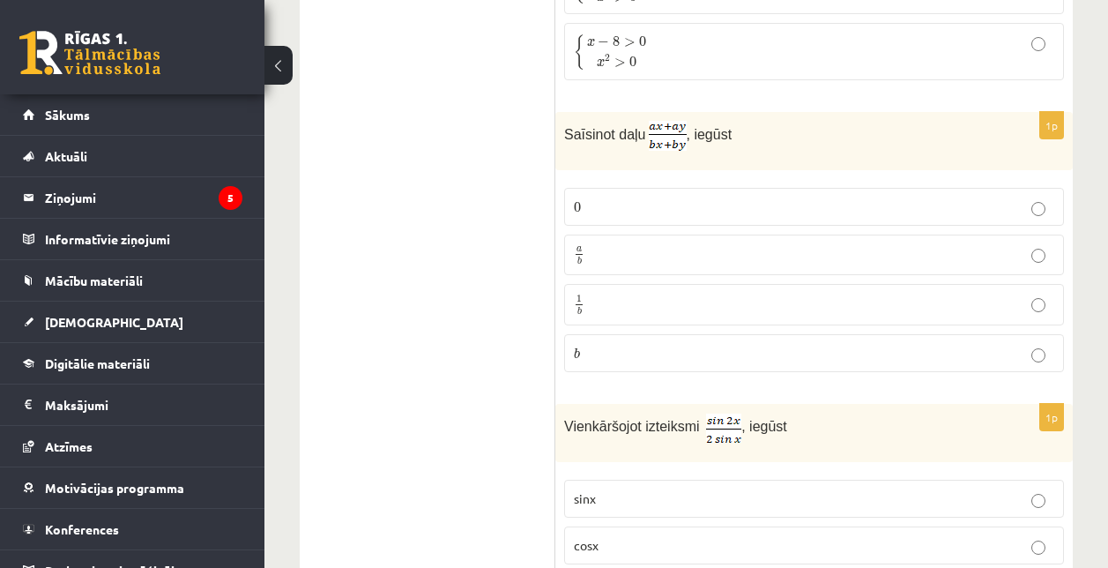
scroll to position [4742, 0]
click at [648, 256] on p "a b a b" at bounding box center [814, 253] width 480 height 22
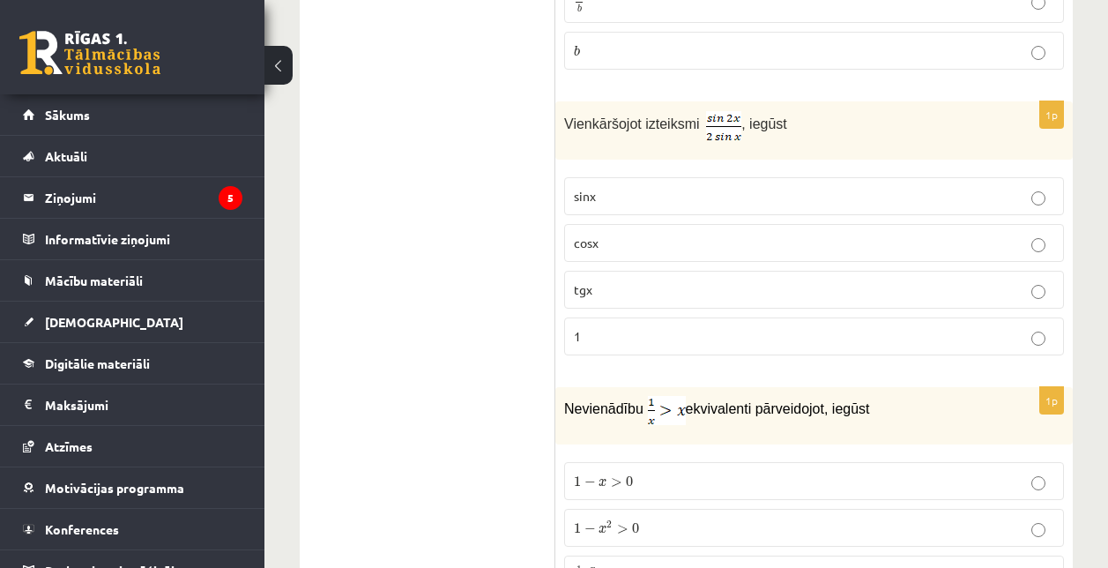
scroll to position [5071, 0]
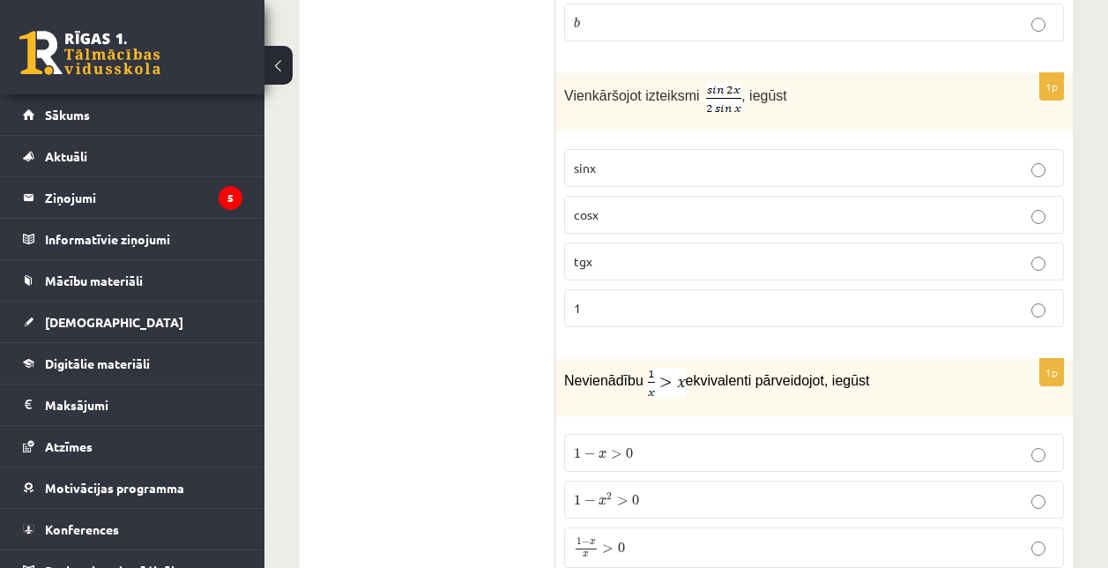
click at [623, 224] on label "cosx" at bounding box center [814, 215] width 500 height 38
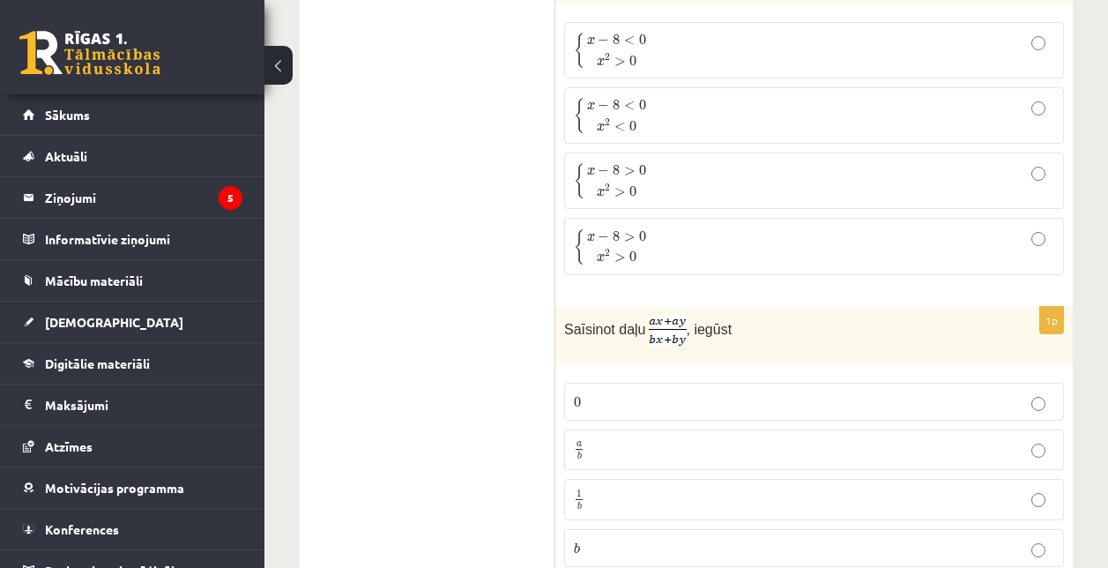
scroll to position [4487, 0]
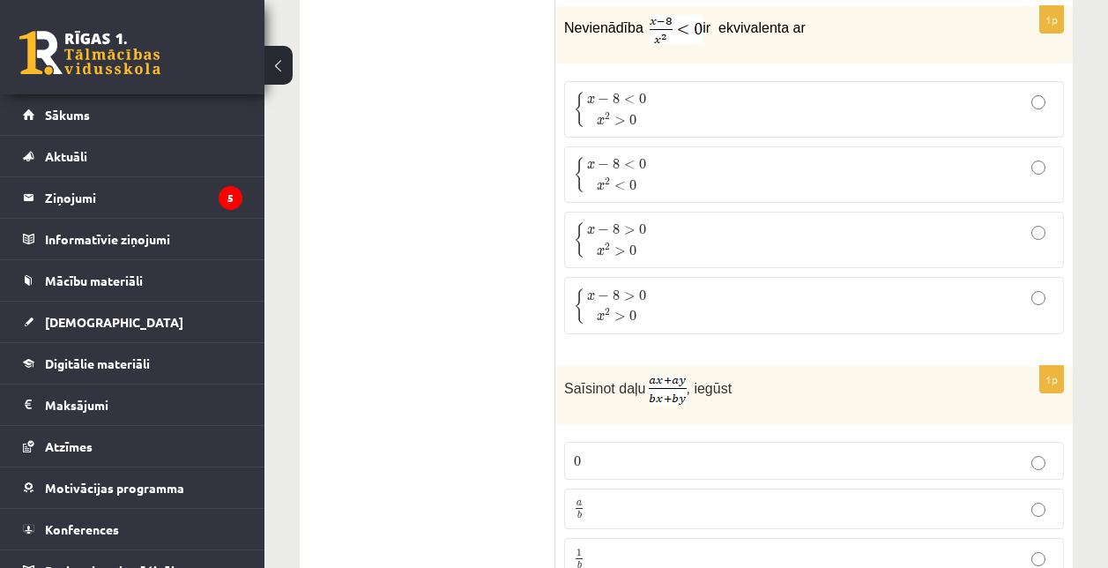
click at [625, 104] on span "<" at bounding box center [629, 99] width 11 height 9
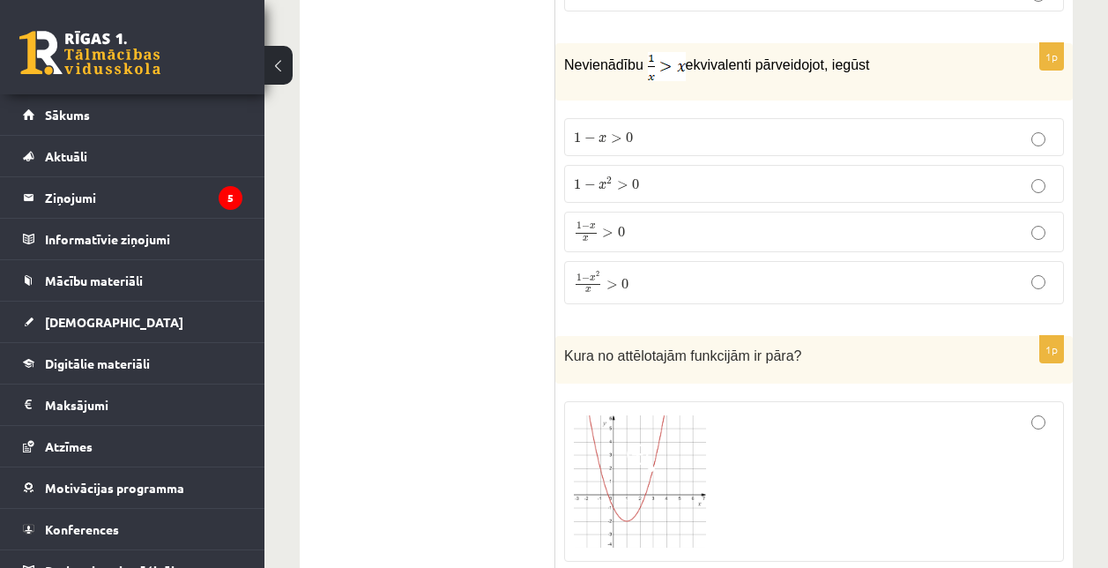
scroll to position [5388, 0]
click at [690, 186] on p "1 − x 2 > 0 1 − x 2 > 0" at bounding box center [814, 183] width 480 height 19
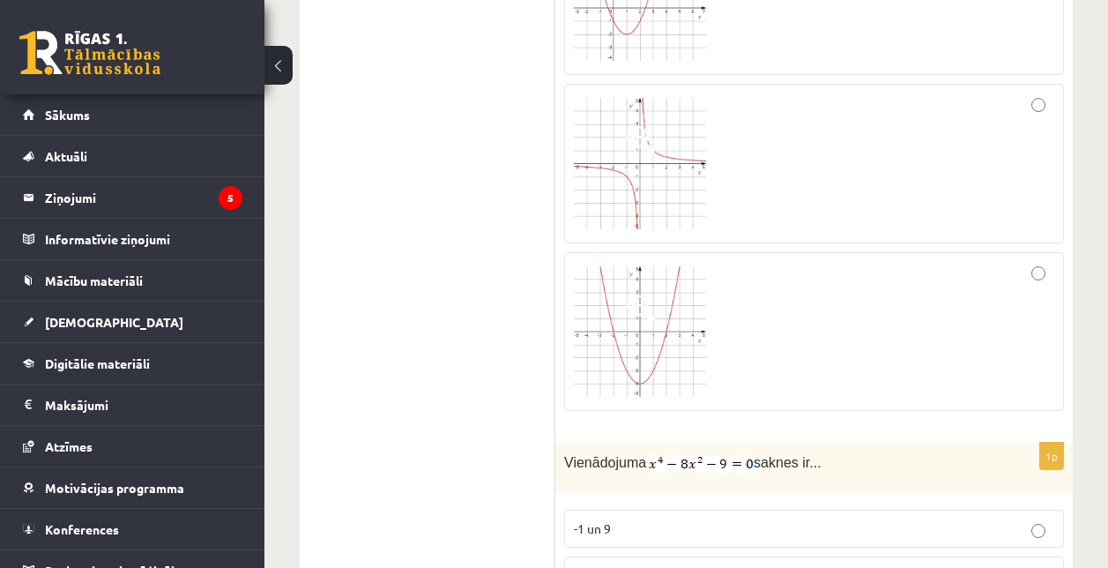
scroll to position [5885, 0]
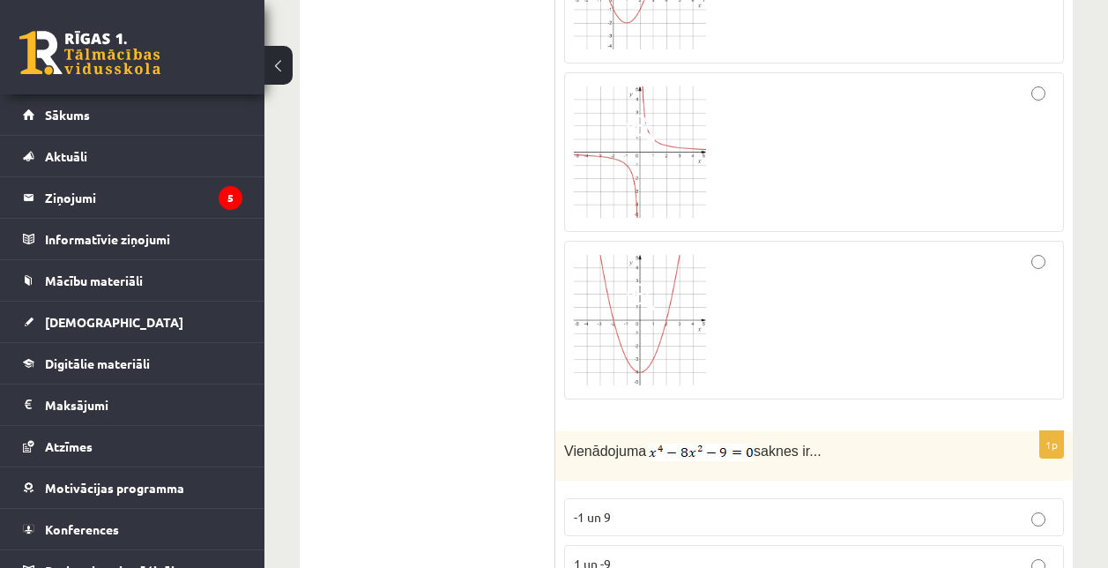
click at [1034, 273] on div at bounding box center [814, 319] width 480 height 139
click at [1050, 111] on div at bounding box center [814, 152] width 480 height 141
click at [1040, 272] on div at bounding box center [814, 319] width 480 height 139
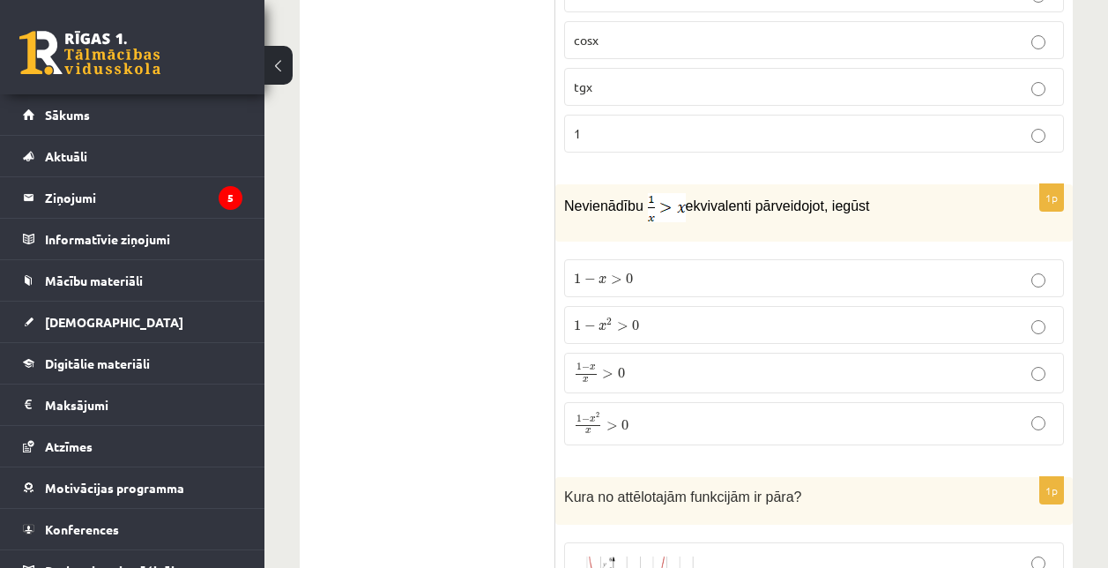
scroll to position [5249, 0]
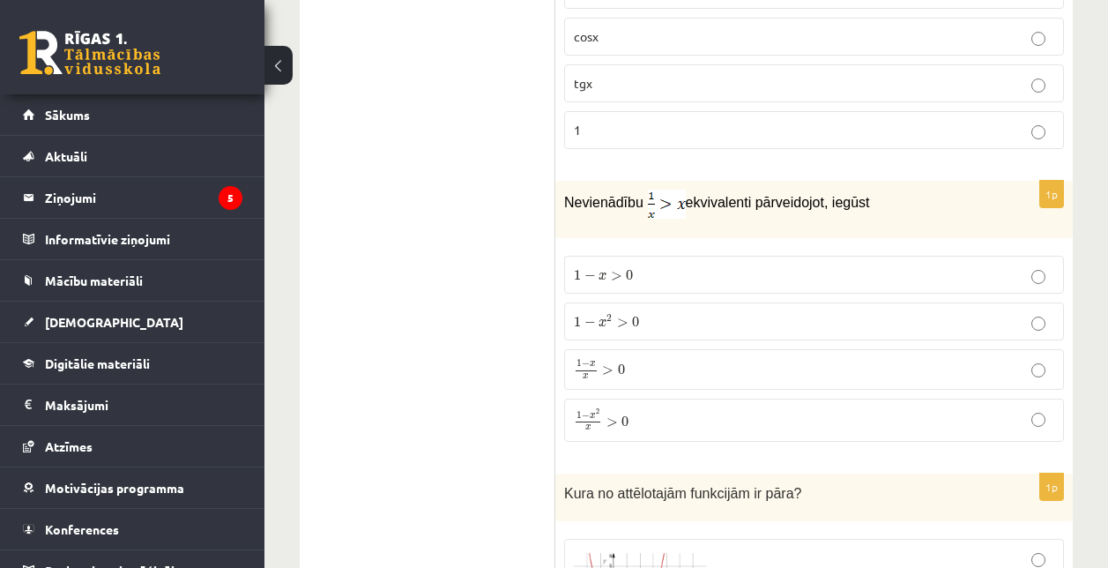
click at [664, 408] on p "1 − x 2 x > 0 1 − x 2 x > 0" at bounding box center [814, 419] width 480 height 23
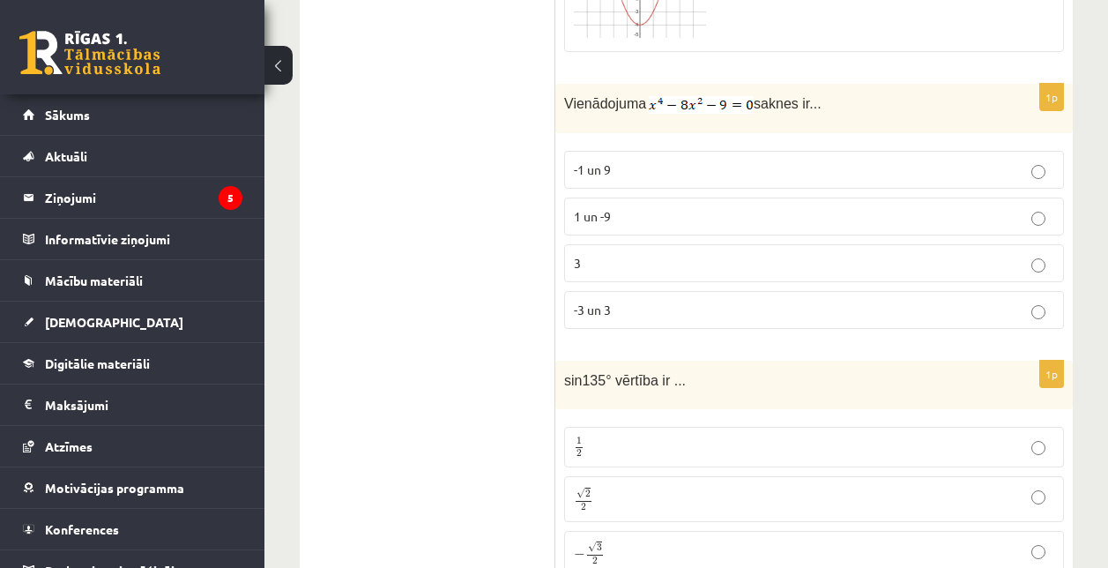
scroll to position [6233, 0]
click at [620, 167] on p "-1 un 9" at bounding box center [814, 169] width 480 height 19
click at [774, 290] on label "-3 un 3" at bounding box center [814, 309] width 500 height 38
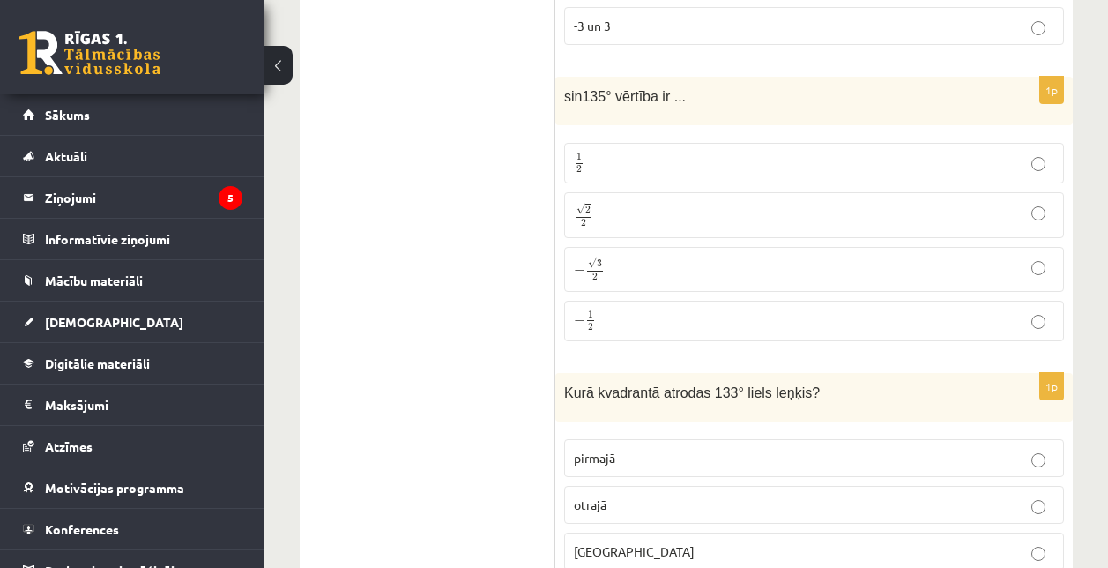
scroll to position [6527, 0]
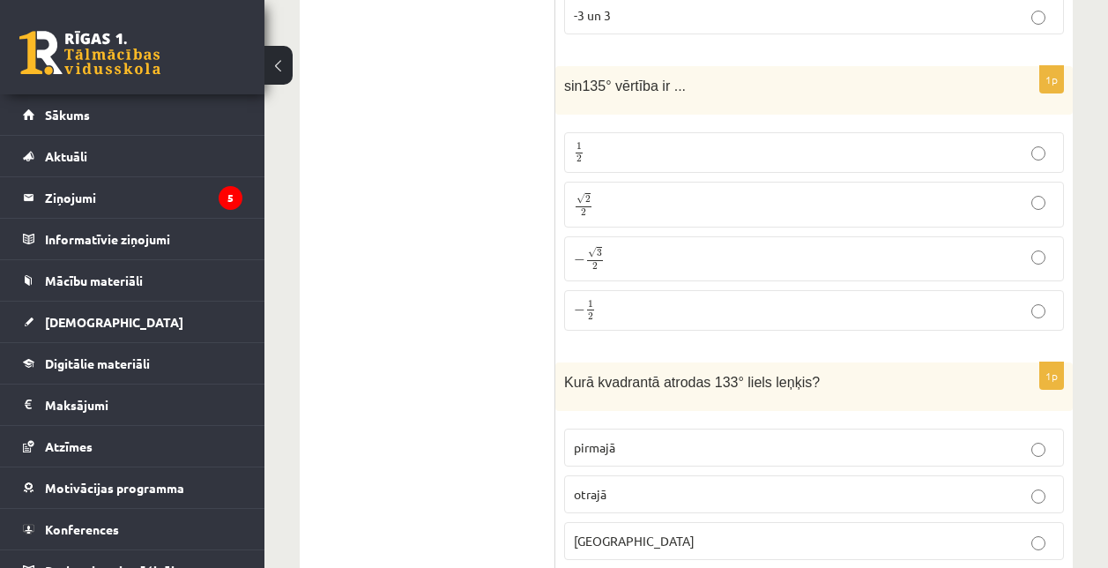
click at [708, 200] on p "√ 2 2 2 2" at bounding box center [814, 204] width 480 height 26
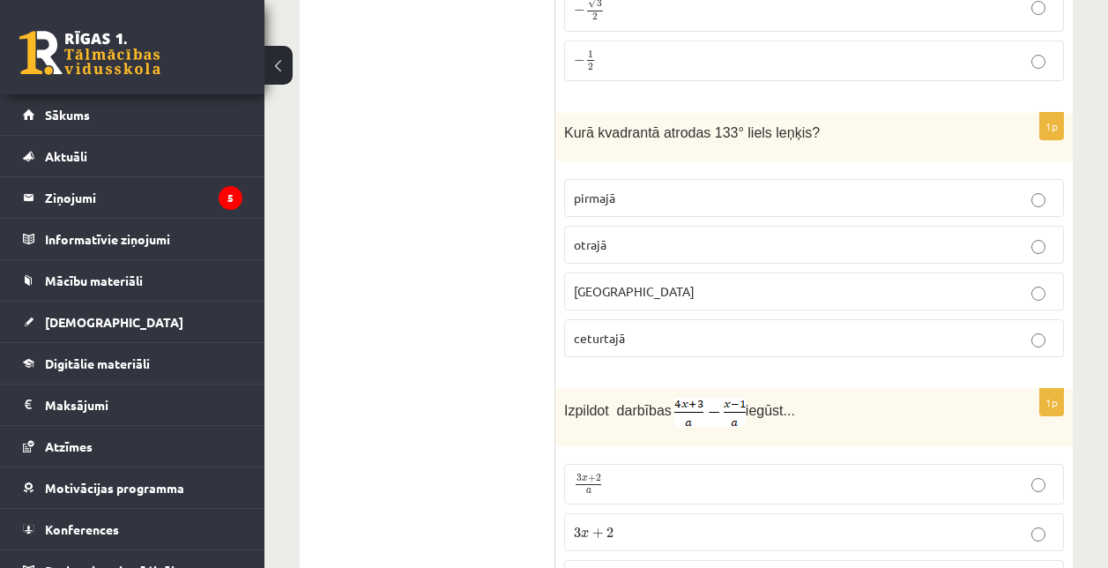
scroll to position [6777, 0]
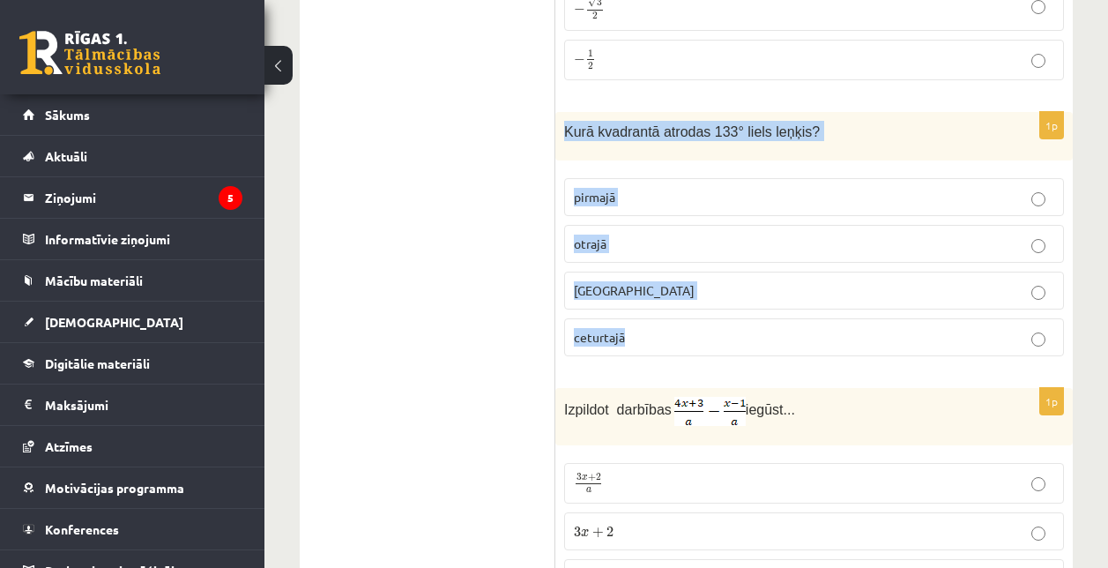
drag, startPoint x: 556, startPoint y: 123, endPoint x: 666, endPoint y: 342, distance: 244.4
click at [666, 342] on div "1p Kurā kvadrantā atrodas 133° liels leņķis? pirmajā otrajā trešajā ceturtajā" at bounding box center [814, 241] width 518 height 258
copy div "Kurā kvadrantā atrodas 133° liels leņķis? pirmajā otrajā trešajā ceturtajā"
click at [659, 237] on p "otrajā" at bounding box center [814, 244] width 480 height 19
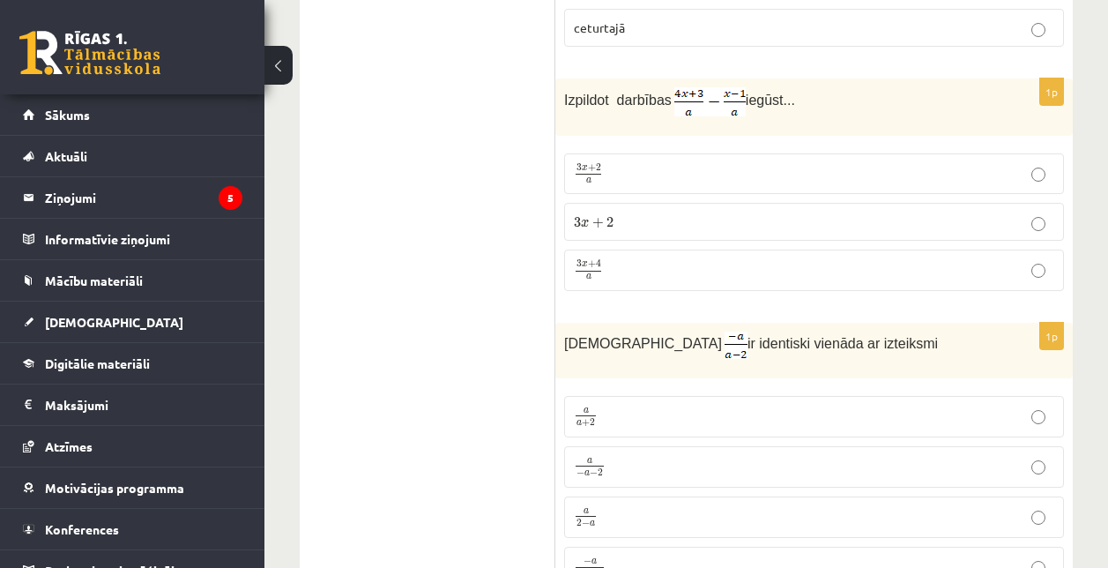
scroll to position [7090, 0]
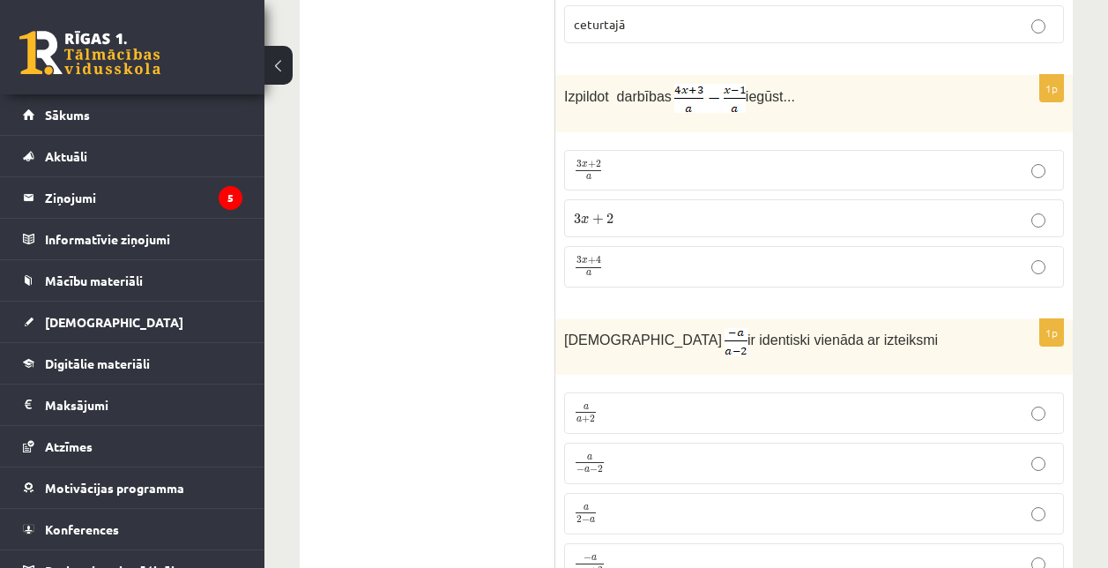
click at [651, 260] on p "3 x + 4 a 3 x + 4 a" at bounding box center [814, 267] width 480 height 22
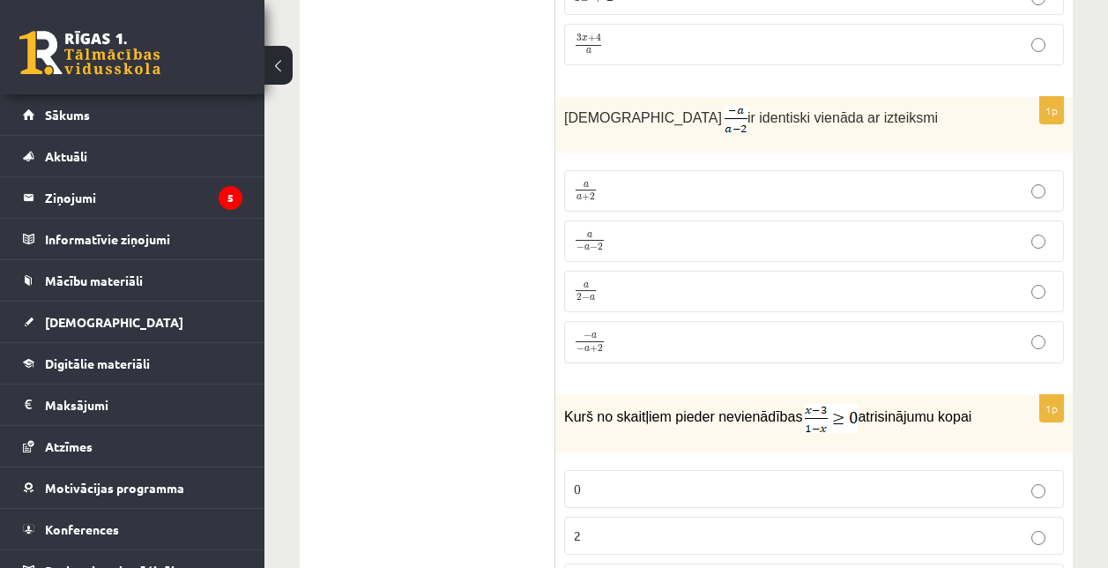
scroll to position [7301, 0]
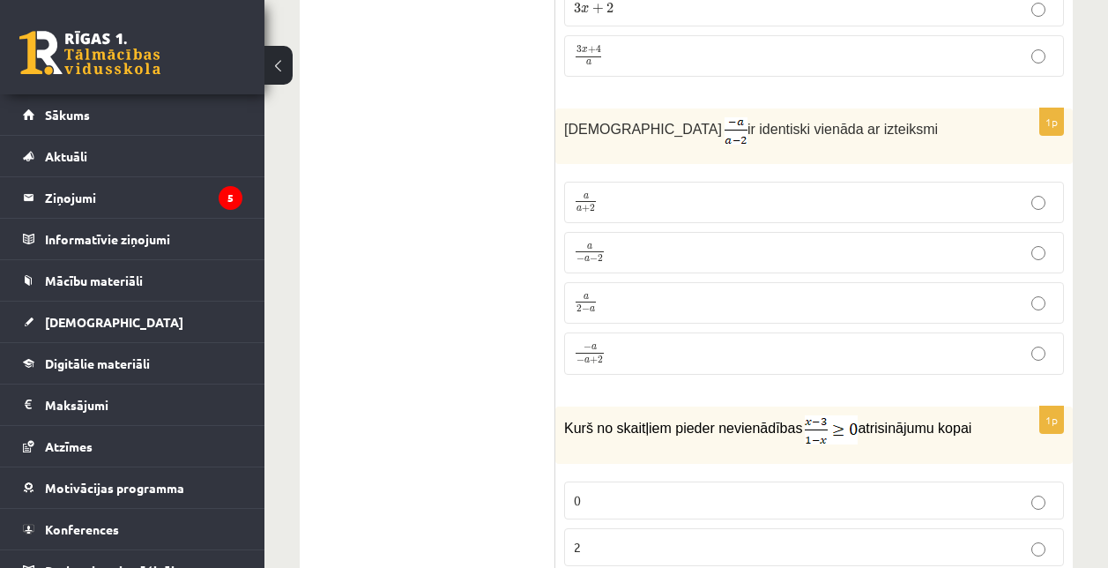
click at [700, 292] on p "a 2 − a a 2 − a" at bounding box center [814, 303] width 480 height 22
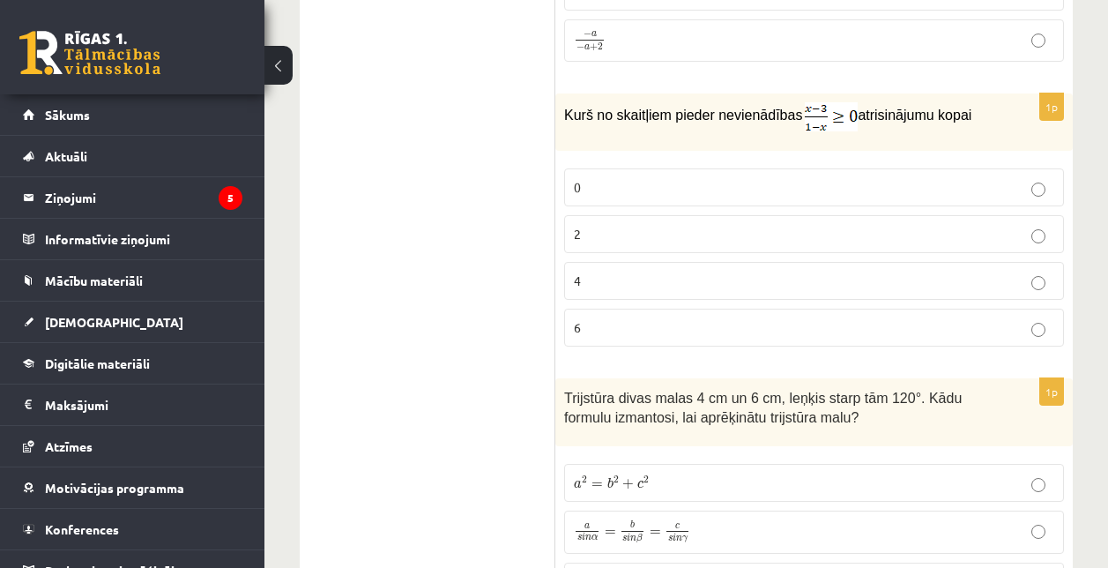
scroll to position [7614, 0]
click at [709, 240] on label "2" at bounding box center [814, 233] width 500 height 38
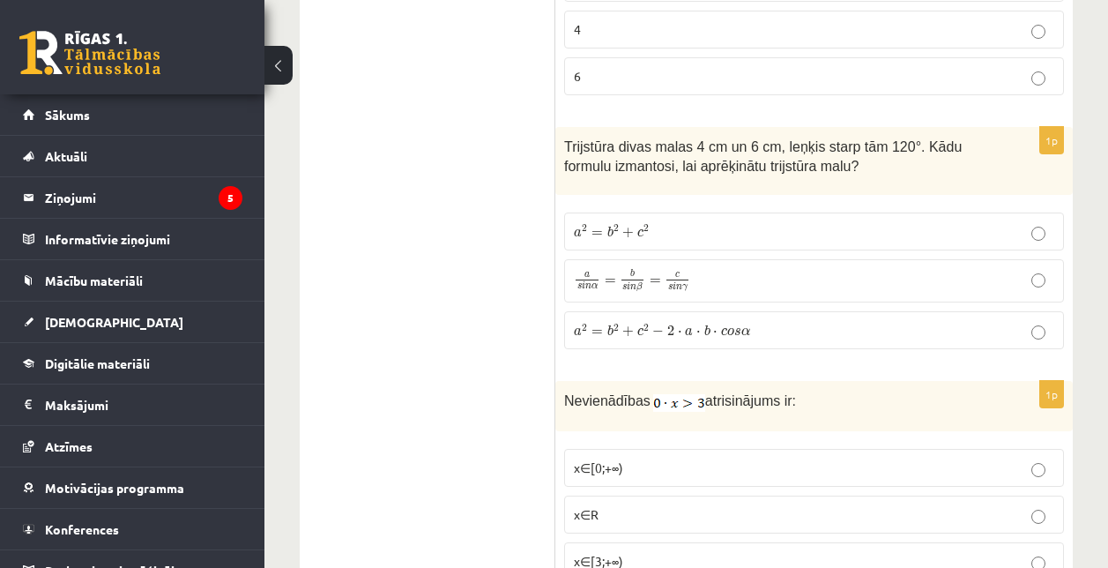
scroll to position [7867, 0]
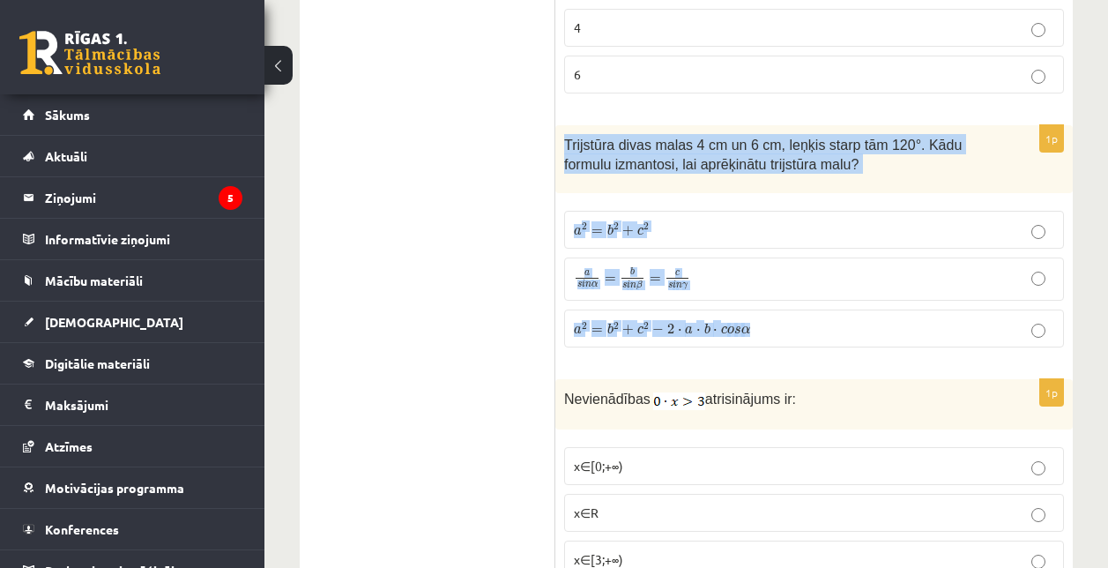
drag, startPoint x: 560, startPoint y: 140, endPoint x: 799, endPoint y: 323, distance: 300.6
click at [799, 323] on div "1p Trijstūra divas malas 4 cm un 6 cm, leņķis starp tām 120°. Kādu formulu izma…" at bounding box center [814, 243] width 518 height 237
copy div "Trijstūra divas malas 4 cm un 6 cm, leņķis starp tām 120°. Kādu formulu izmanto…"
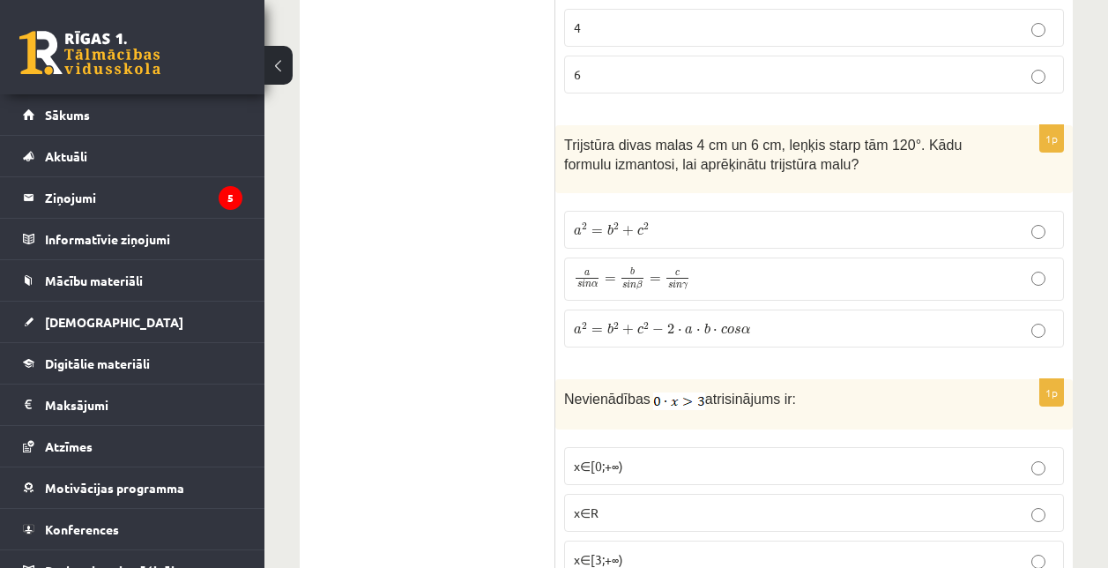
click at [646, 213] on label "a 2 = b 2 + c 2 a 2 = b 2 + c 2" at bounding box center [814, 230] width 500 height 38
click at [668, 326] on span "2" at bounding box center [670, 329] width 7 height 11
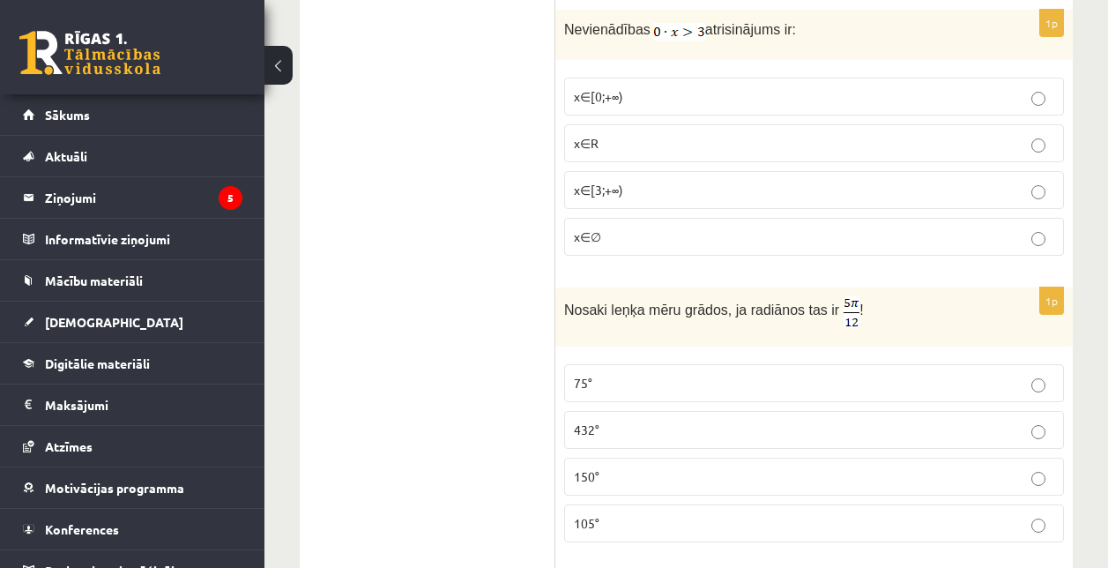
scroll to position [8237, 0]
click at [684, 231] on p "x∈∅" at bounding box center [814, 236] width 480 height 19
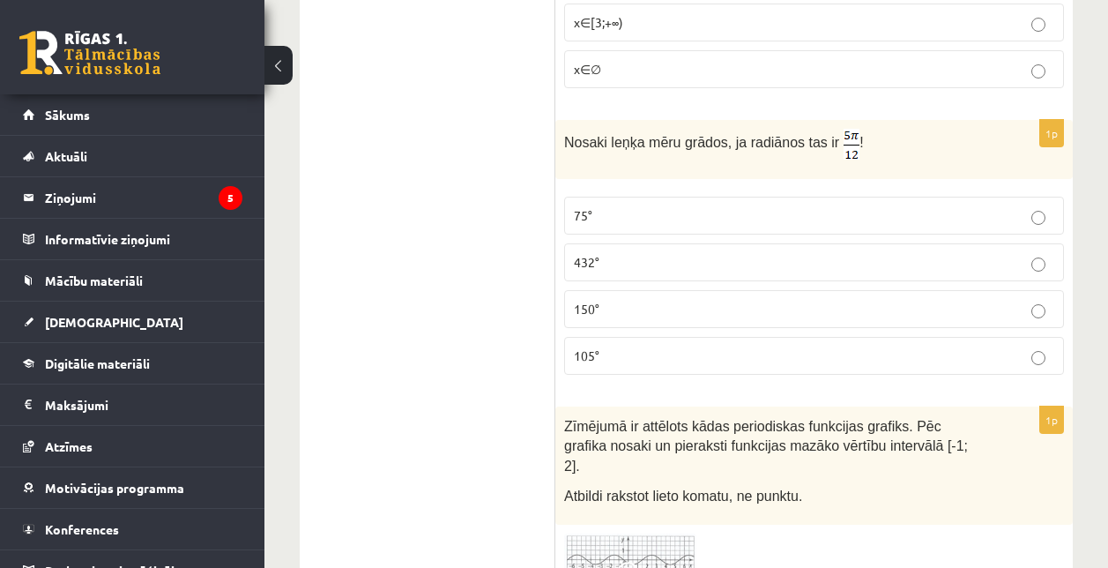
scroll to position [8405, 0]
click at [715, 195] on label "75°" at bounding box center [814, 214] width 500 height 38
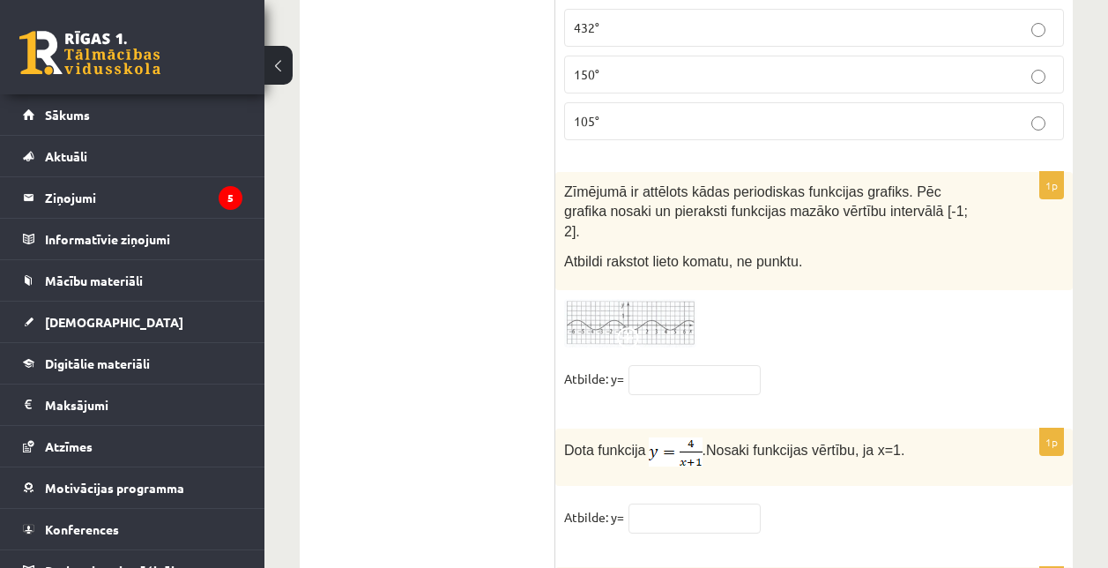
scroll to position [8637, 0]
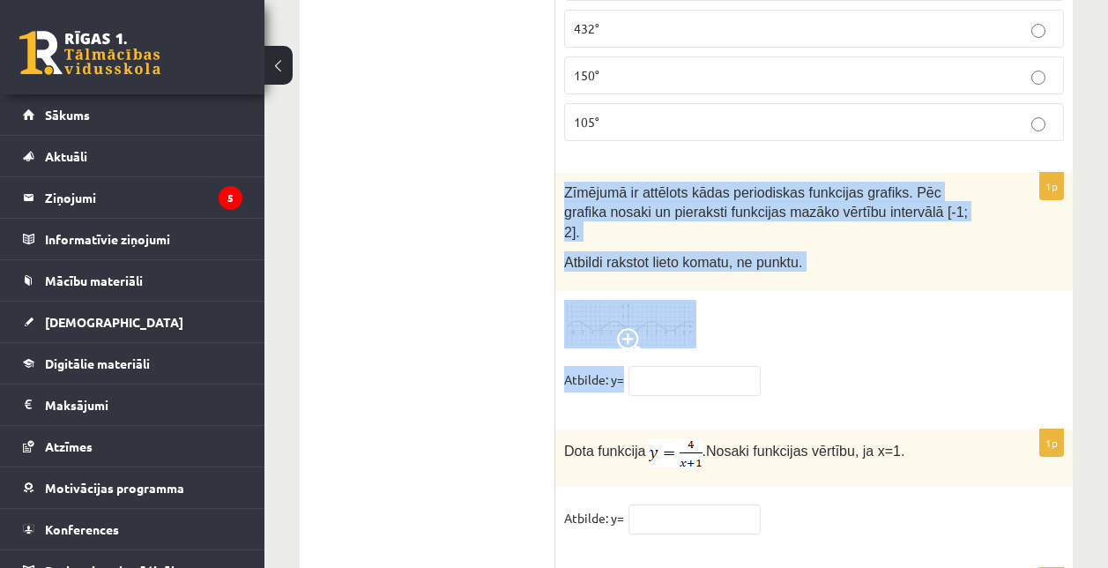
drag, startPoint x: 560, startPoint y: 177, endPoint x: 823, endPoint y: 328, distance: 302.9
click at [823, 328] on div "1p Zīmējumā ir attēlots kādas periodiskas funkcijas grafiks. Pēc grafika nosaki…" at bounding box center [814, 292] width 518 height 239
copy div "Zīmējumā ir attēlots kādas periodiskas funkcijas grafiks. Pēc grafika nosaki un…"
click at [650, 300] on img at bounding box center [630, 324] width 132 height 48
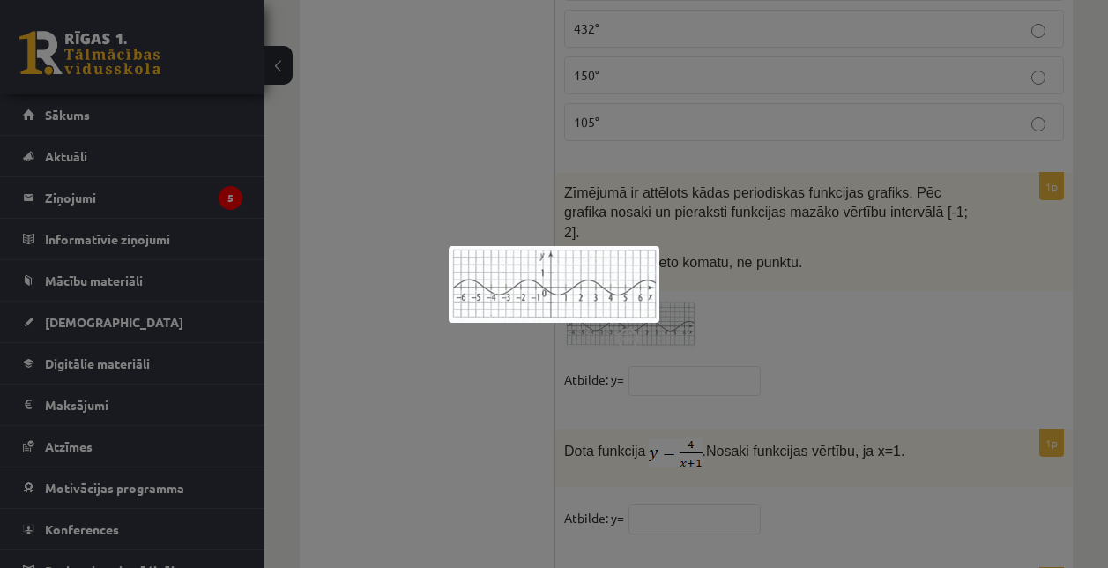
click at [817, 285] on div at bounding box center [554, 284] width 1108 height 568
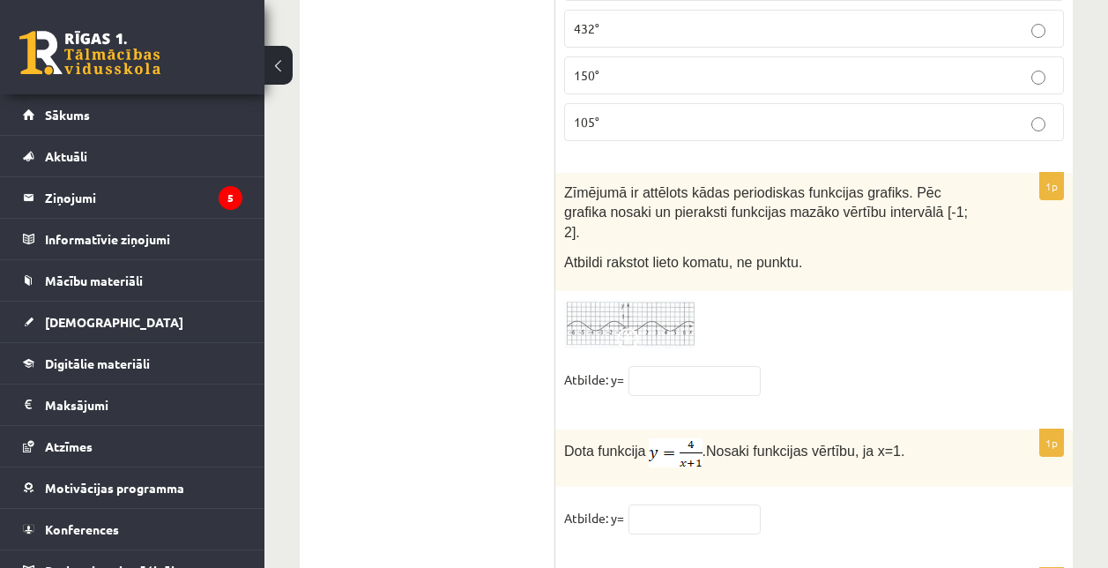
click at [640, 328] on span at bounding box center [631, 342] width 28 height 28
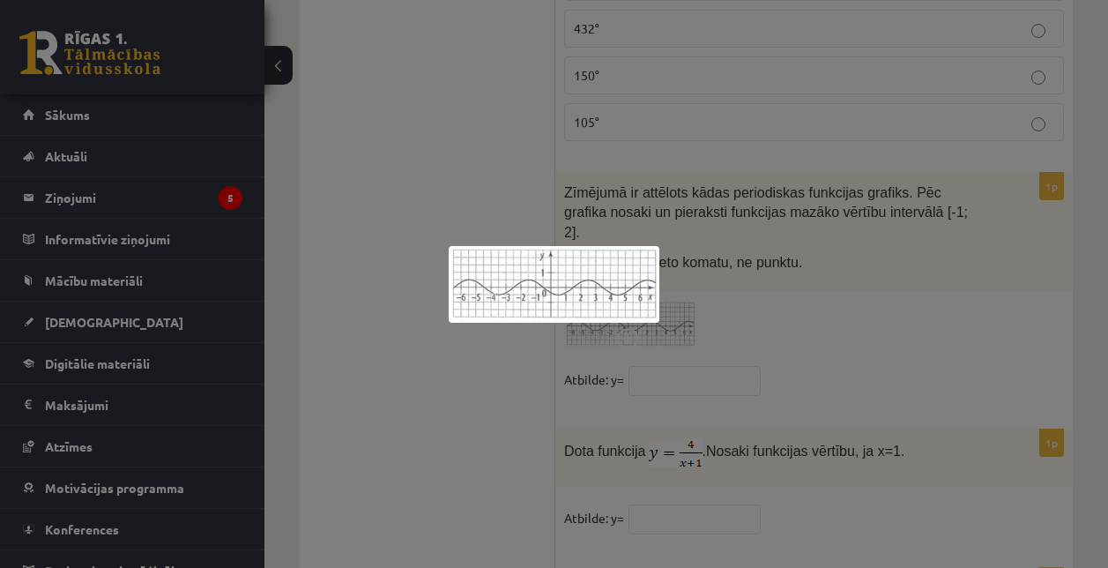
drag, startPoint x: 772, startPoint y: 369, endPoint x: 743, endPoint y: 368, distance: 29.1
click at [743, 368] on div at bounding box center [554, 284] width 1108 height 568
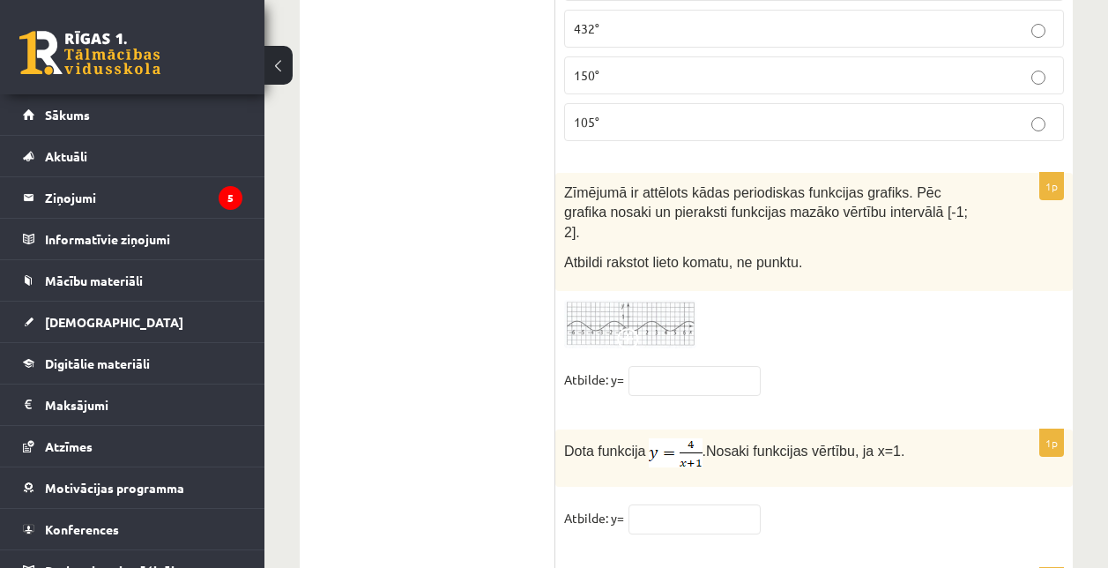
click at [644, 300] on img at bounding box center [630, 324] width 132 height 48
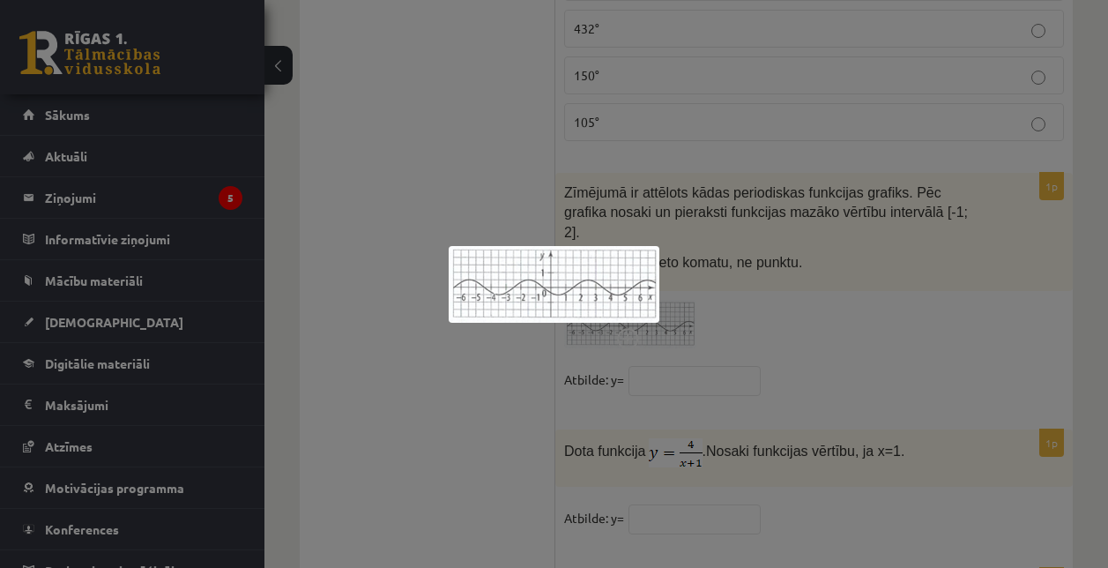
click at [904, 335] on div at bounding box center [554, 284] width 1108 height 568
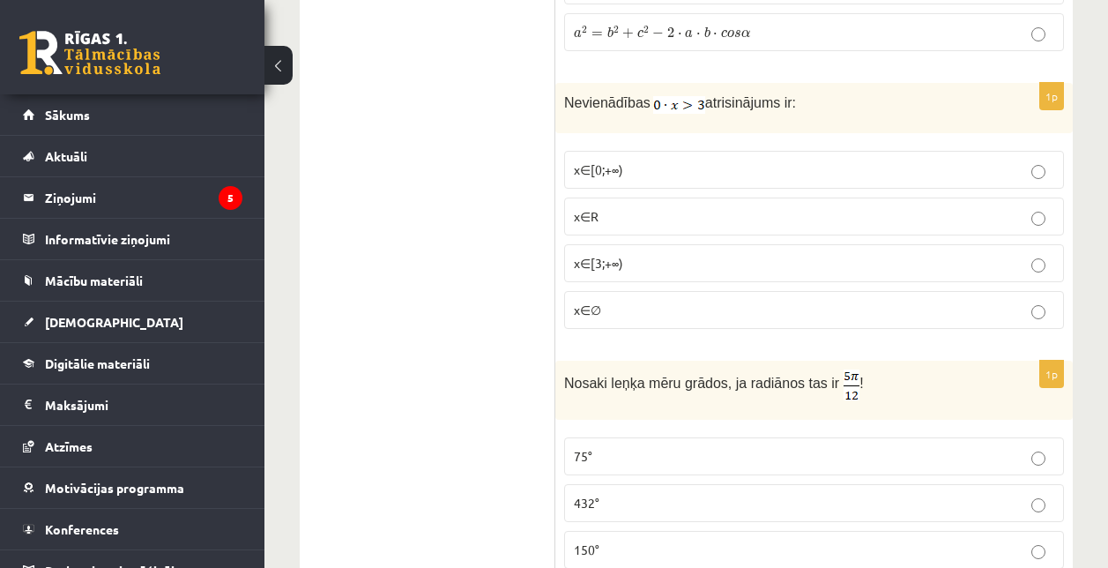
scroll to position [8785, 0]
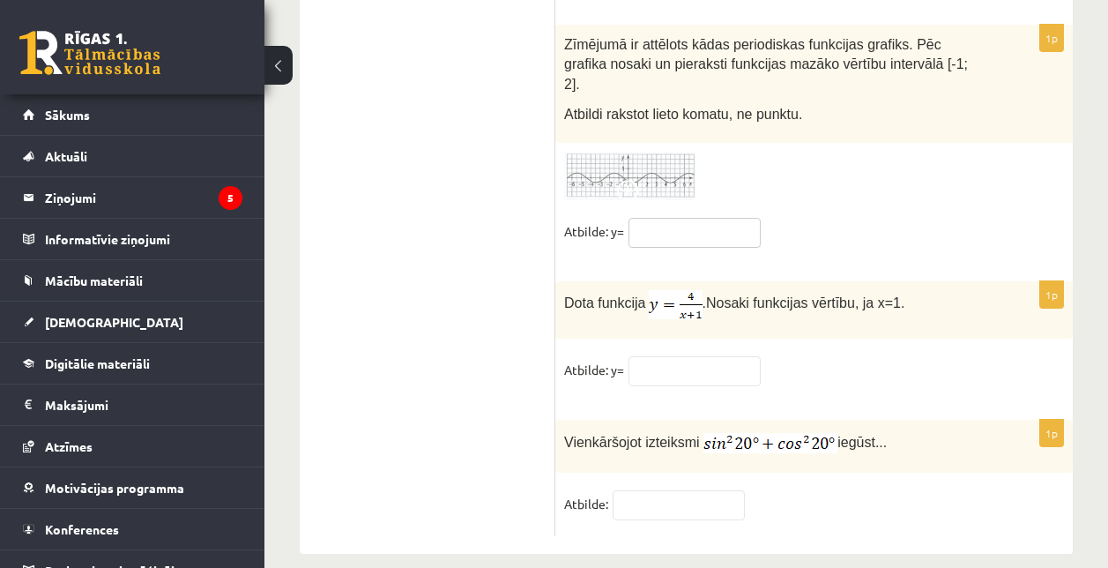
click at [685, 218] on input "text" at bounding box center [695, 233] width 132 height 30
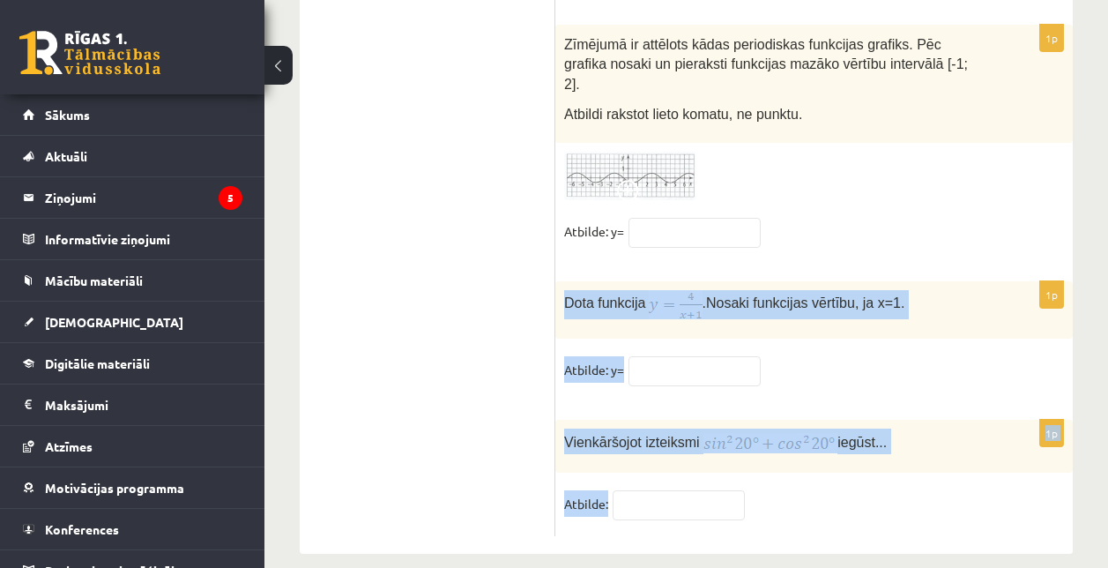
drag, startPoint x: 556, startPoint y: 275, endPoint x: 804, endPoint y: 472, distance: 316.3
click at [804, 490] on fieldset "Atbilde:" at bounding box center [814, 508] width 500 height 37
click at [914, 330] on div "1p Dota funkcija . Nosaki funkcijas vērtību, ja x=1. Atbilde: y=" at bounding box center [814, 341] width 518 height 121
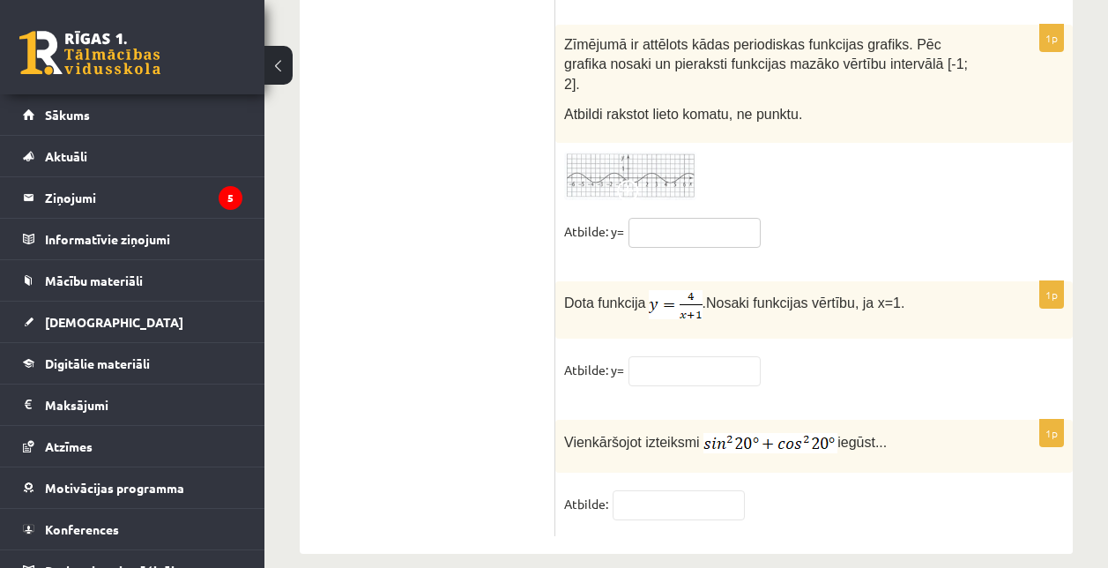
click at [711, 218] on input "text" at bounding box center [695, 233] width 132 height 30
type input "**"
click at [681, 356] on input "text" at bounding box center [695, 371] width 132 height 30
click at [660, 490] on input "text" at bounding box center [679, 505] width 132 height 30
type input "*"
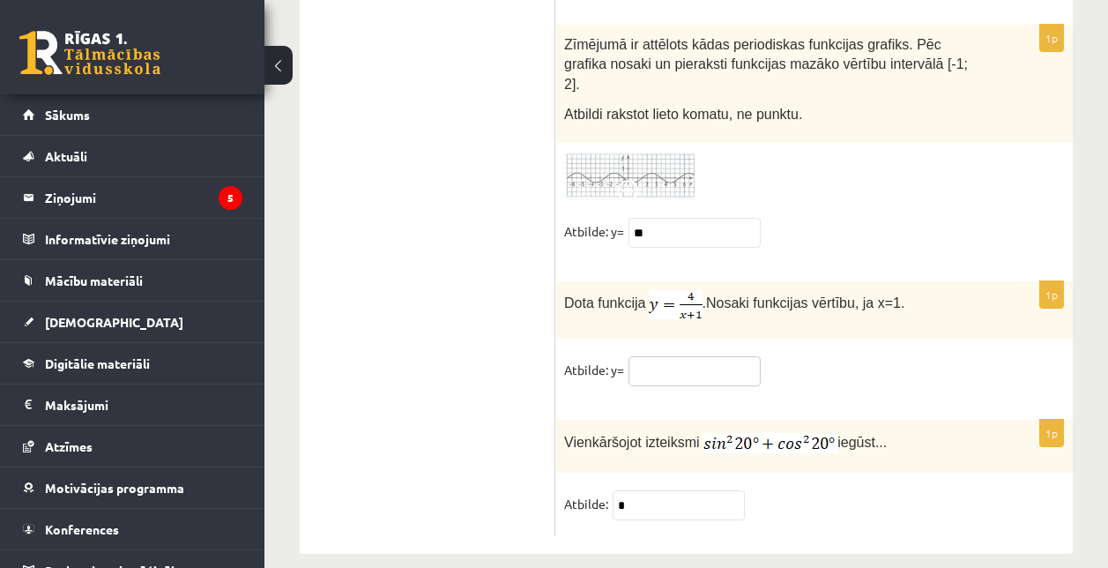
click at [646, 356] on input "text" at bounding box center [695, 371] width 132 height 30
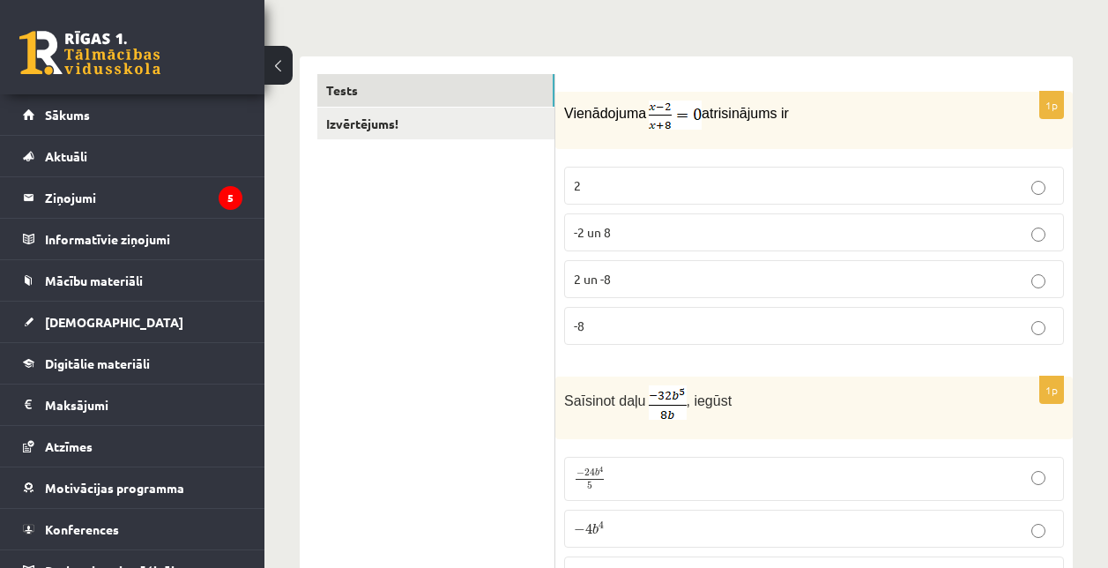
scroll to position [0, 0]
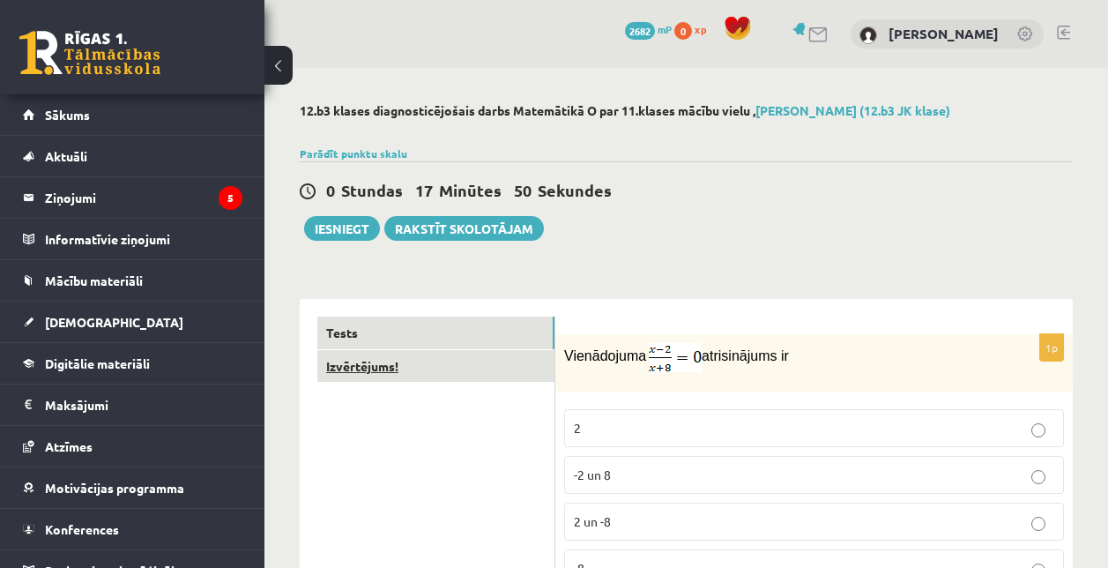
type input "*"
click at [448, 354] on link "Izvērtējums!" at bounding box center [435, 366] width 237 height 33
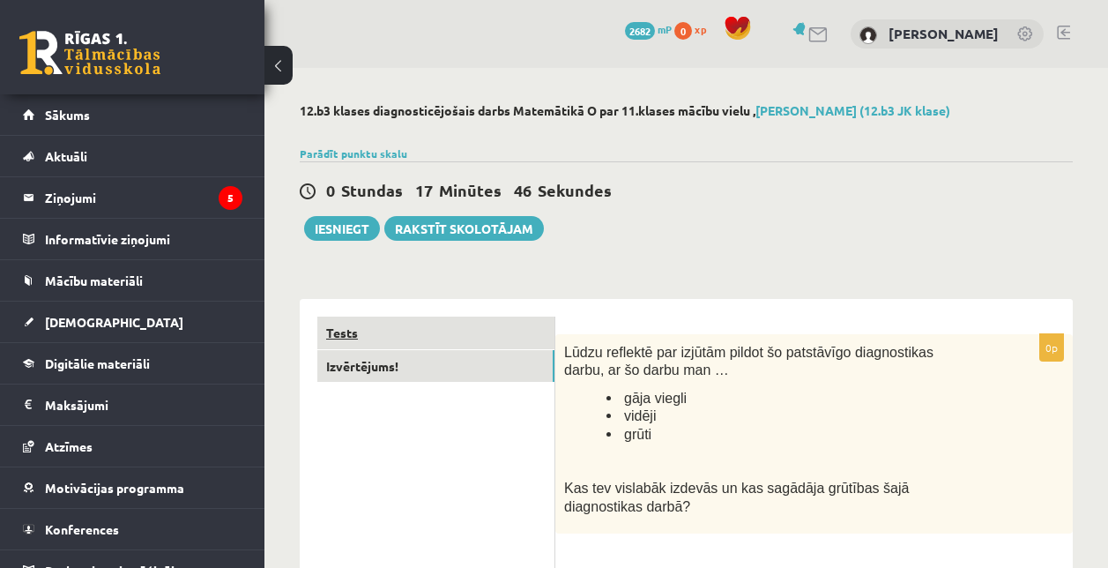
click at [493, 333] on link "Tests" at bounding box center [435, 332] width 237 height 33
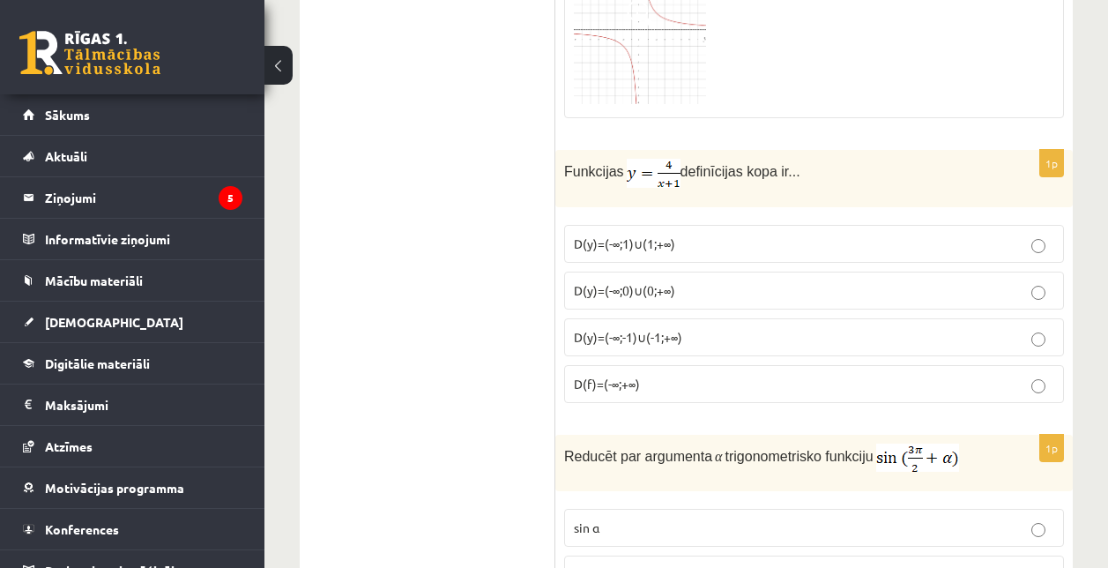
scroll to position [3237, 0]
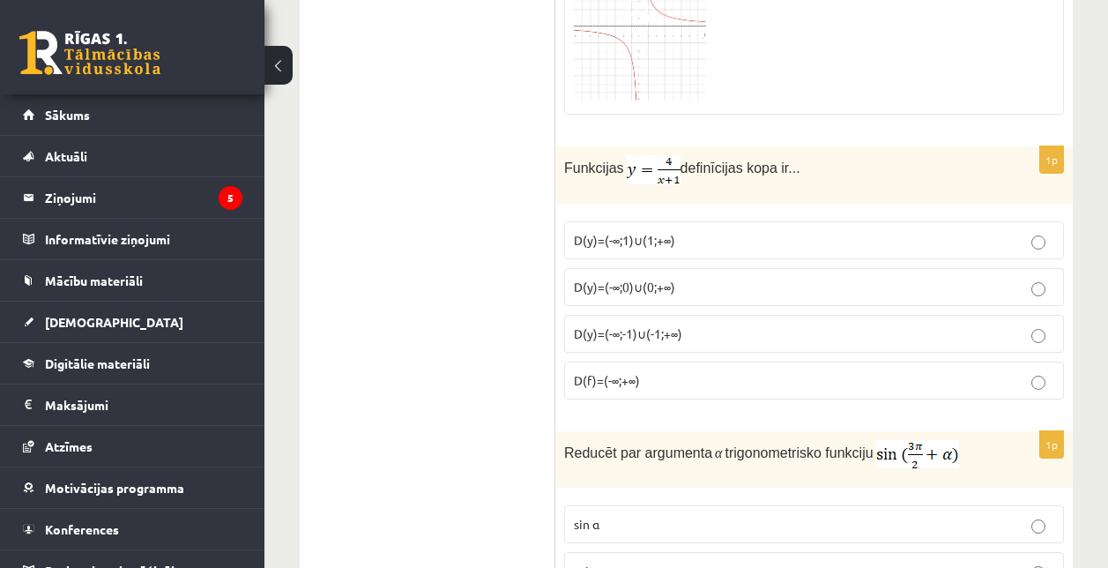
click at [906, 268] on label "D(y)=(-∞;0)∪(0;+∞)" at bounding box center [814, 287] width 500 height 38
click at [801, 335] on p "D(y)=(-∞;-1)∪(-1;+∞)" at bounding box center [814, 333] width 480 height 19
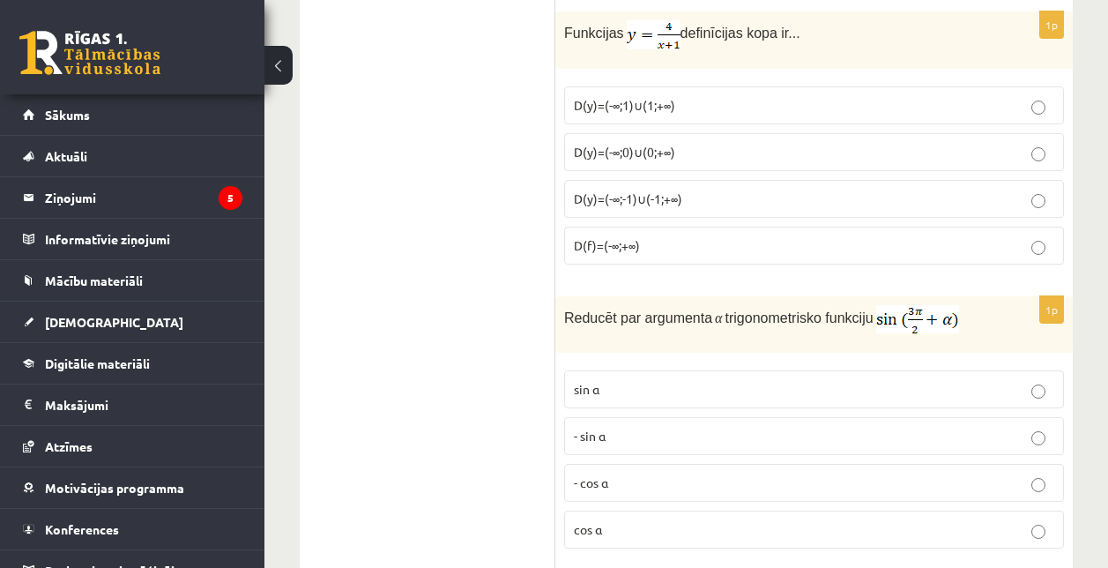
scroll to position [3380, 0]
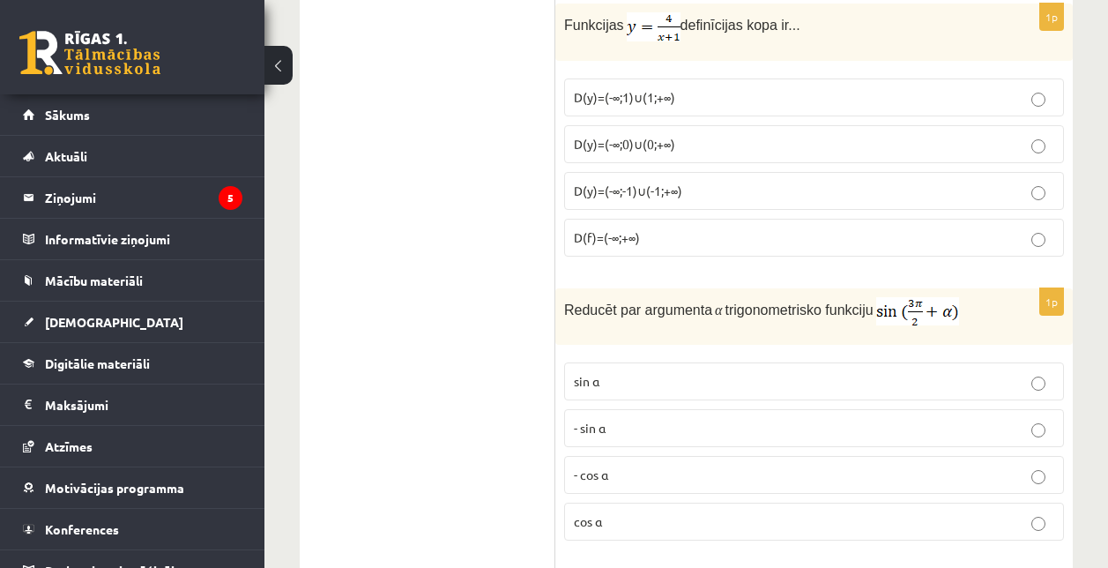
click at [676, 483] on label "- cos ⁡α" at bounding box center [814, 475] width 500 height 38
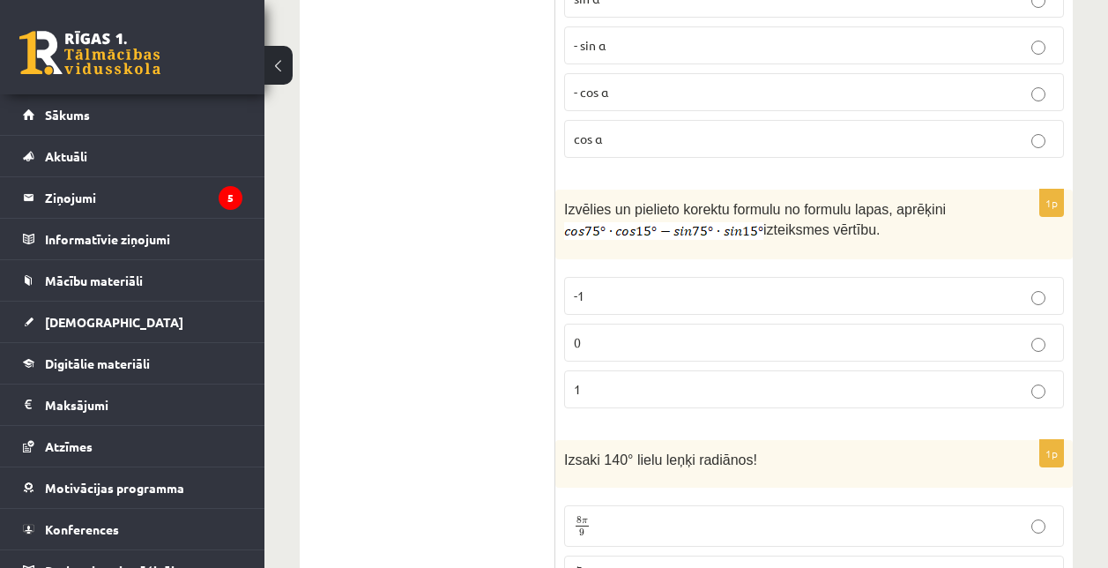
scroll to position [3764, 0]
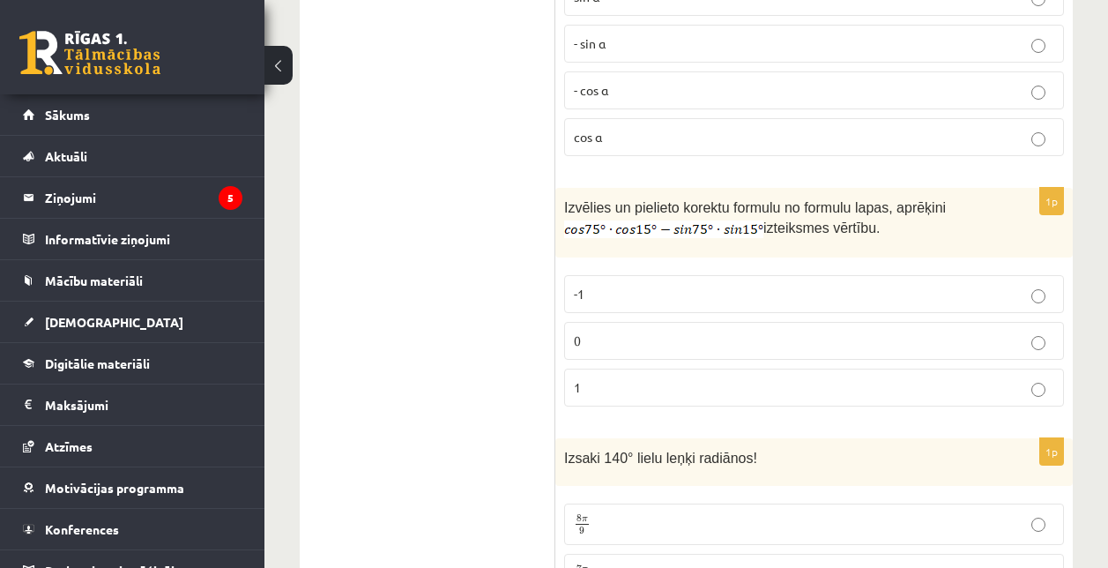
click at [639, 348] on label "0" at bounding box center [814, 341] width 500 height 38
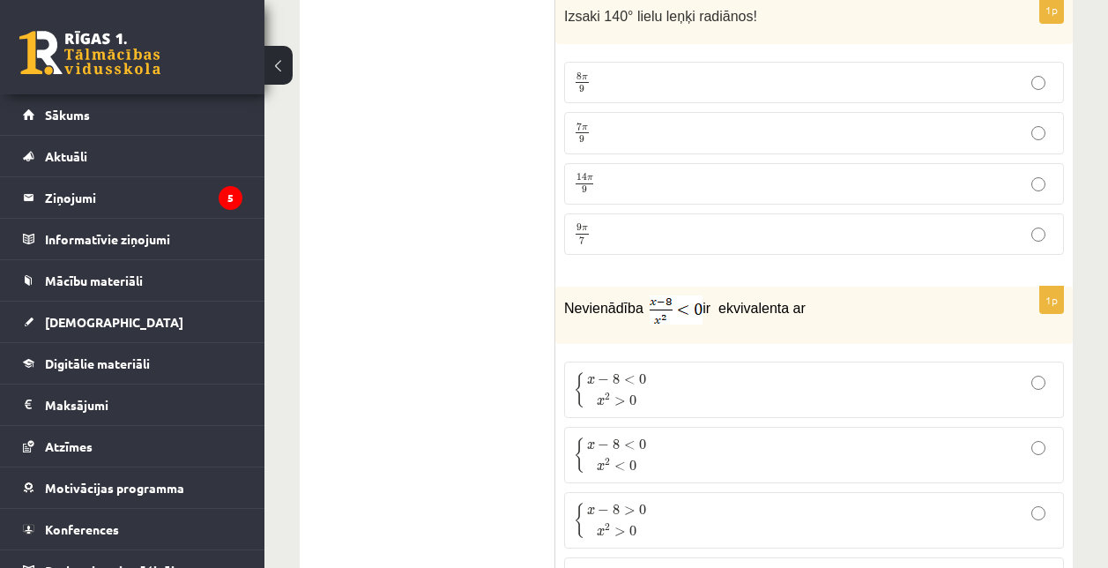
scroll to position [4207, 0]
click at [696, 352] on fieldset "{ x − 8 < 0 x 2 > 0 { x − 8 < 0 x 2 > 0 { x − 8 < 0 x 2 < 0 { x − 8 < 0 x 2 < 0…" at bounding box center [814, 485] width 500 height 267
click at [689, 370] on p "{ x − 8 < 0 x 2 > 0 { x − 8 < 0 x 2 > 0" at bounding box center [814, 388] width 480 height 37
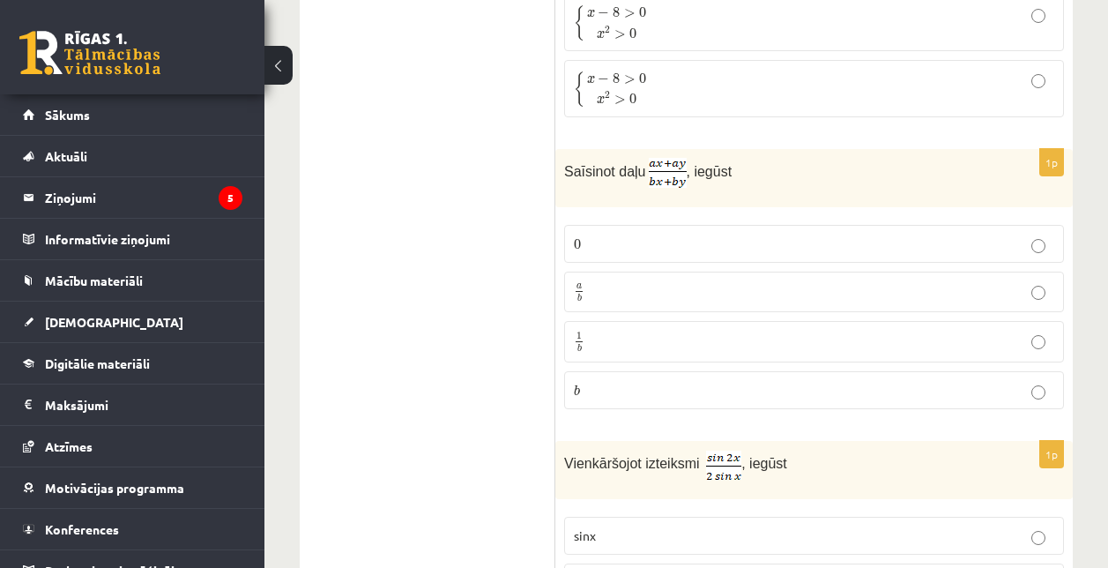
scroll to position [4710, 0]
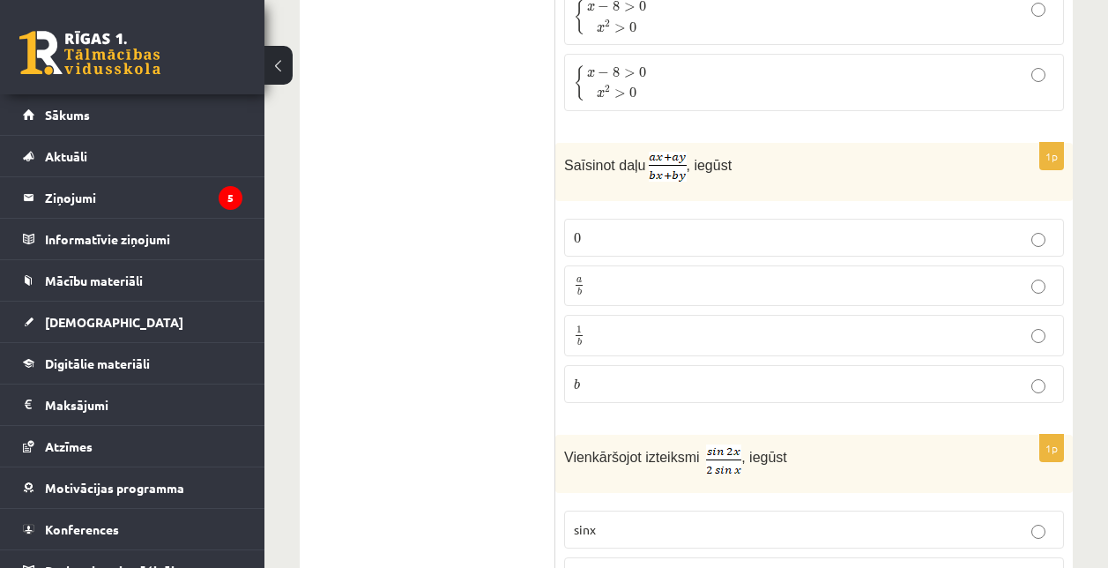
click at [609, 291] on p "a b a b" at bounding box center [814, 286] width 480 height 22
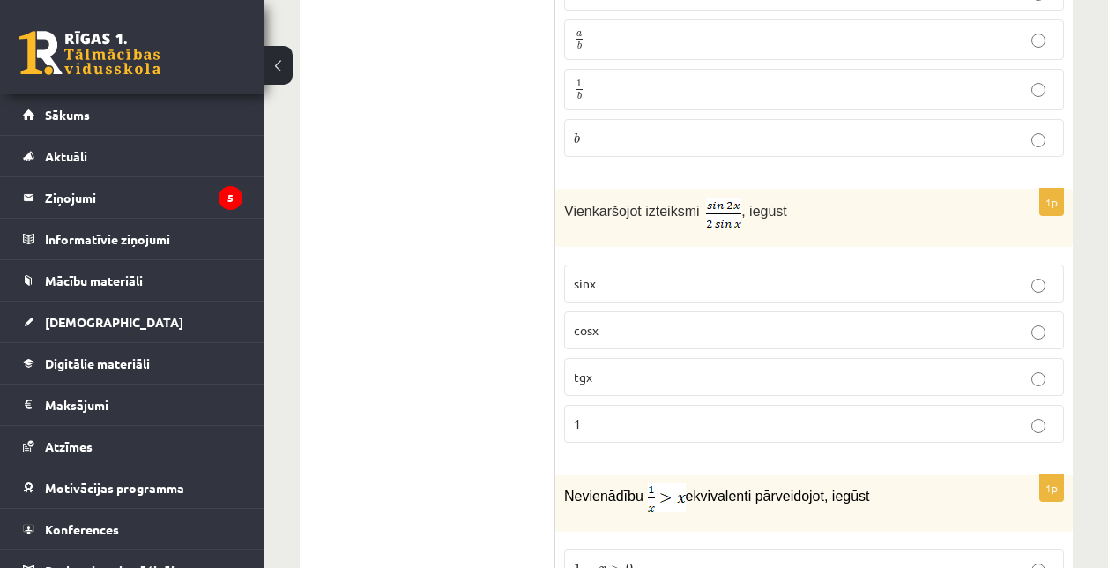
scroll to position [4957, 0]
click at [606, 336] on label "cosx" at bounding box center [814, 328] width 500 height 38
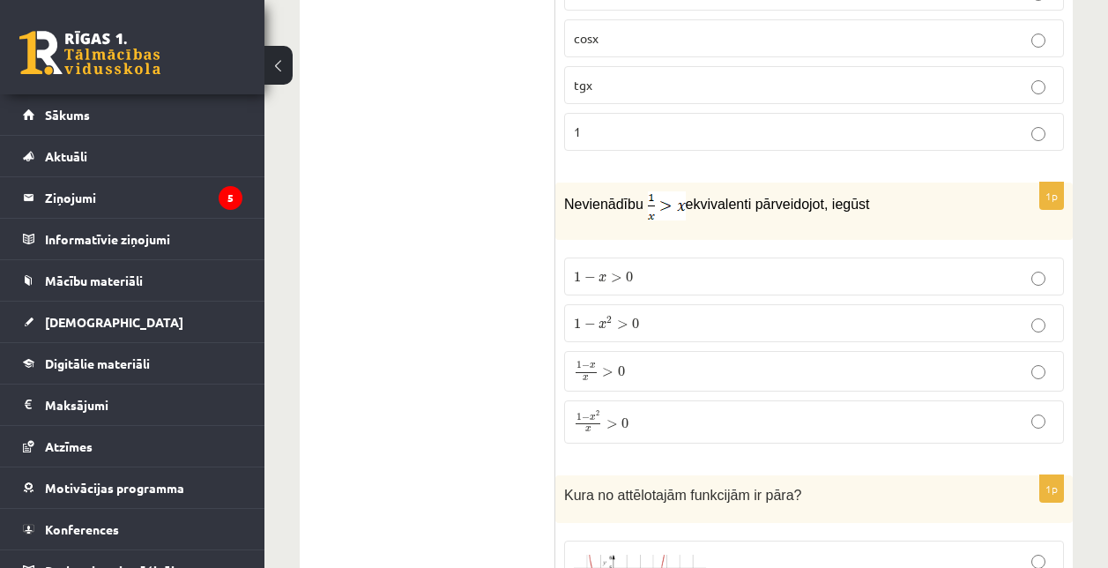
scroll to position [5248, 0]
click at [638, 431] on label "1 − x 2 x > 0 1 − x 2 x > 0" at bounding box center [814, 420] width 500 height 42
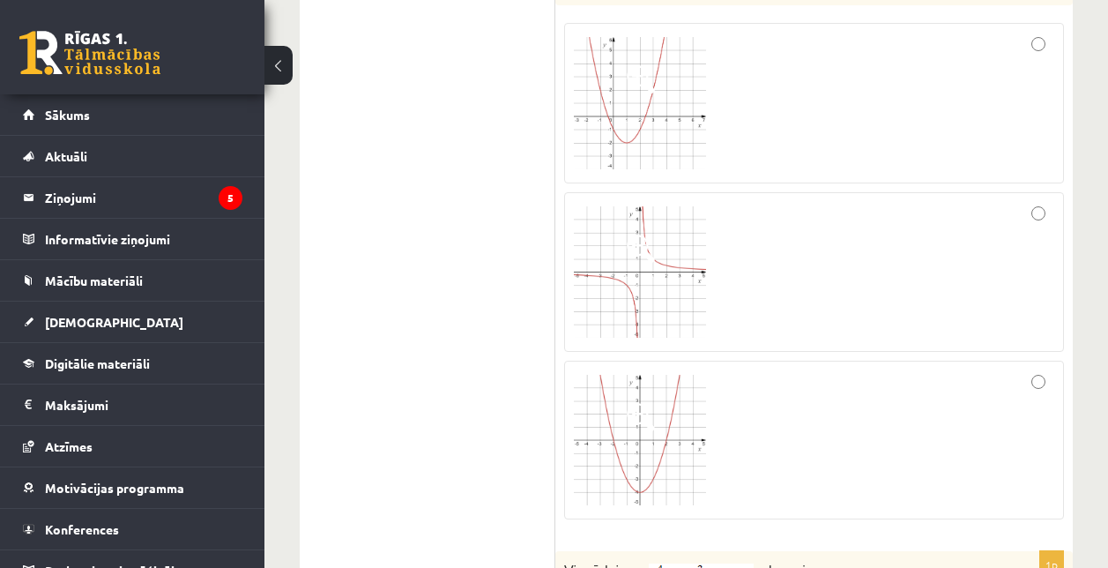
scroll to position [5767, 0]
click at [830, 428] on div at bounding box center [814, 438] width 480 height 139
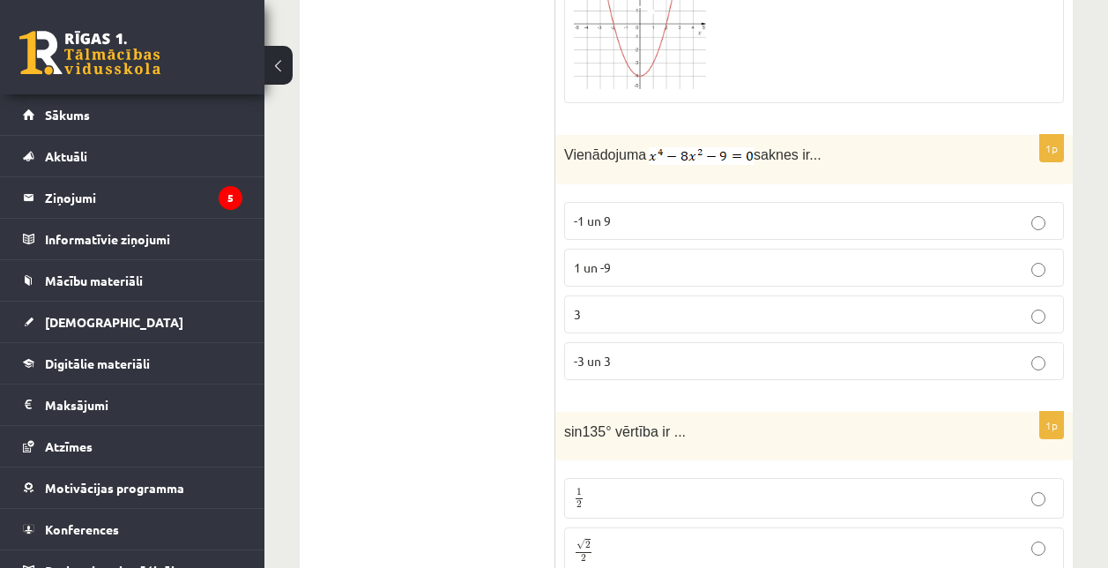
scroll to position [6182, 0]
drag, startPoint x: 710, startPoint y: 335, endPoint x: 710, endPoint y: 351, distance: 15.9
click at [710, 351] on fieldset "-1 un 9 1 un -9 3 -3 un 3" at bounding box center [814, 288] width 500 height 192
click at [710, 351] on p "-3 un 3" at bounding box center [814, 360] width 480 height 19
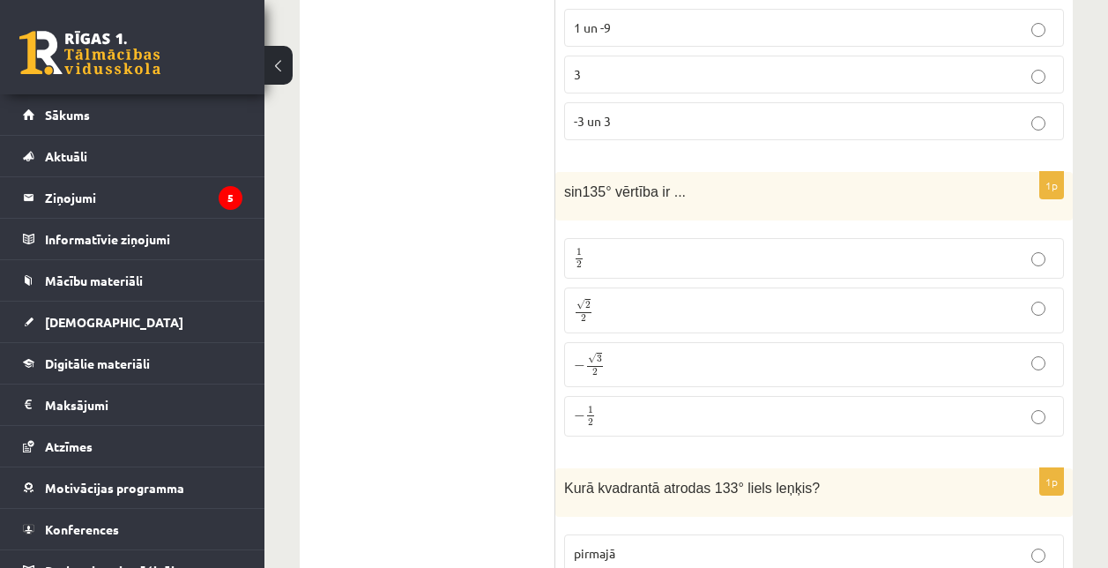
scroll to position [6431, 0]
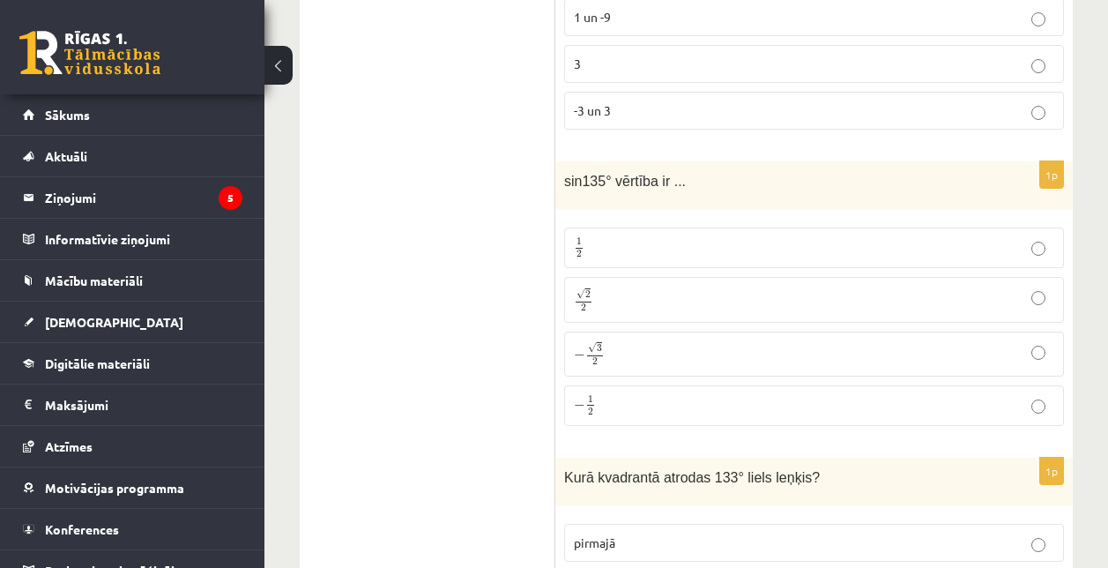
click at [684, 290] on p "√ 2 2 2 2" at bounding box center [814, 300] width 480 height 26
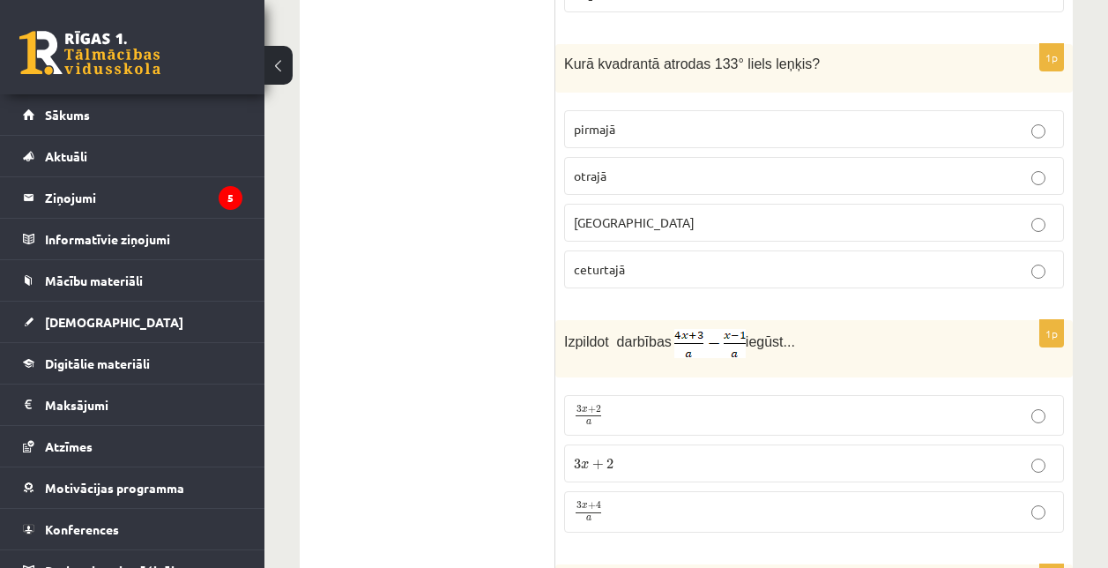
scroll to position [6846, 0]
click at [659, 167] on p "otrajā" at bounding box center [814, 175] width 480 height 19
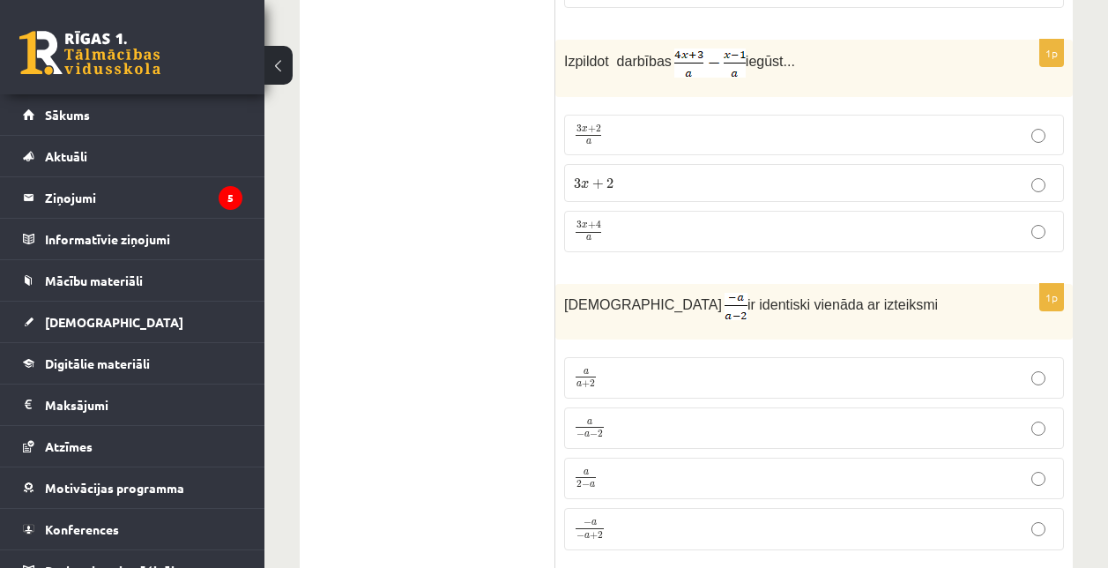
scroll to position [7124, 0]
click at [619, 224] on p "3 x + 4 a 3 x + 4 a" at bounding box center [814, 232] width 480 height 22
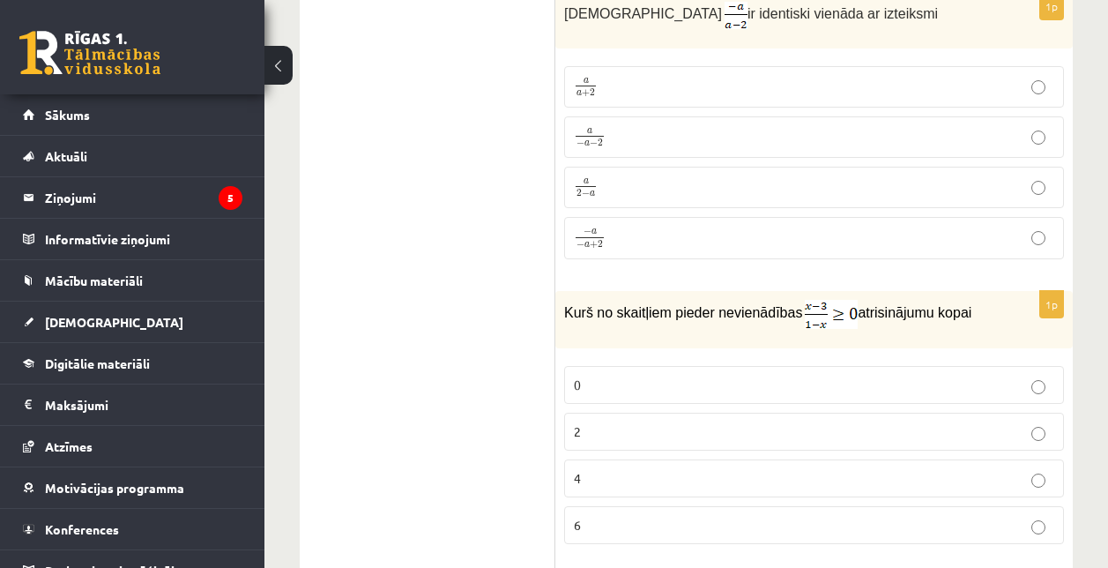
scroll to position [7419, 0]
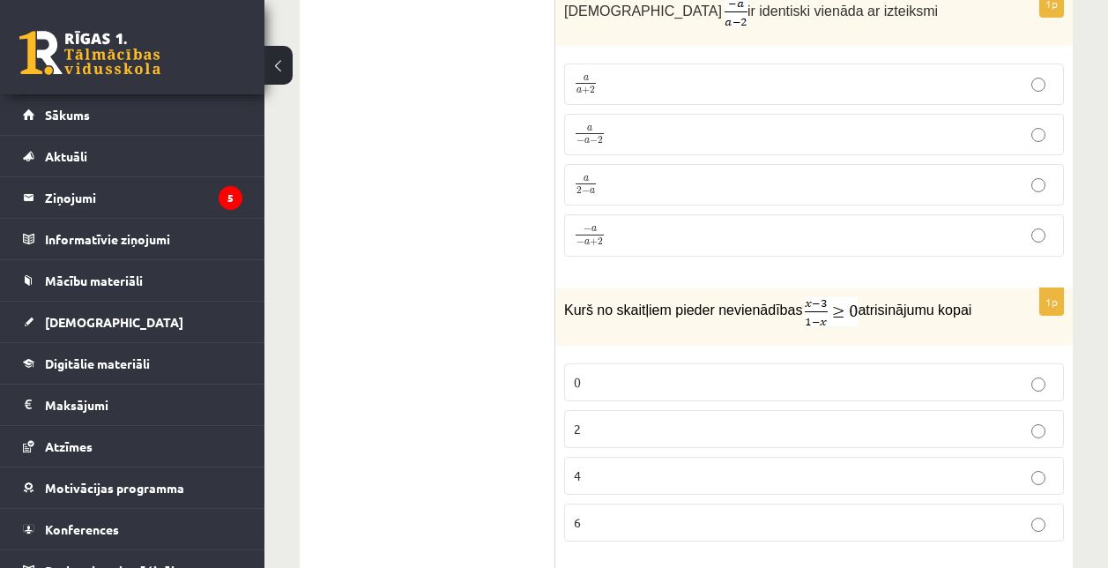
click at [662, 164] on label "a 2 − a a 2 − a" at bounding box center [814, 184] width 500 height 41
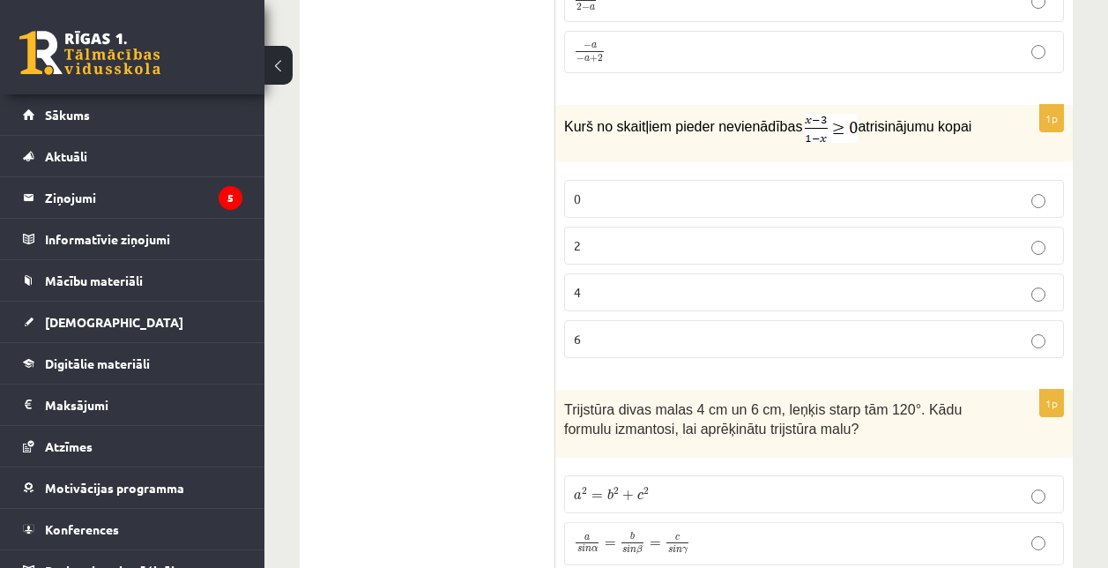
scroll to position [7614, 0]
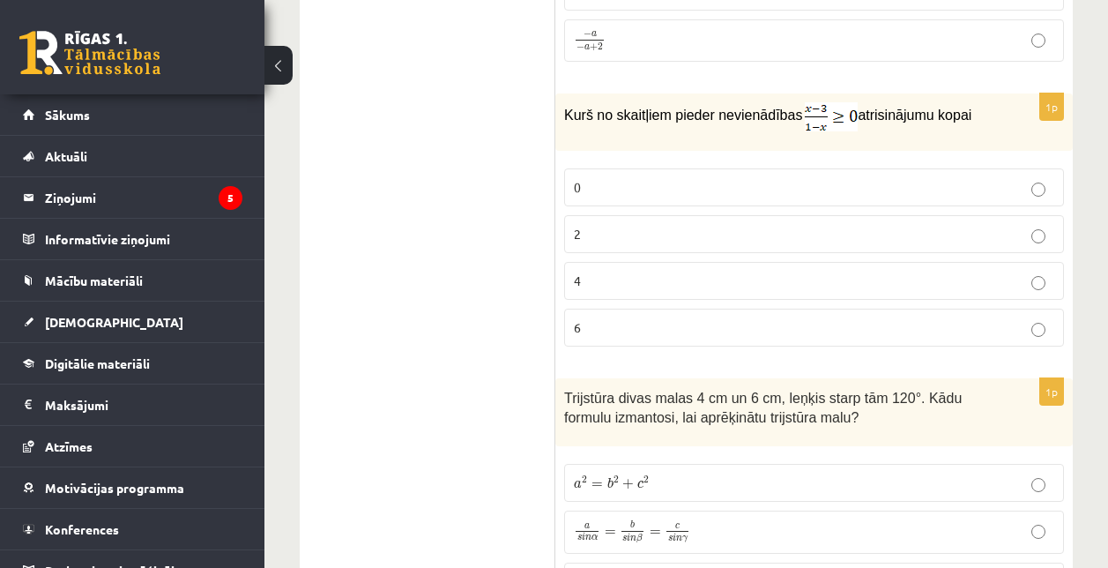
click at [648, 215] on label "2" at bounding box center [814, 234] width 500 height 38
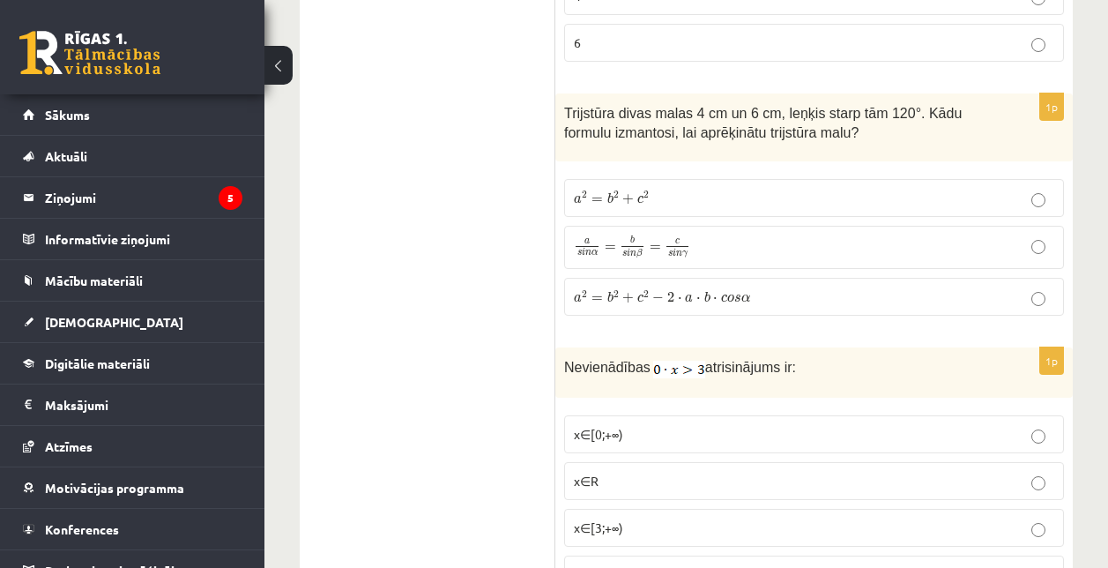
scroll to position [7899, 0]
click at [649, 295] on span "a 2 = b 2 + c 2 − 2 ⋅ a ⋅ b ⋅ c o s α" at bounding box center [662, 295] width 176 height 13
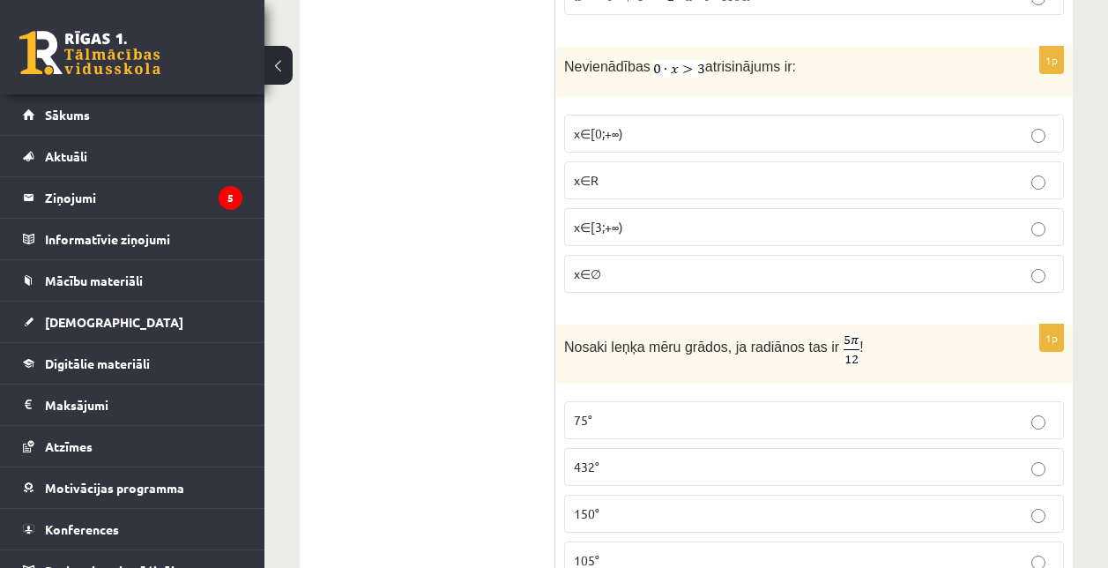
scroll to position [8204, 0]
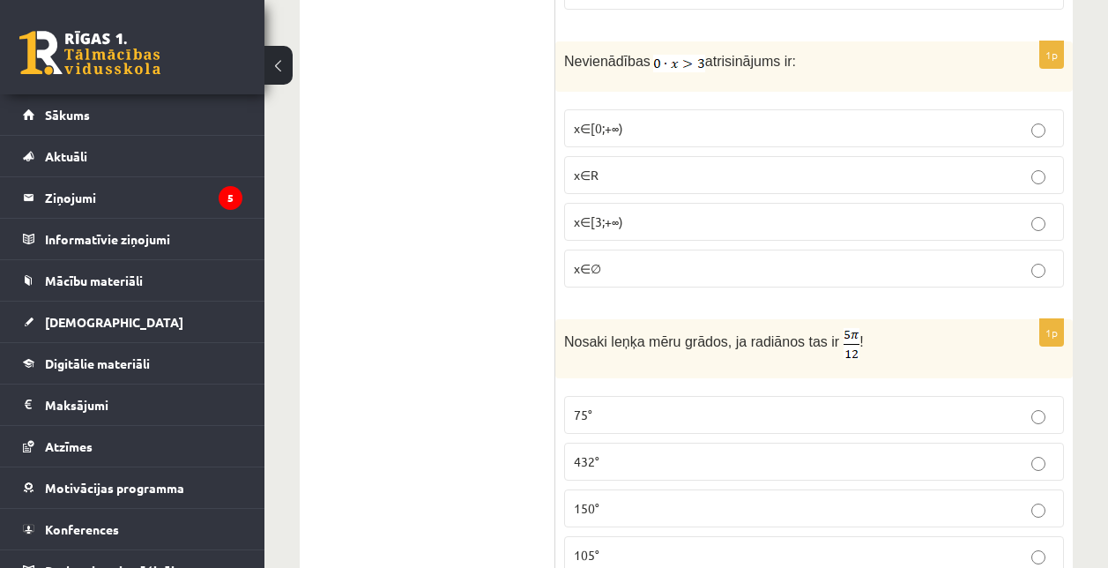
click at [629, 249] on label "x∈∅" at bounding box center [814, 268] width 500 height 38
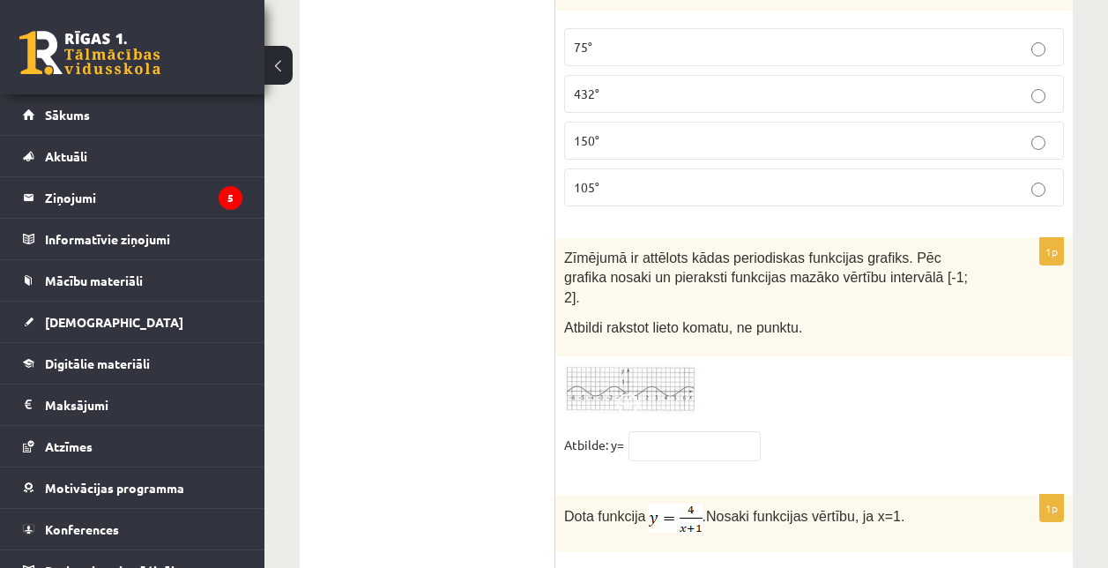
scroll to position [8450, 0]
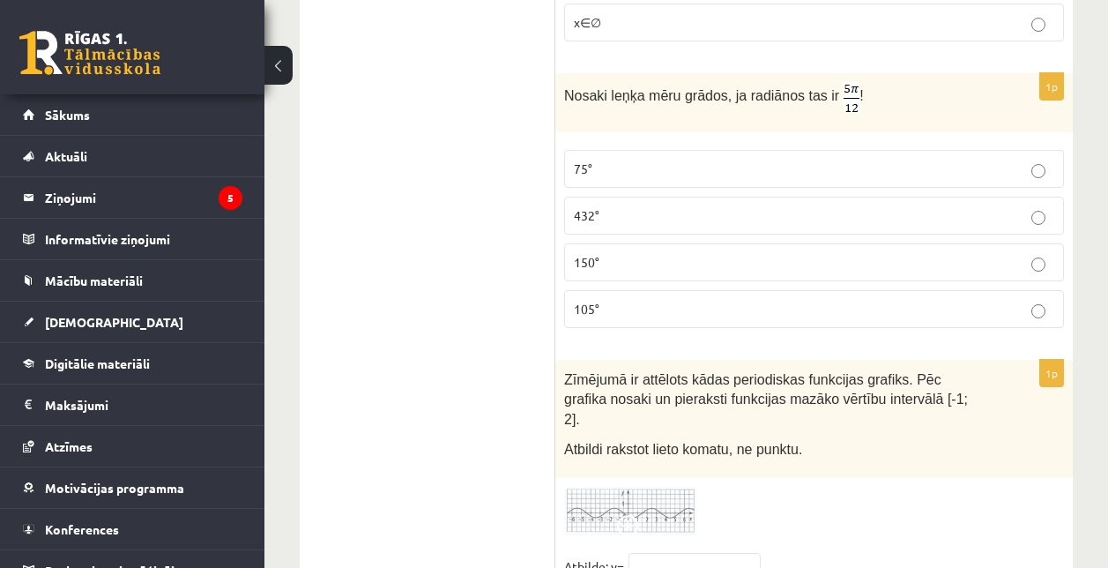
click at [669, 166] on p "75°" at bounding box center [814, 169] width 480 height 19
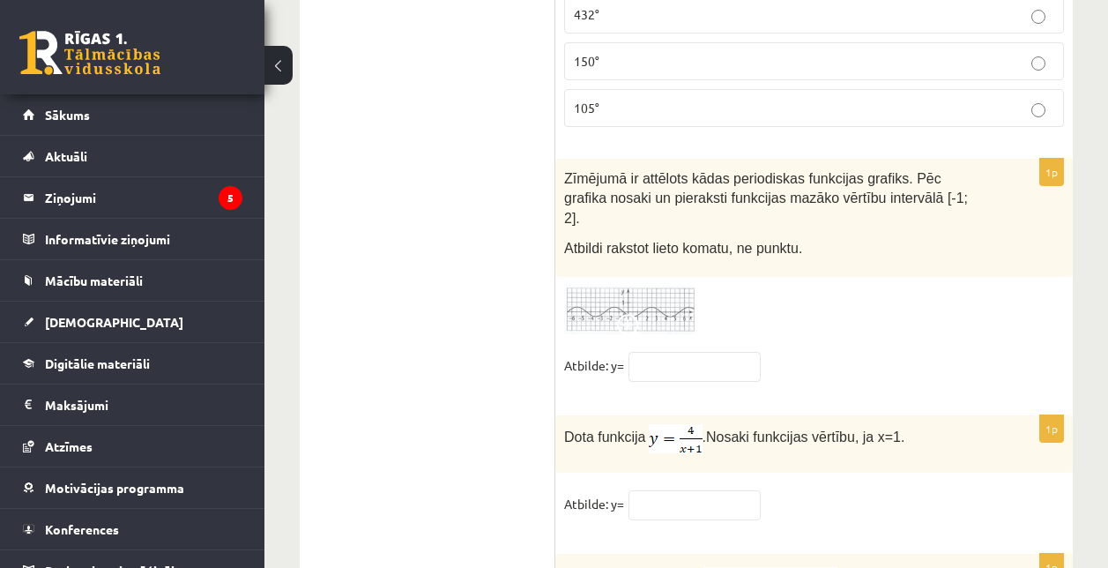
scroll to position [8654, 0]
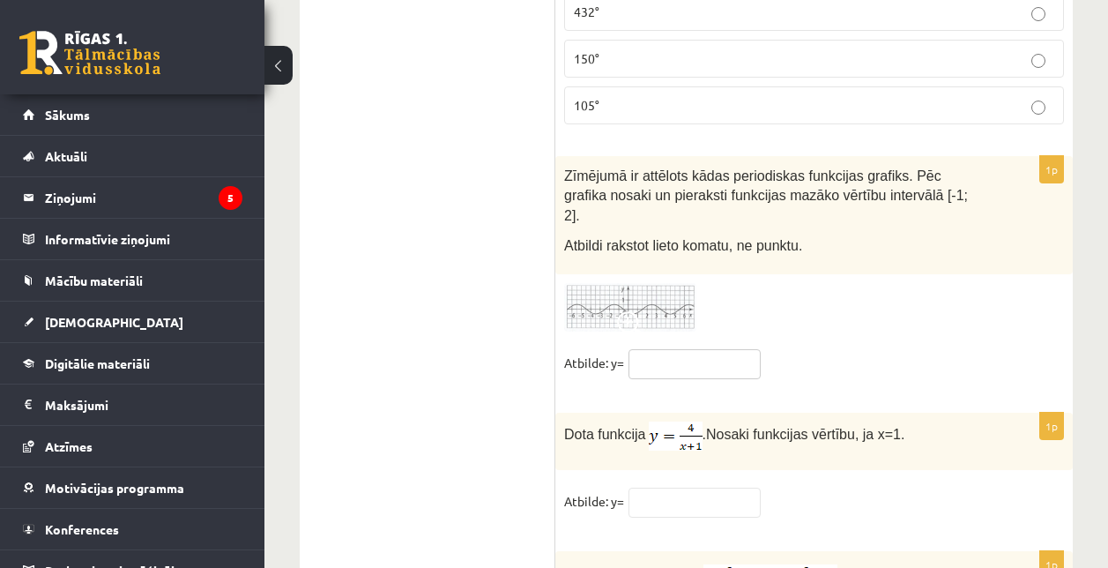
click at [698, 349] on input "text" at bounding box center [695, 364] width 132 height 30
type input "**"
type input "*"
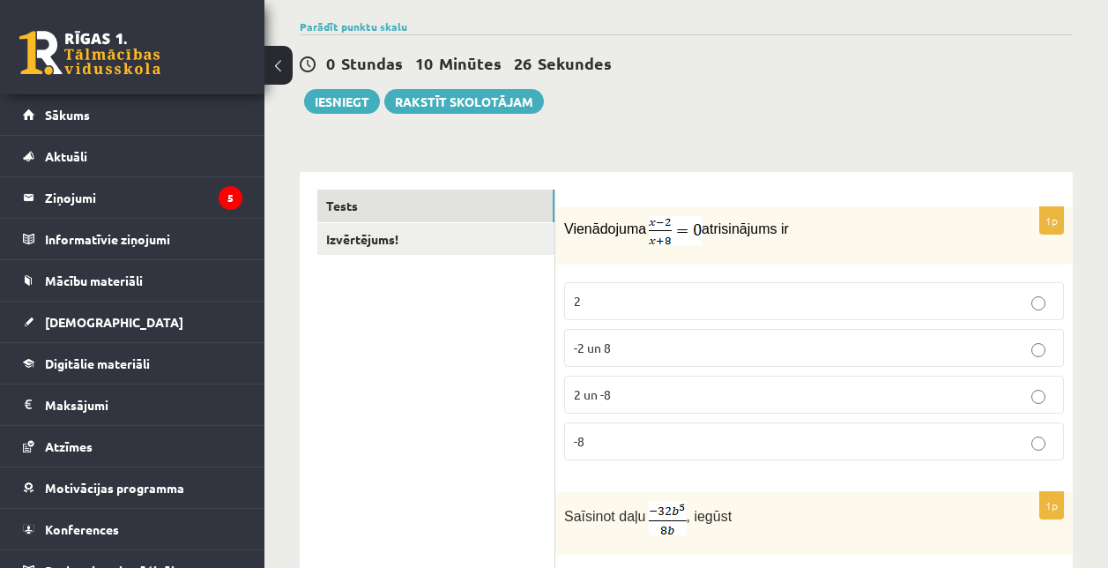
scroll to position [0, 0]
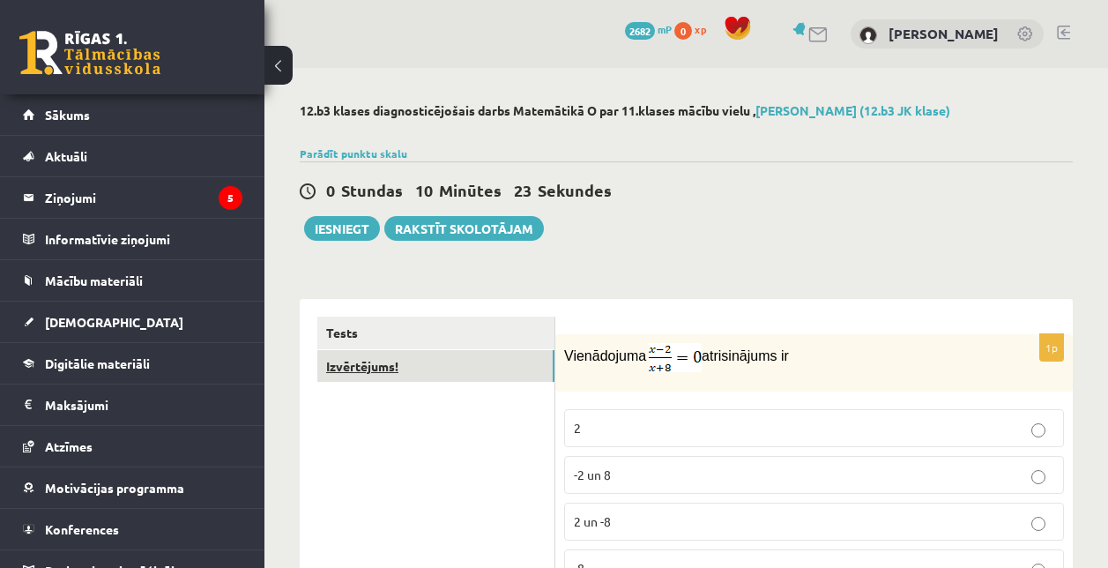
click at [441, 362] on link "Izvērtējums!" at bounding box center [435, 366] width 237 height 33
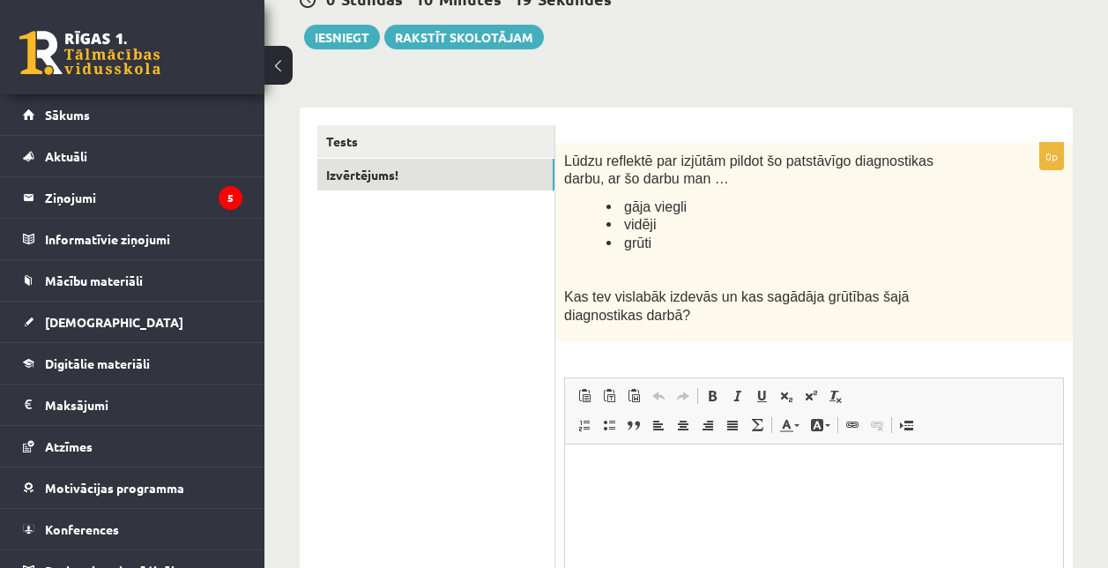
scroll to position [196, 0]
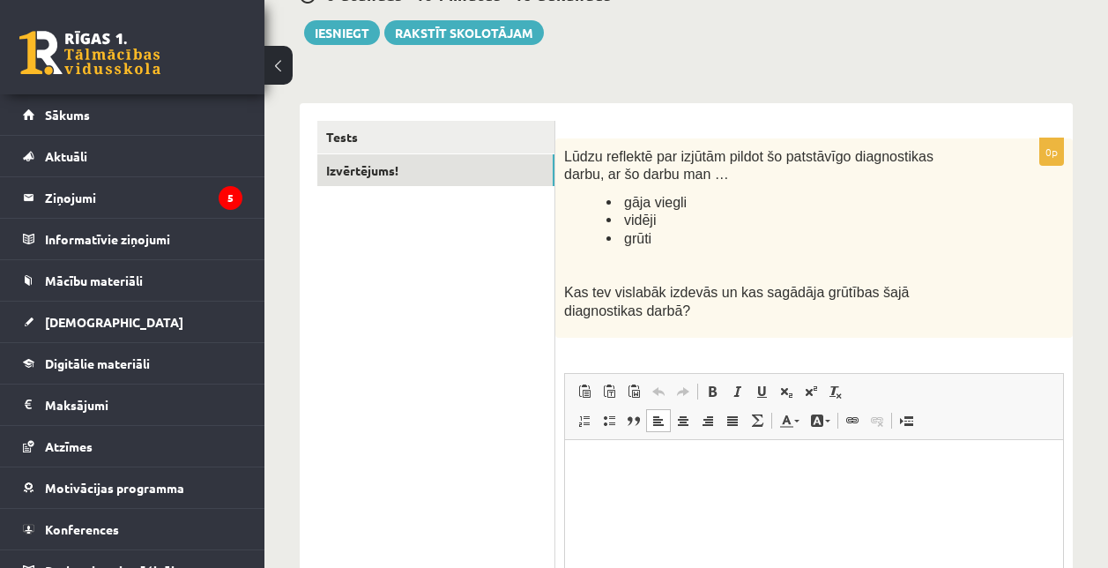
click at [619, 480] on html at bounding box center [814, 467] width 498 height 54
click at [348, 42] on button "Iesniegt" at bounding box center [342, 32] width 76 height 25
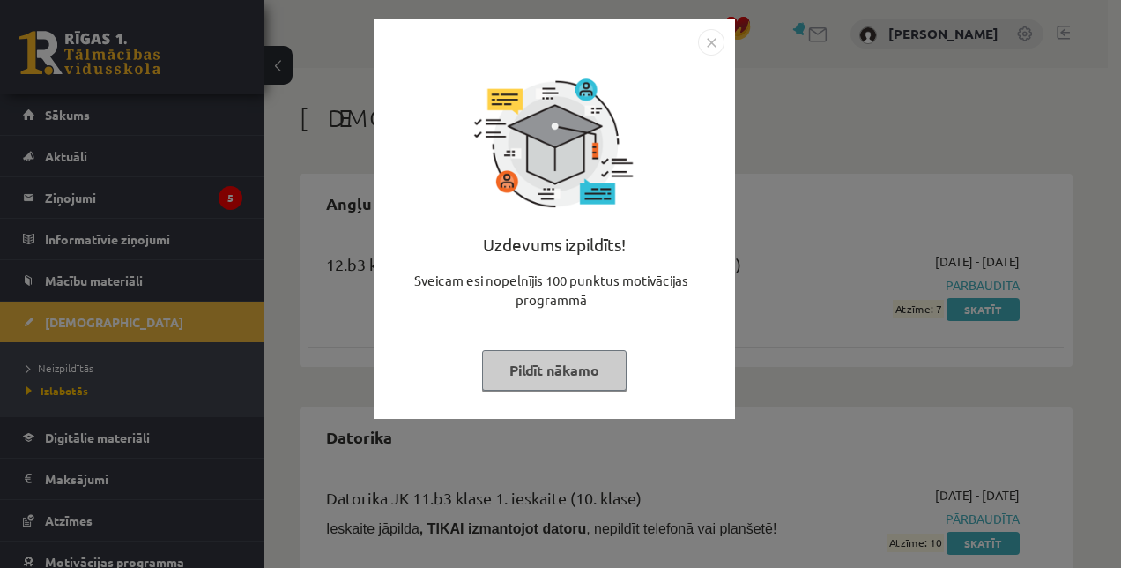
click at [548, 358] on button "Pildīt nākamo" at bounding box center [554, 370] width 145 height 41
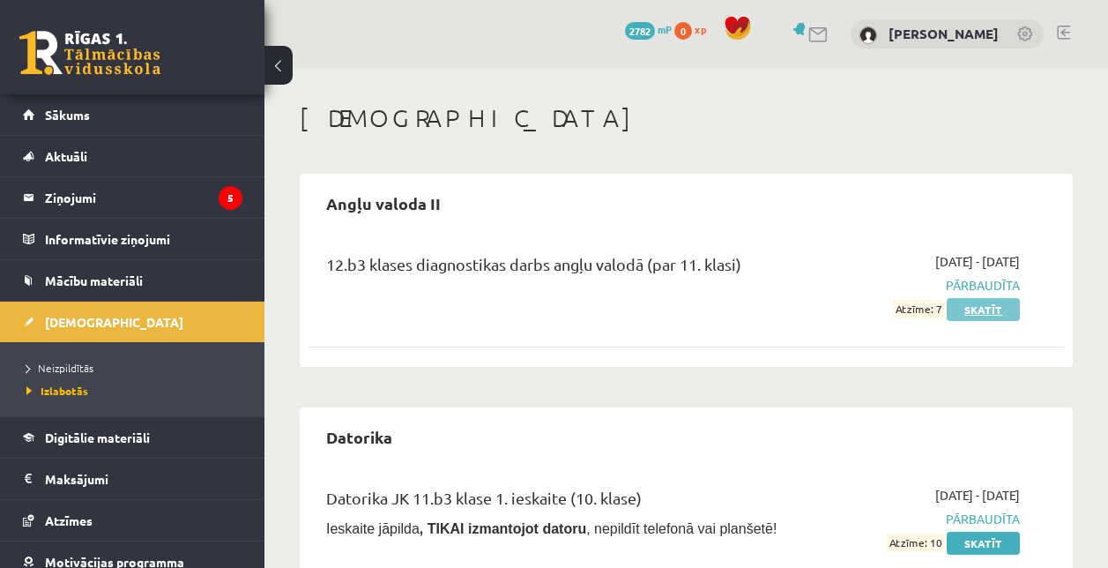
click at [996, 311] on link "Skatīt" at bounding box center [983, 309] width 73 height 23
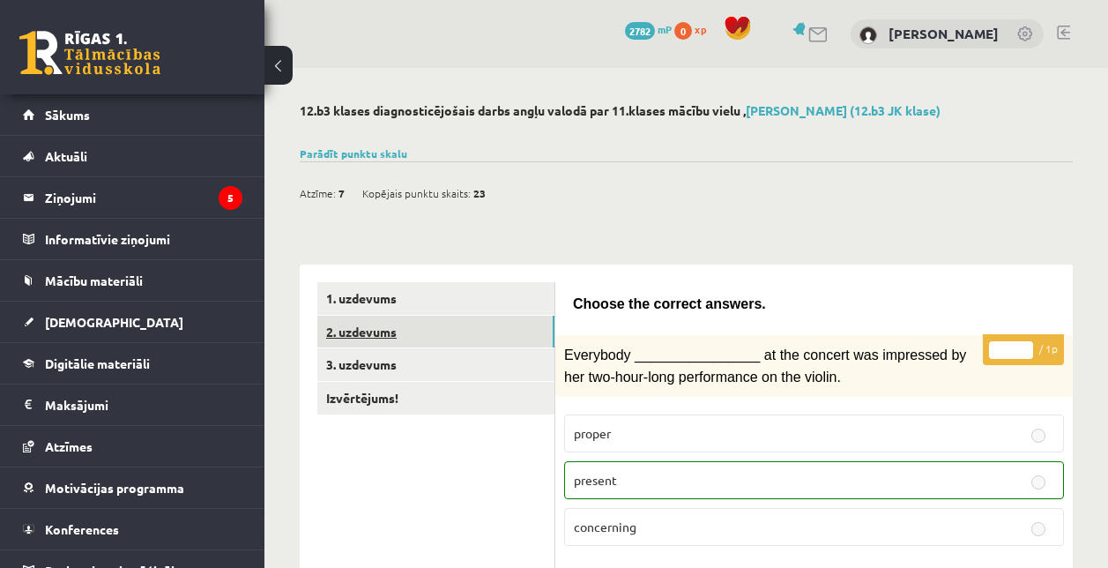
click at [463, 324] on link "2. uzdevums" at bounding box center [435, 332] width 237 height 33
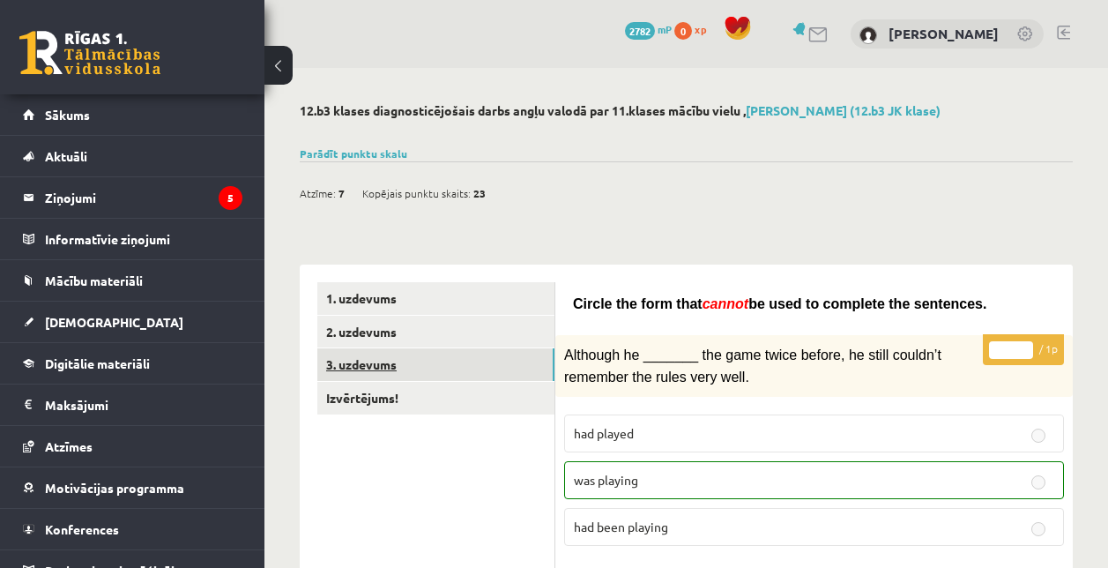
click at [512, 351] on link "3. uzdevums" at bounding box center [435, 364] width 237 height 33
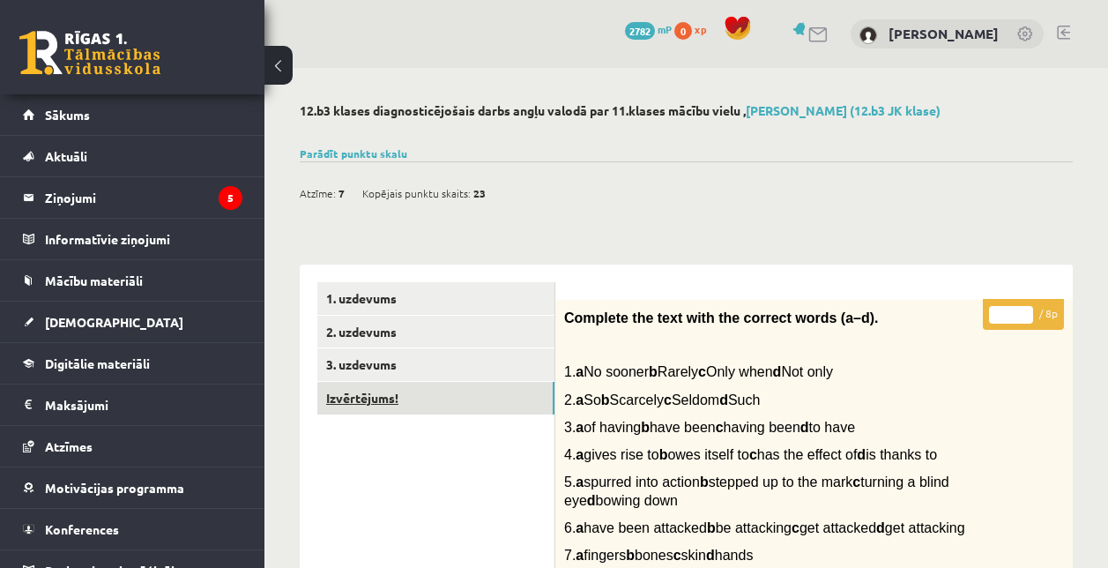
click at [397, 394] on link "Izvērtējums!" at bounding box center [435, 398] width 237 height 33
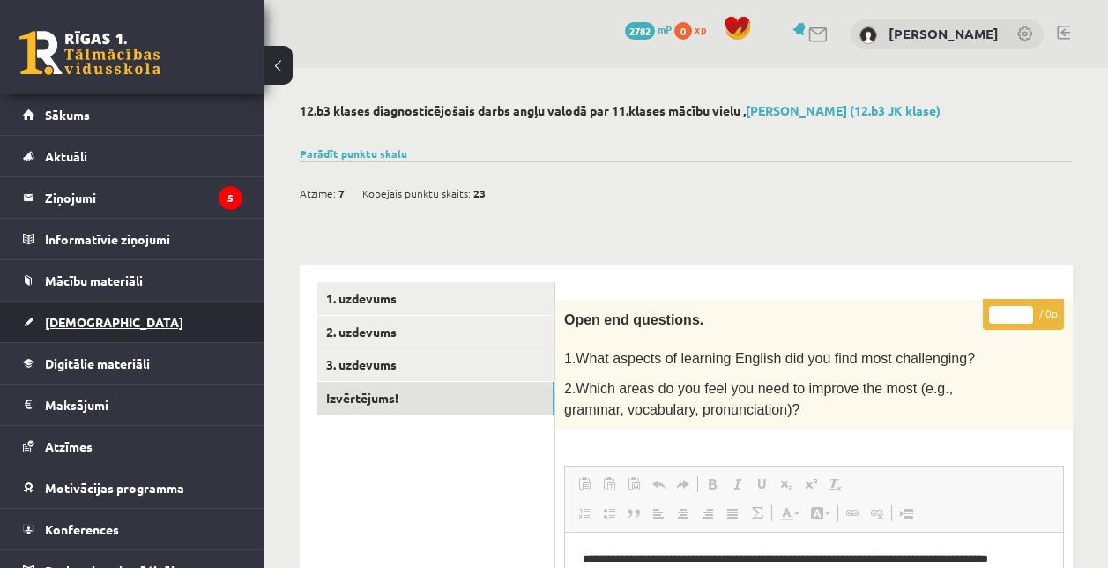
click at [130, 304] on link "[DEMOGRAPHIC_DATA]" at bounding box center [133, 322] width 220 height 41
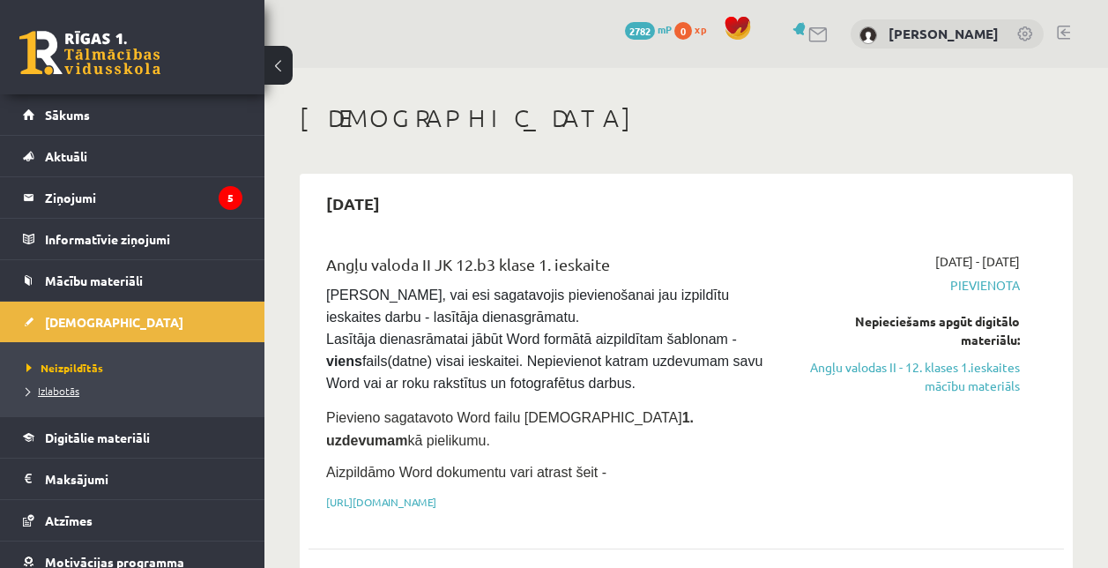
click at [140, 394] on link "Izlabotās" at bounding box center [136, 391] width 220 height 16
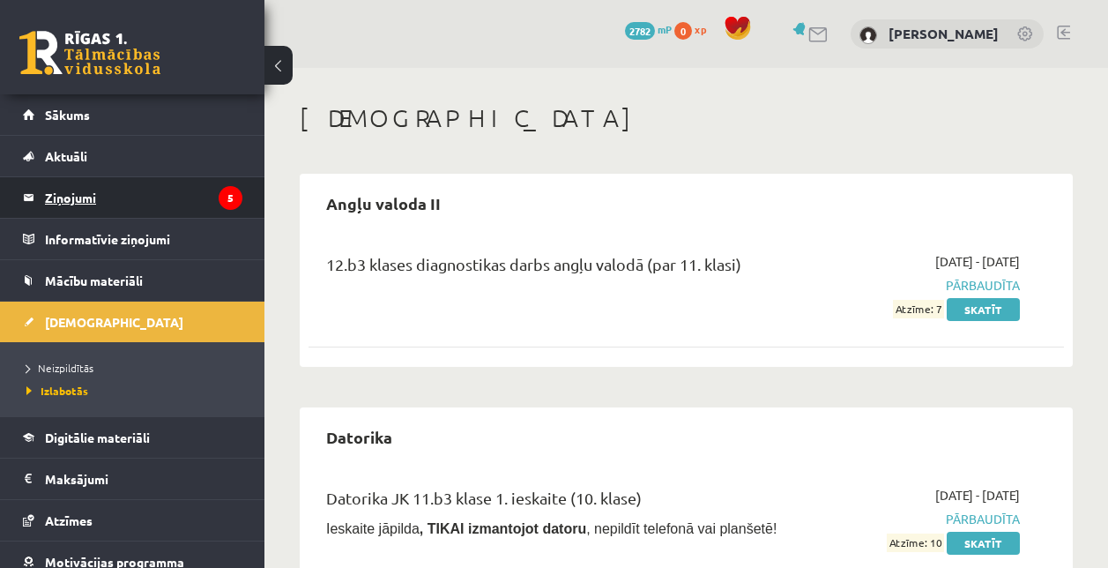
click at [158, 206] on legend "Ziņojumi 5" at bounding box center [143, 197] width 197 height 41
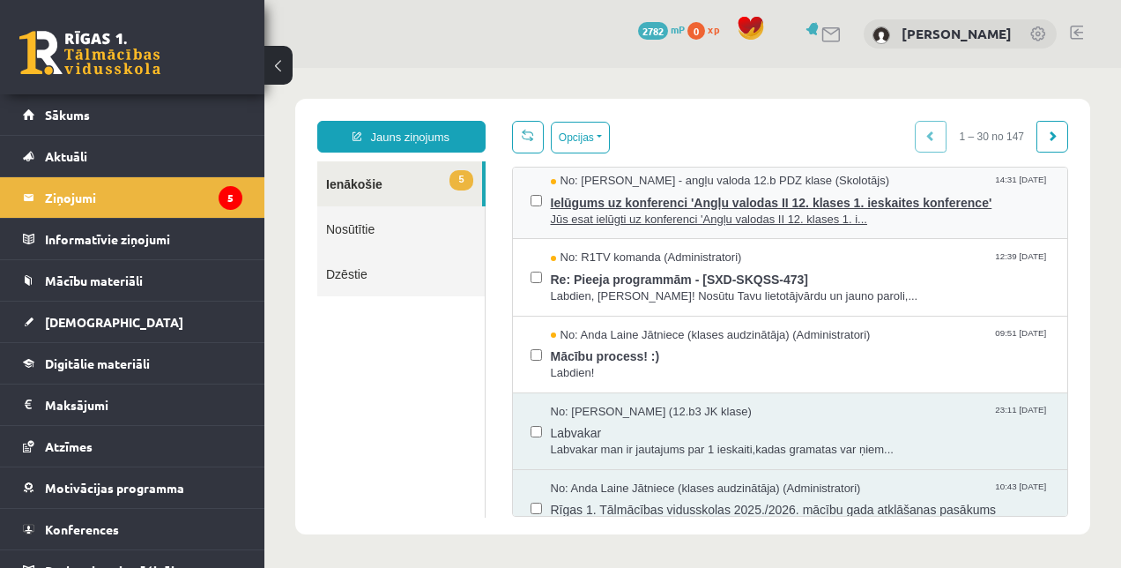
scroll to position [160, 0]
click at [717, 331] on span "No: Anda Laine Jātniece (klases audzinātāja) (Administratori)" at bounding box center [711, 334] width 320 height 17
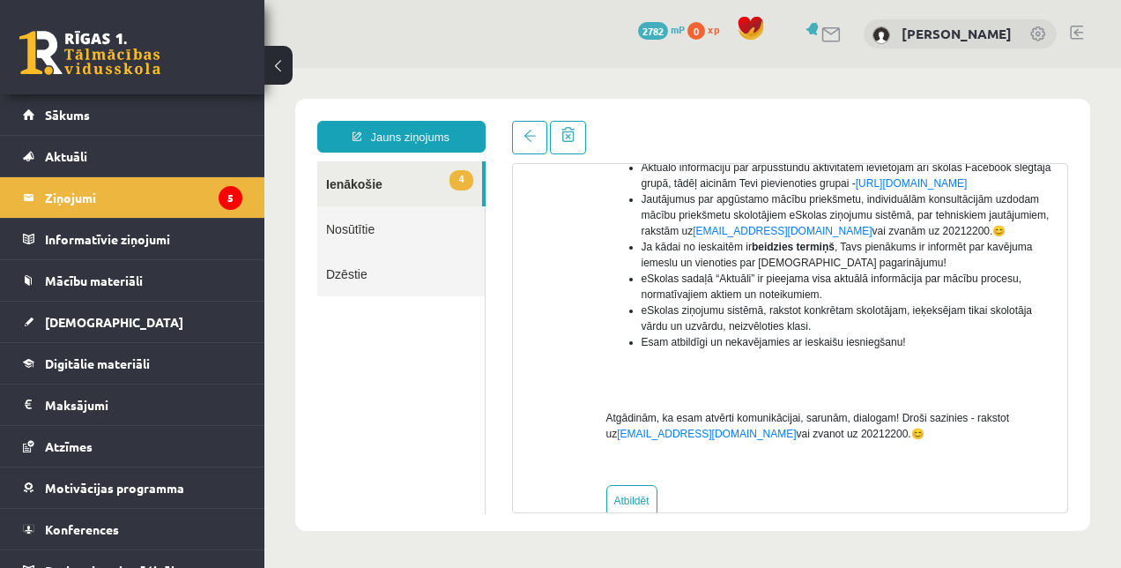
scroll to position [0, 0]
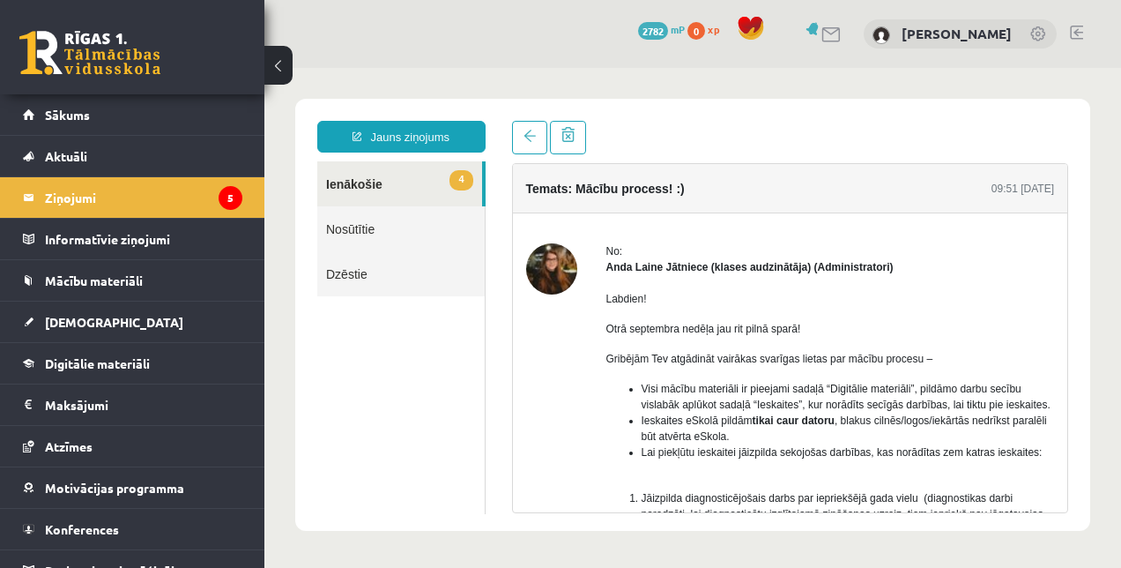
click at [379, 174] on link "4 Ienākošie" at bounding box center [399, 183] width 165 height 45
click at [185, 195] on legend "Ziņojumi 5" at bounding box center [143, 197] width 197 height 41
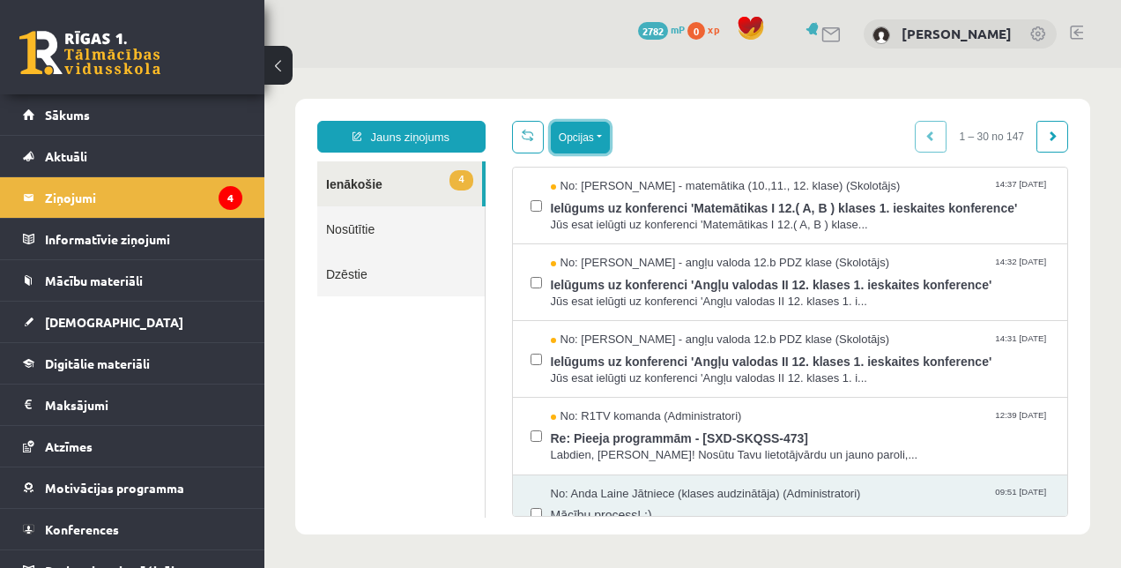
click at [582, 147] on button "Opcijas" at bounding box center [580, 138] width 59 height 32
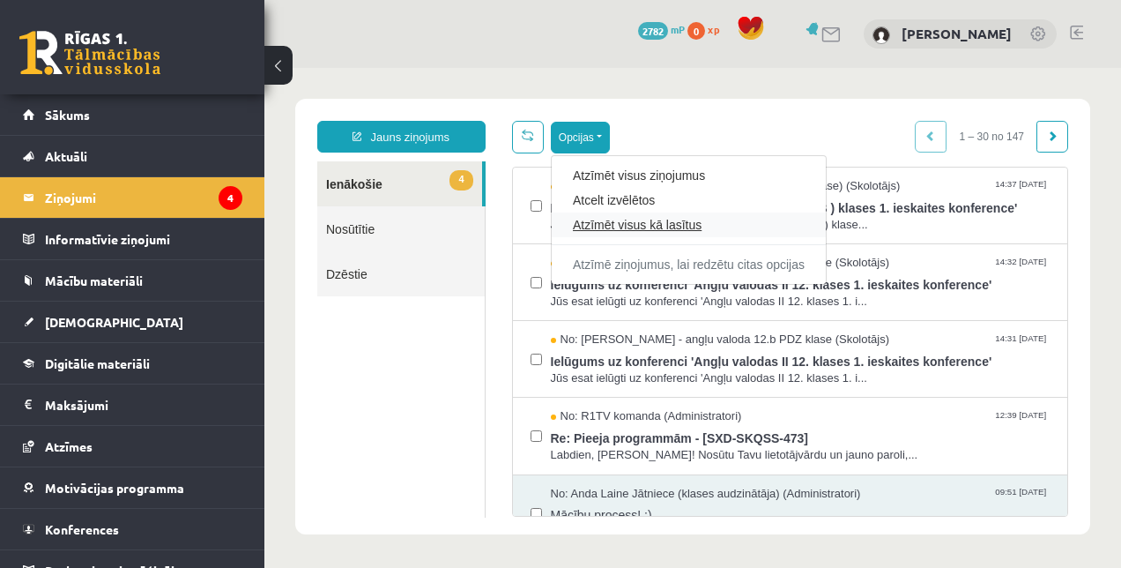
click at [625, 225] on link "Atzīmēt visus kā lasītus" at bounding box center [689, 225] width 232 height 18
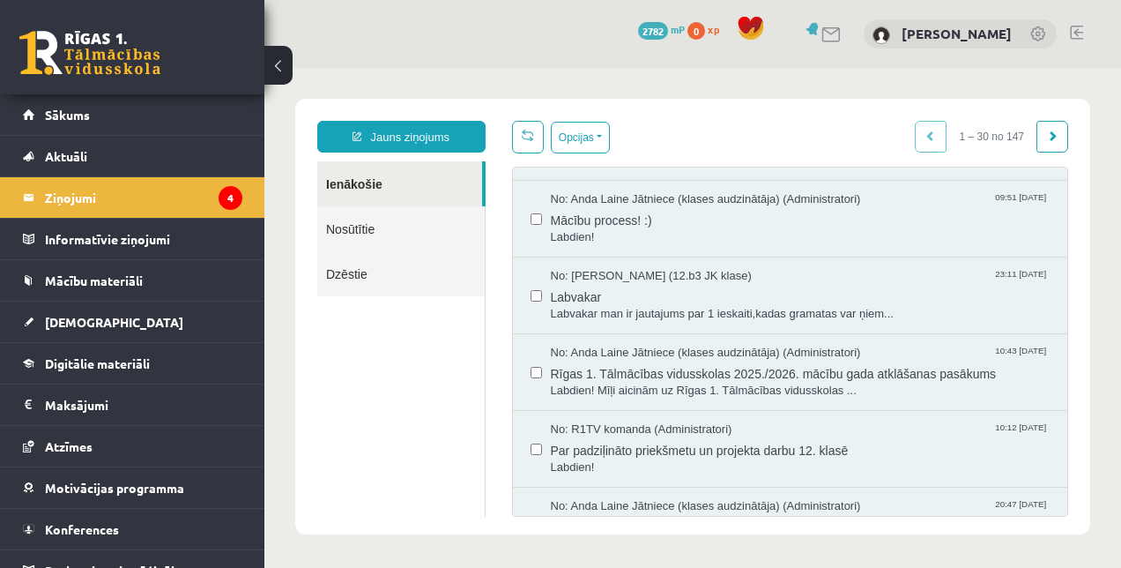
scroll to position [299, 0]
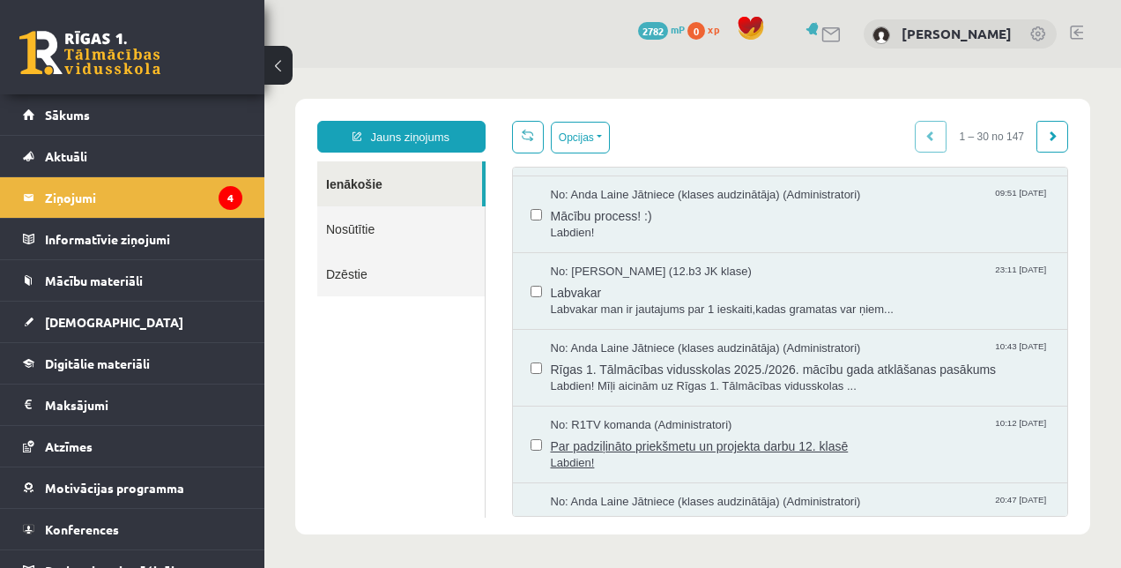
click at [720, 435] on span "Par padziļināto priekšmetu un projekta darbu 12. klasē" at bounding box center [801, 444] width 500 height 22
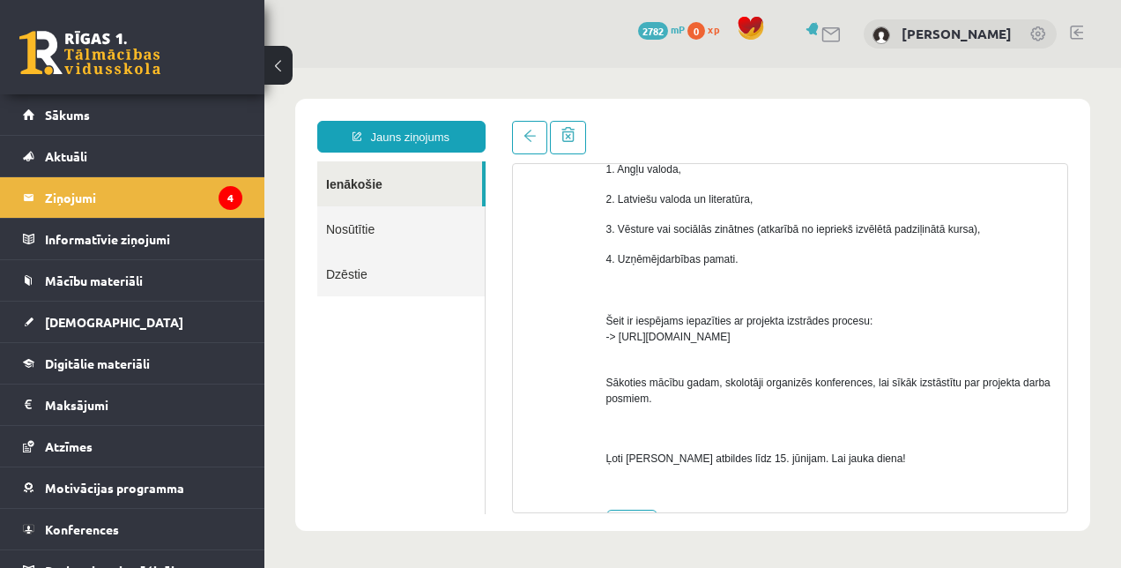
scroll to position [0, 0]
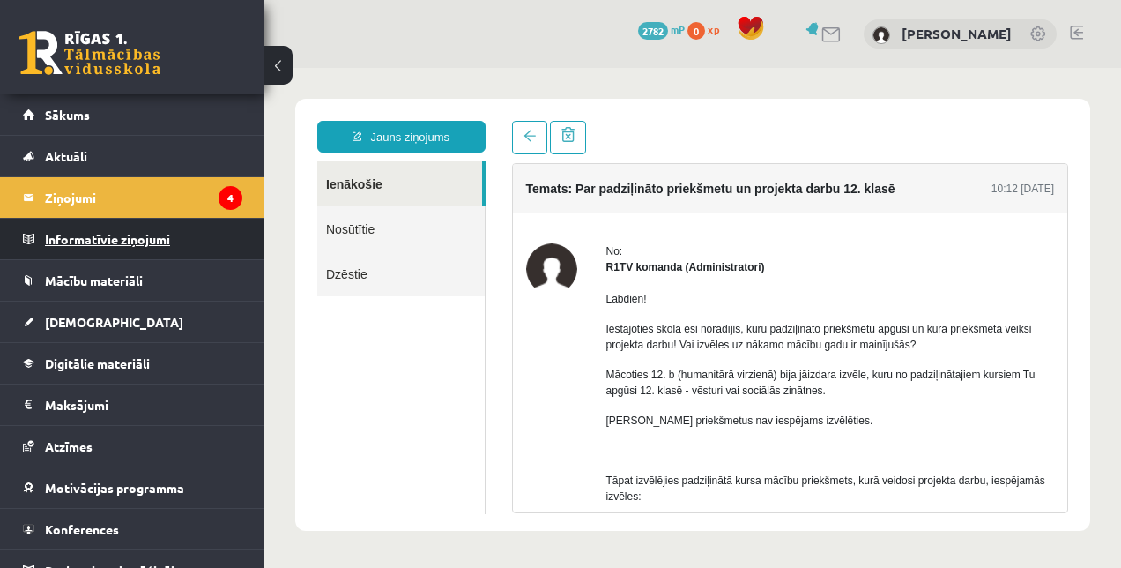
click at [160, 245] on legend "Informatīvie ziņojumi 0" at bounding box center [143, 239] width 197 height 41
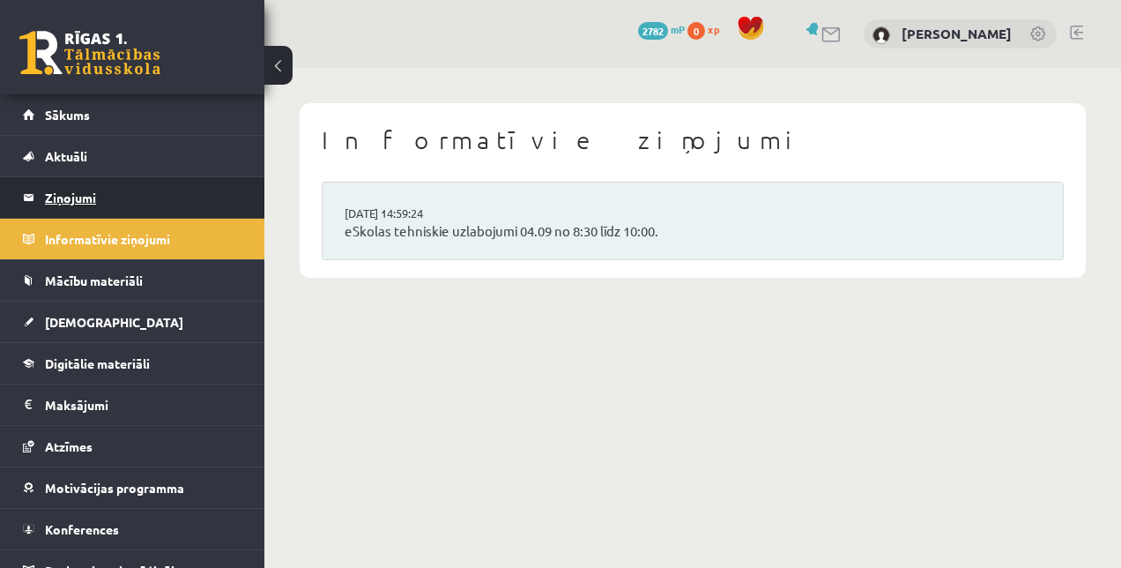
click at [174, 203] on legend "Ziņojumi 4" at bounding box center [143, 197] width 197 height 41
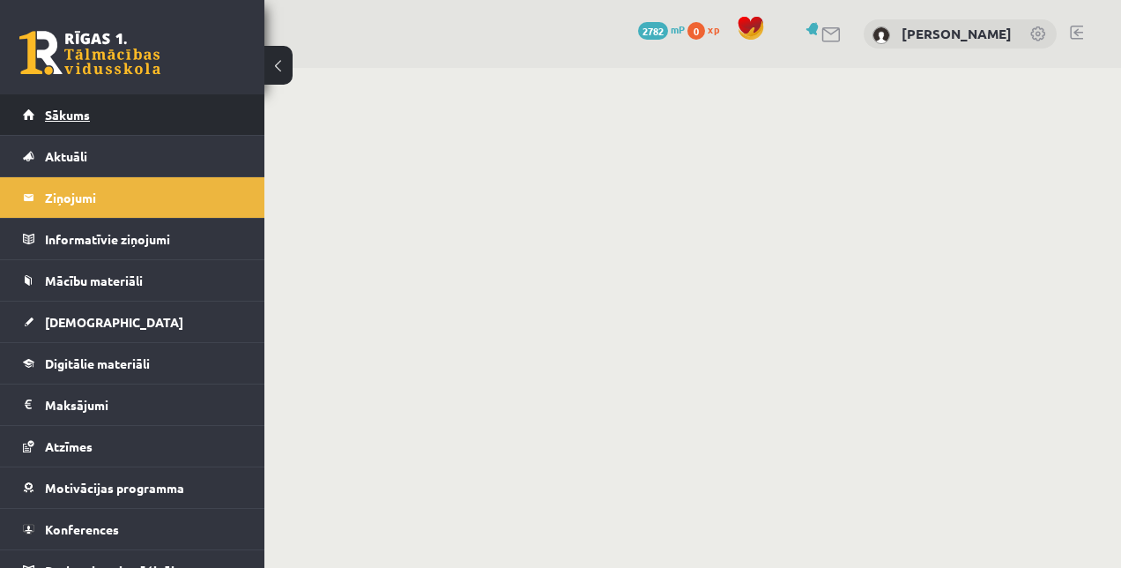
click at [170, 116] on link "Sākums" at bounding box center [133, 114] width 220 height 41
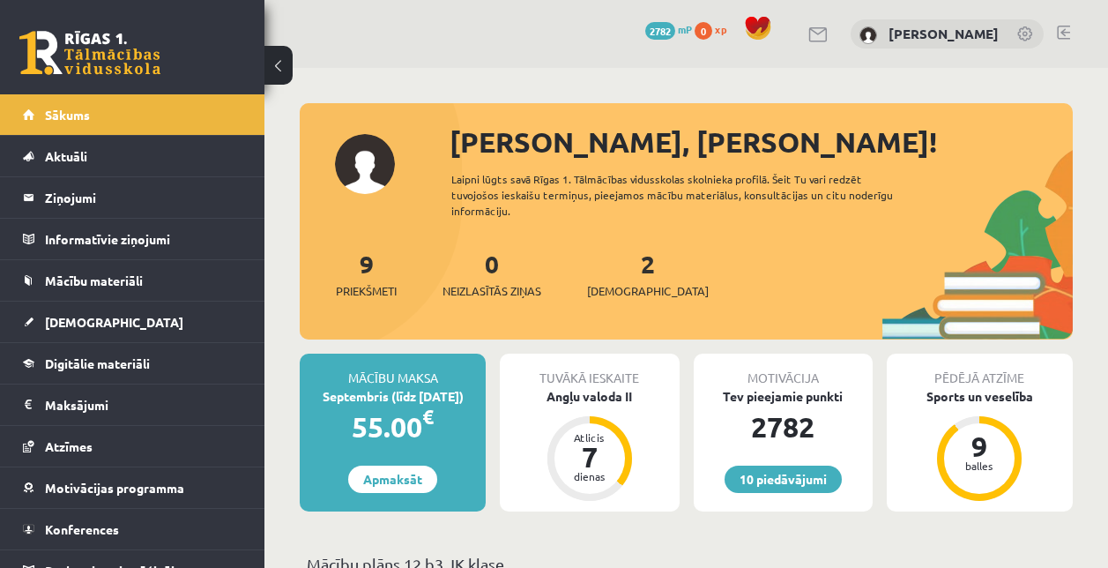
click at [645, 26] on span "2782" at bounding box center [660, 31] width 30 height 18
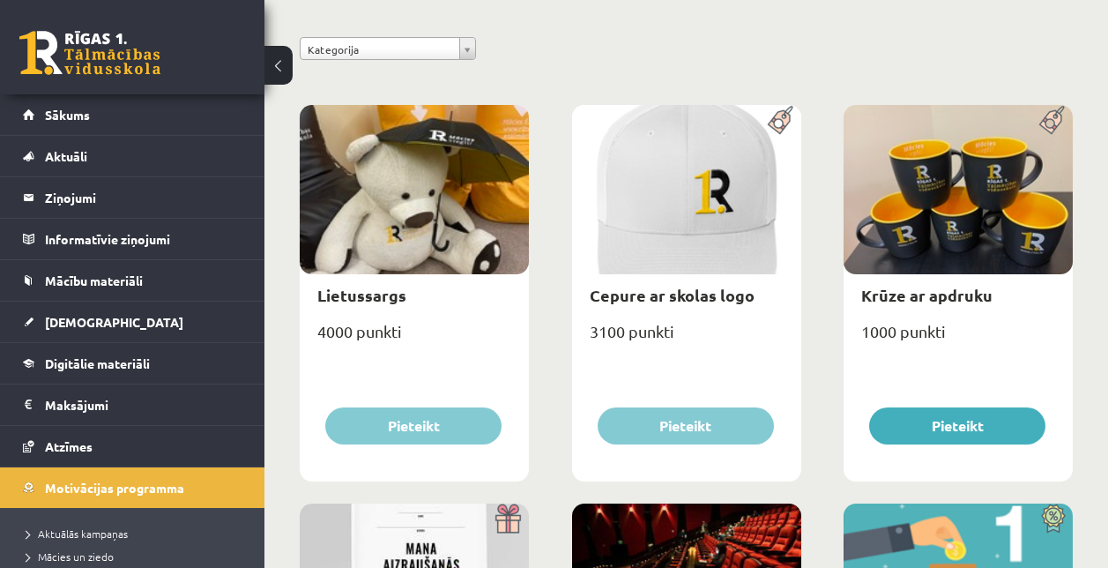
scroll to position [185, 0]
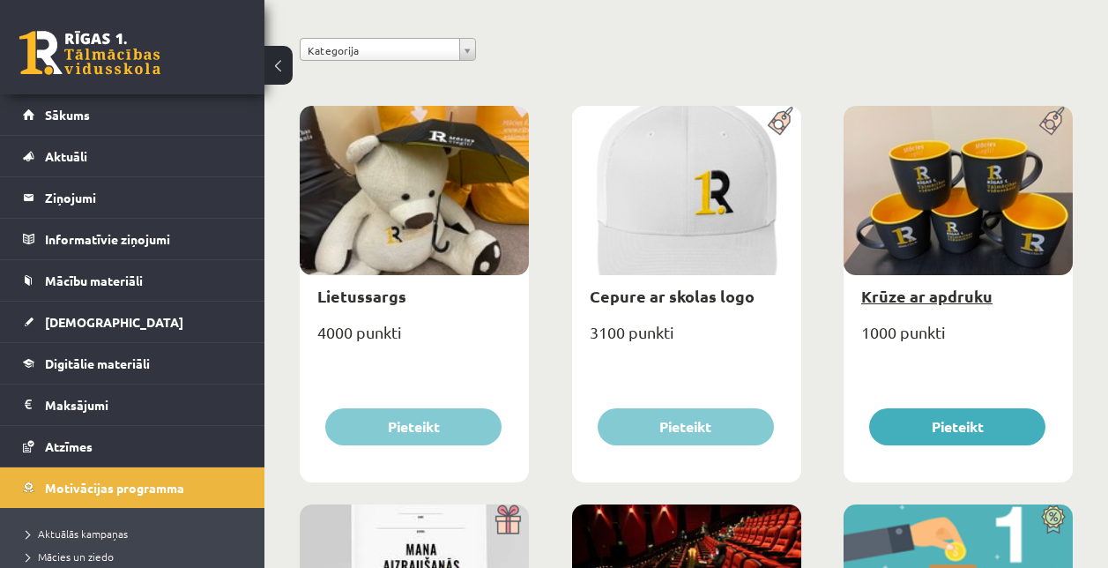
click at [911, 294] on link "Krūze ar apdruku" at bounding box center [926, 296] width 131 height 20
type input "*"
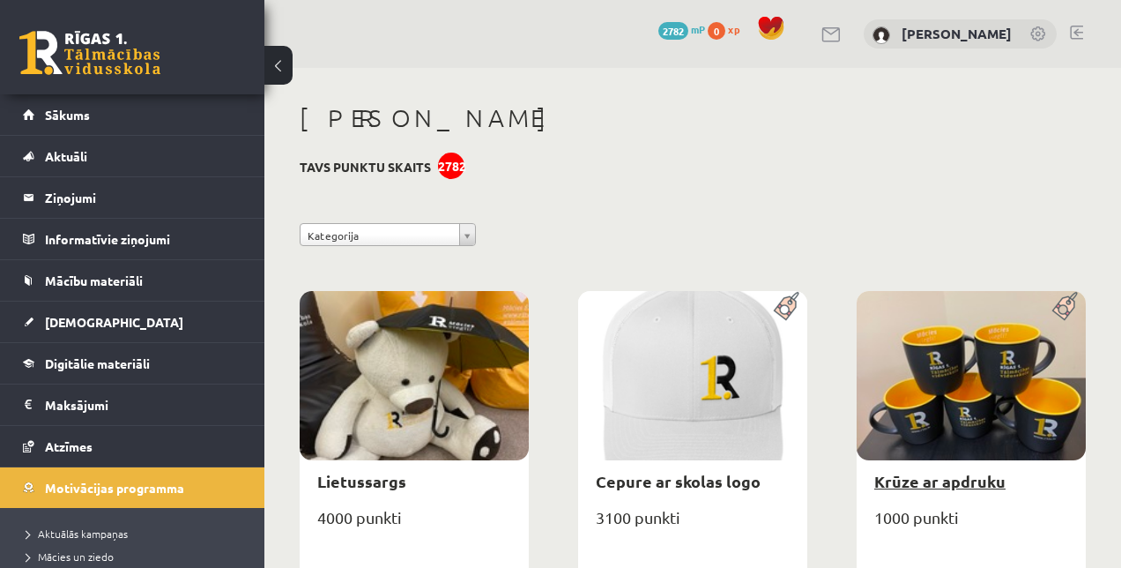
click at [911, 294] on body "0 Dāvanas 2782 mP 0 xp Kristīne [PERSON_NAME] Sākums Aktuāli Kā mācīties eSKOLĀ…" at bounding box center [560, 284] width 1121 height 568
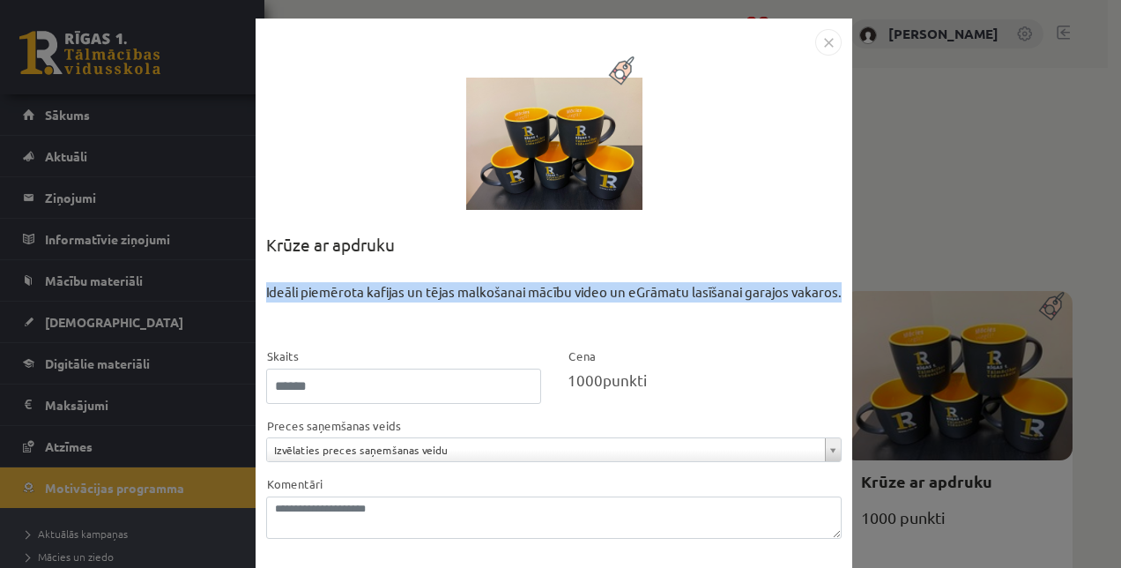
click at [911, 294] on div "**********" at bounding box center [560, 284] width 1121 height 568
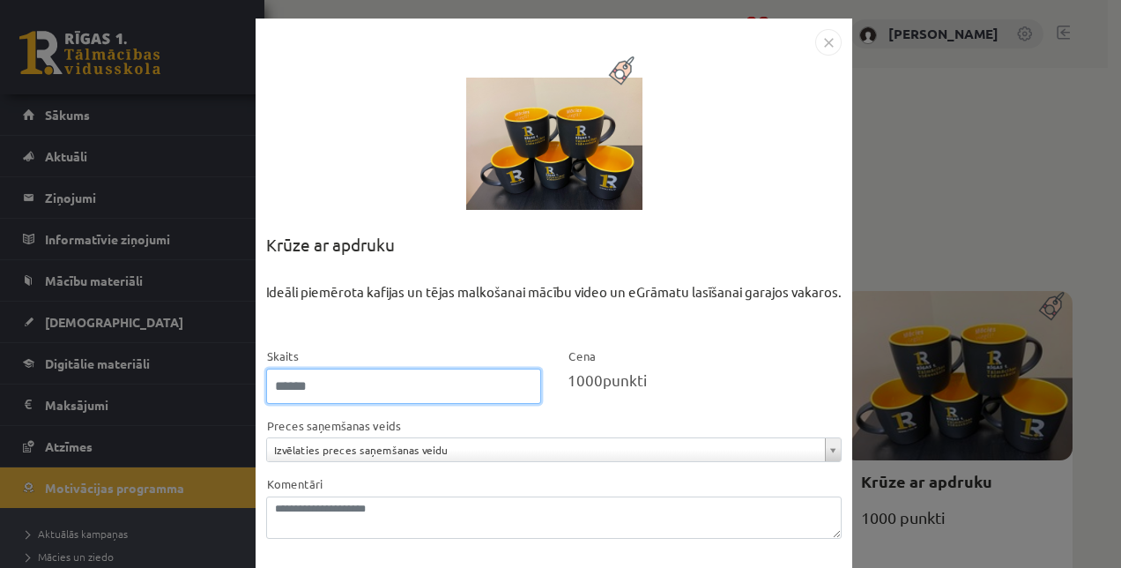
click at [361, 388] on input "*" at bounding box center [403, 386] width 275 height 35
type input "*"
click at [825, 45] on img "Close" at bounding box center [828, 42] width 26 height 26
